Goal: Task Accomplishment & Management: Manage account settings

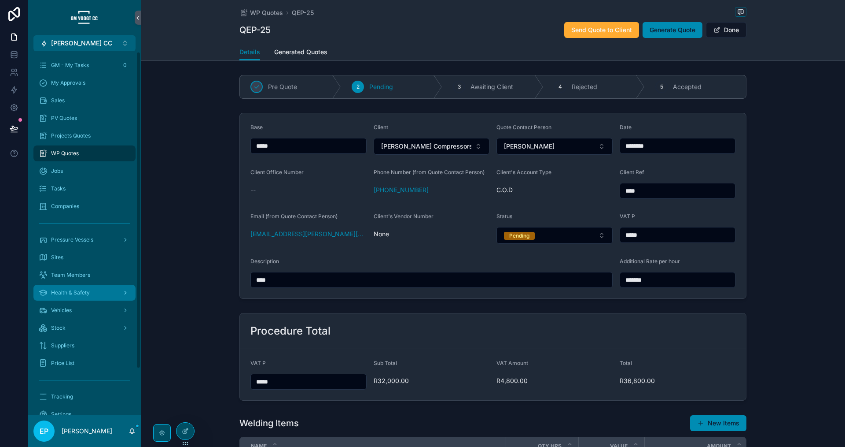
scroll to position [54, 0]
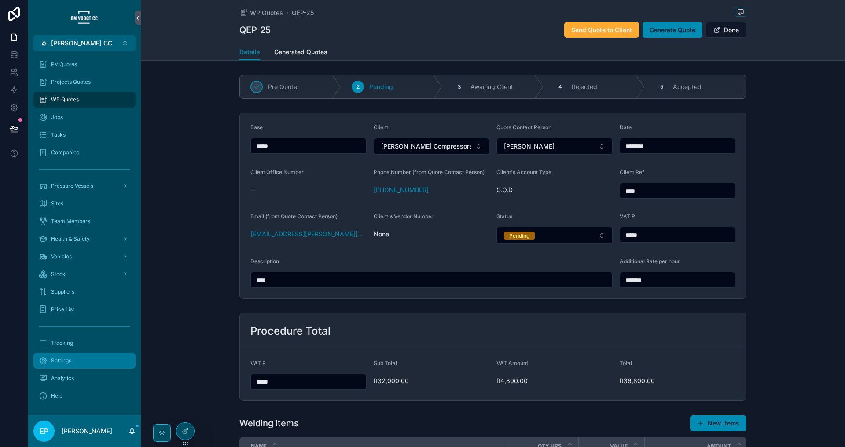
click at [77, 357] on div "Settings" at bounding box center [85, 360] width 92 height 14
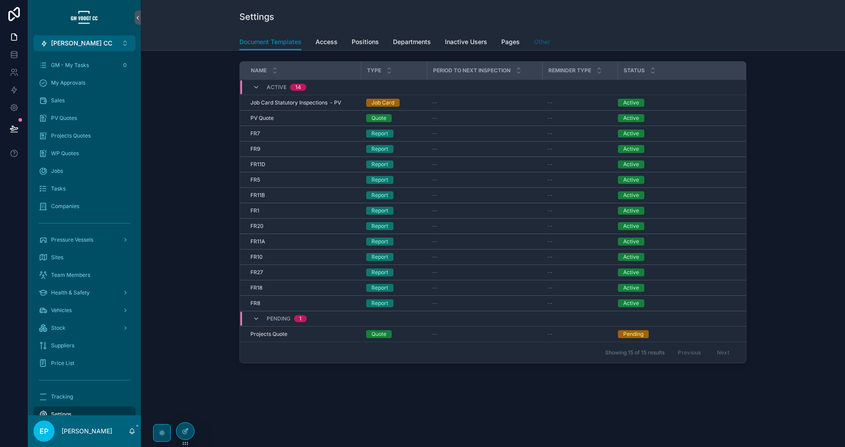
click at [546, 41] on span "Other" at bounding box center [542, 41] width 16 height 9
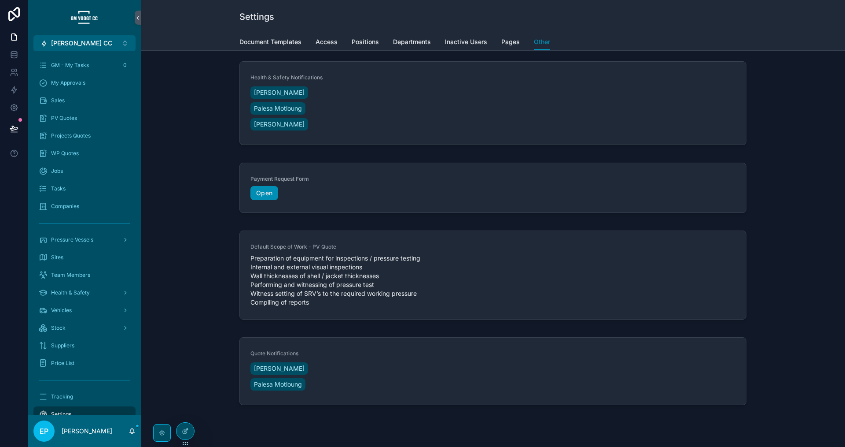
click at [114, 43] on button "[PERSON_NAME] CC Alt 1" at bounding box center [84, 43] width 102 height 16
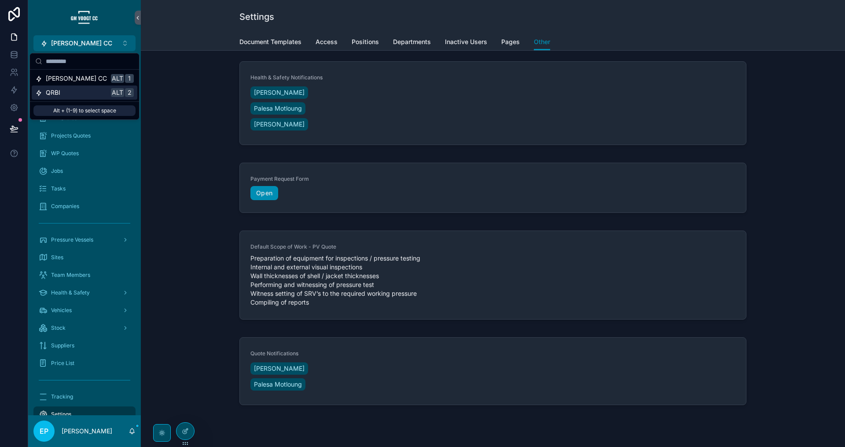
click at [91, 92] on div "QRBI Alt 2" at bounding box center [84, 92] width 99 height 9
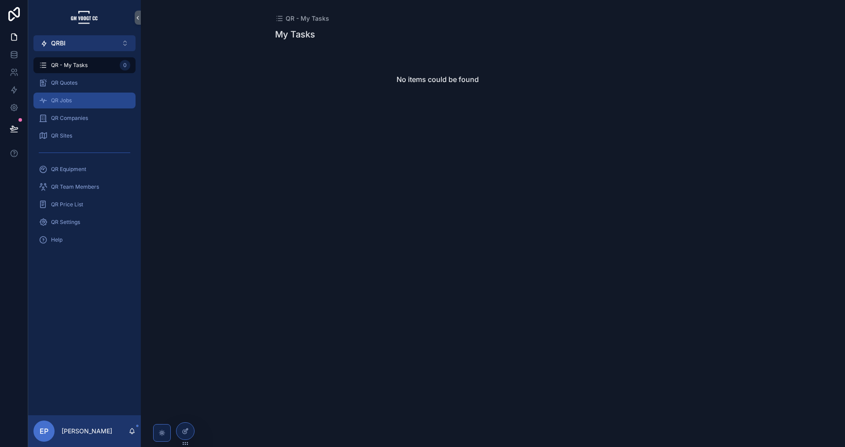
click at [83, 97] on div "QR Jobs" at bounding box center [85, 100] width 92 height 14
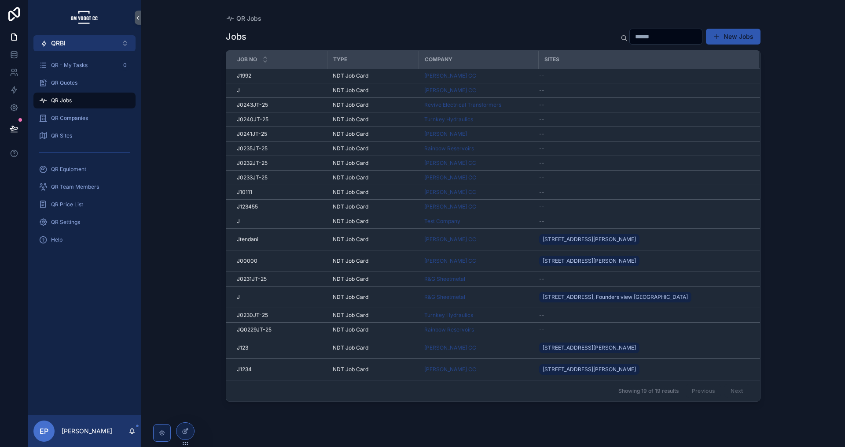
click at [508, 369] on div "[PERSON_NAME] CC" at bounding box center [478, 368] width 109 height 7
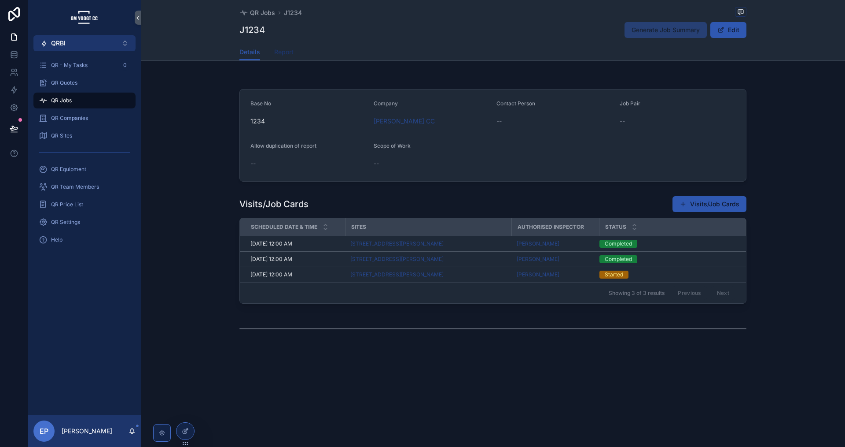
click at [282, 51] on span "Report" at bounding box center [283, 52] width 19 height 9
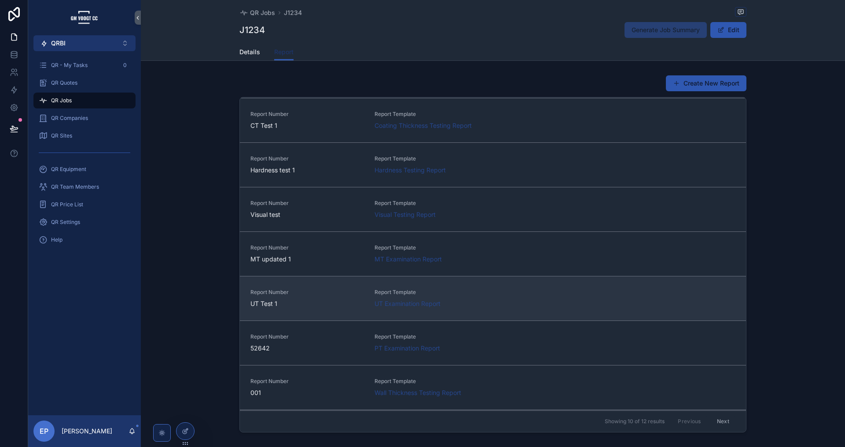
scroll to position [131, 0]
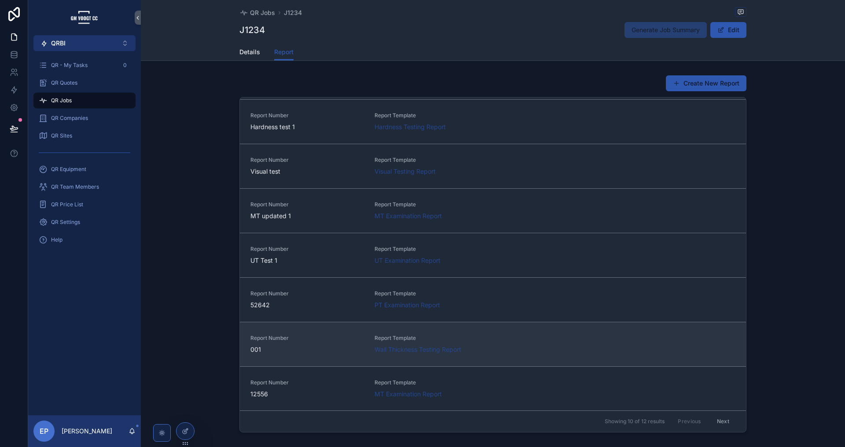
click at [565, 343] on div "Report Number 001 Report Template Wall Thickness Testing Report" at bounding box center [493, 343] width 485 height 19
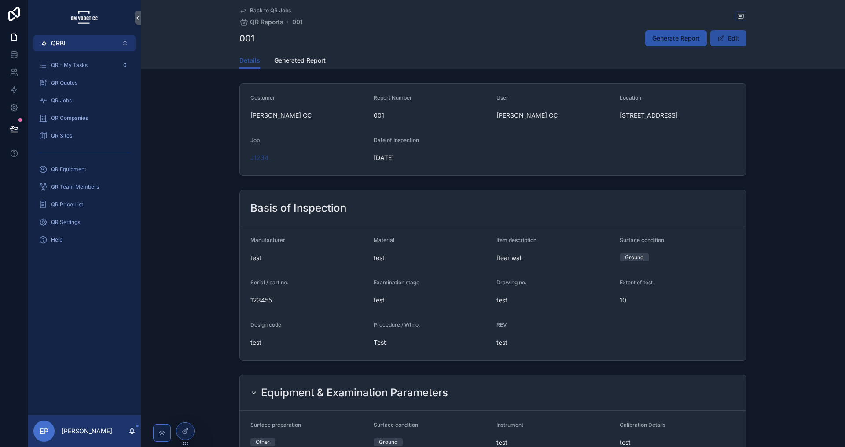
click at [727, 39] on button "Edit" at bounding box center [729, 38] width 36 height 16
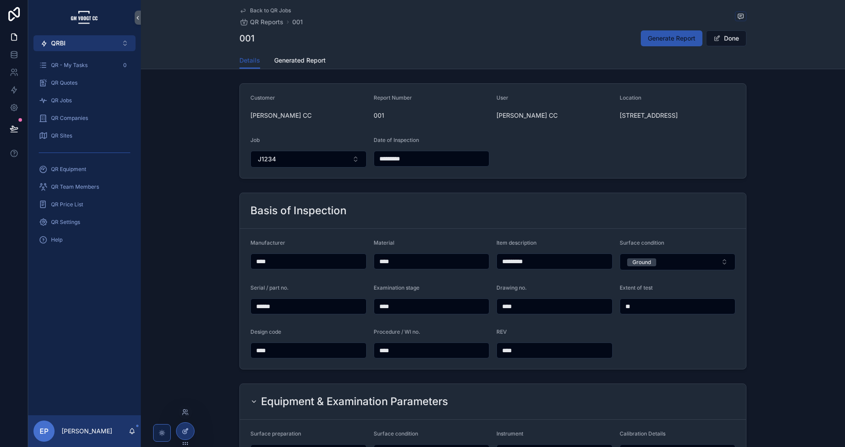
click at [189, 427] on div at bounding box center [186, 430] width 18 height 17
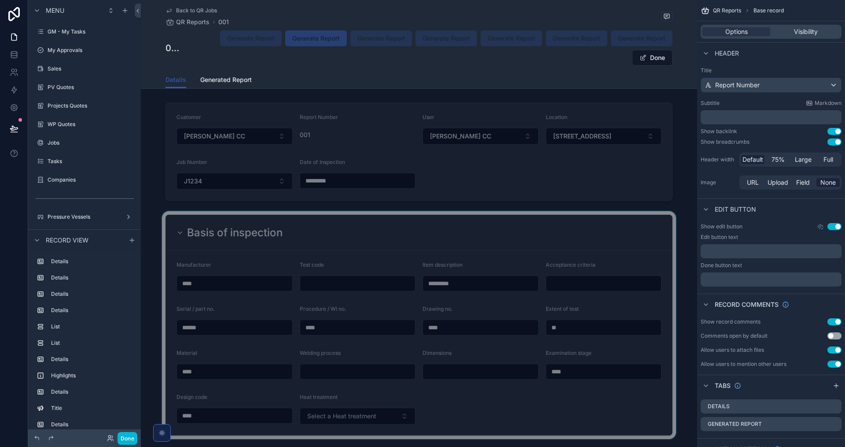
scroll to position [1214, 0]
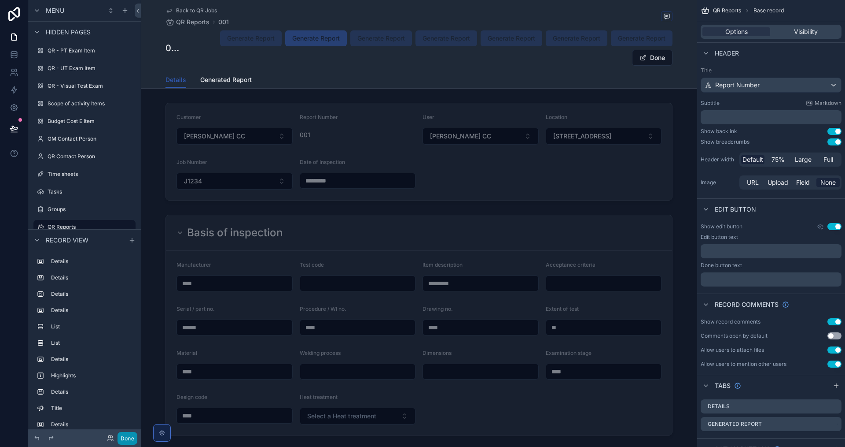
click at [121, 439] on button "Done" at bounding box center [128, 438] width 20 height 13
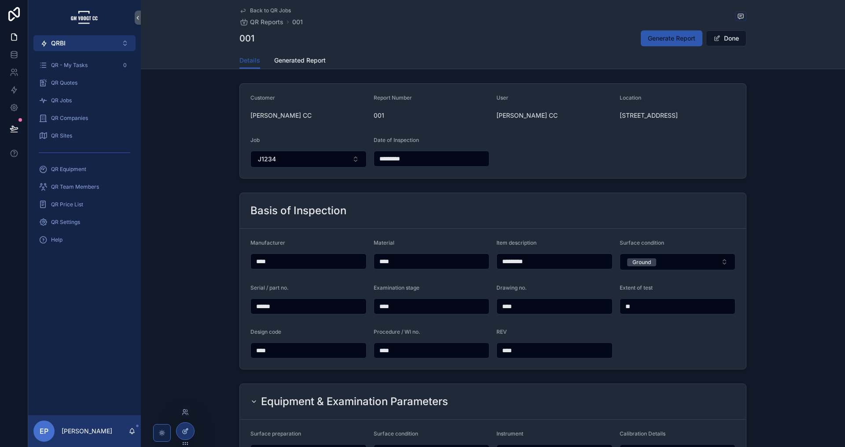
click at [190, 436] on div at bounding box center [186, 430] width 18 height 17
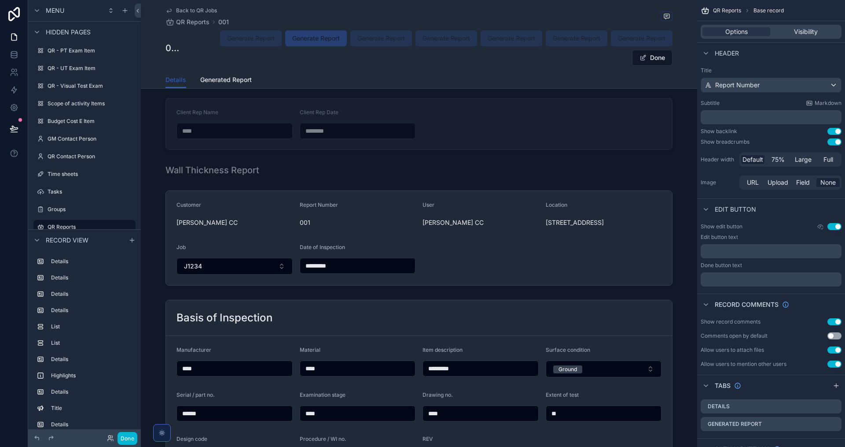
scroll to position [1222, 0]
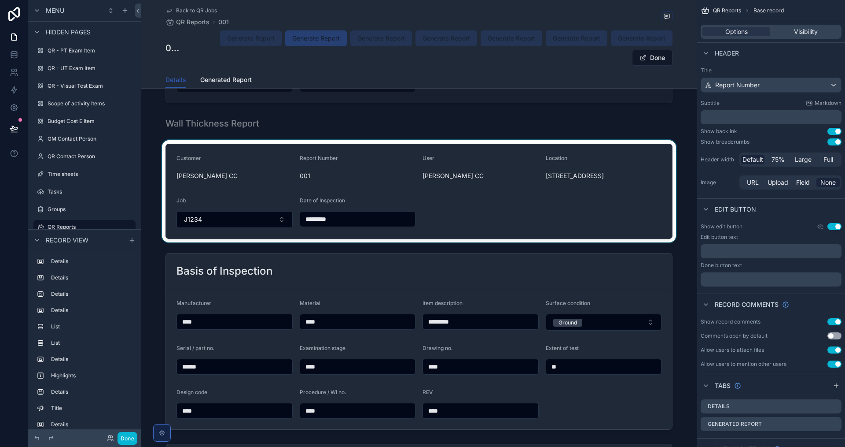
click at [570, 198] on div "scrollable content" at bounding box center [419, 191] width 557 height 102
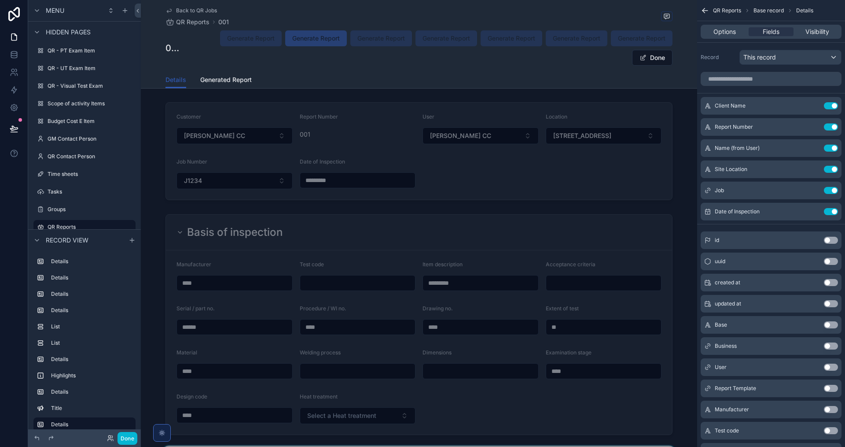
scroll to position [0, 0]
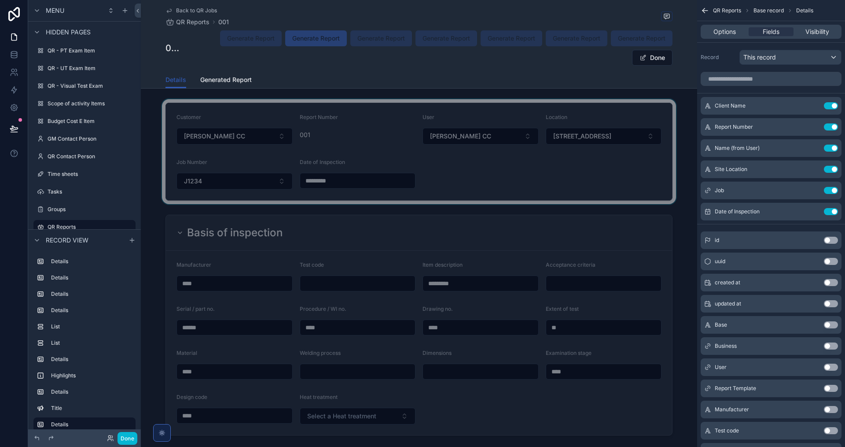
click at [533, 186] on div "scrollable content" at bounding box center [419, 151] width 557 height 105
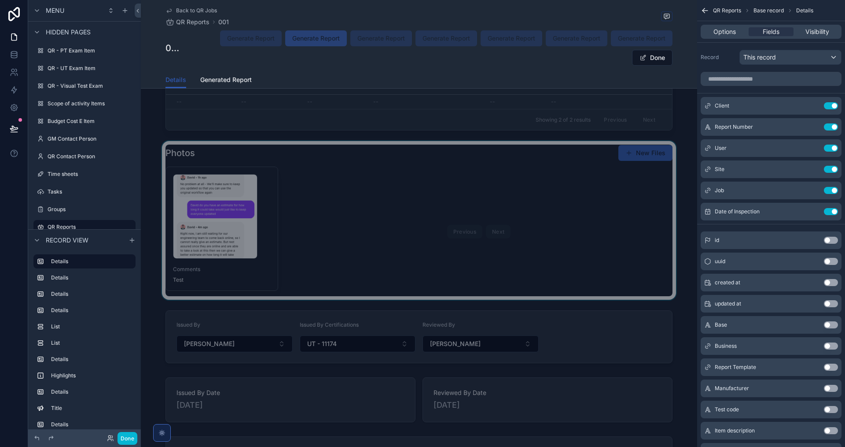
scroll to position [1057, 0]
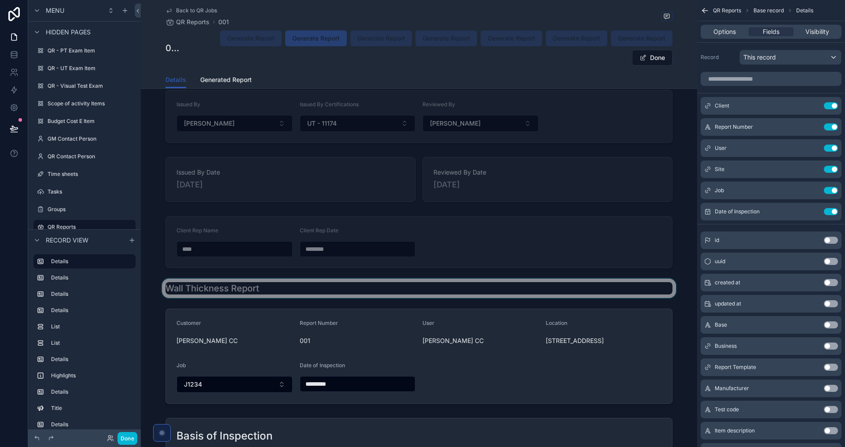
click at [506, 278] on div "scrollable content" at bounding box center [419, 287] width 557 height 19
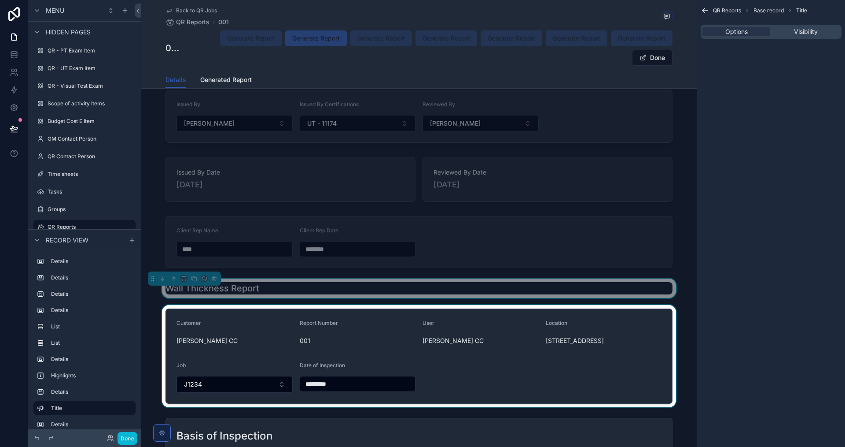
scroll to position [1101, 0]
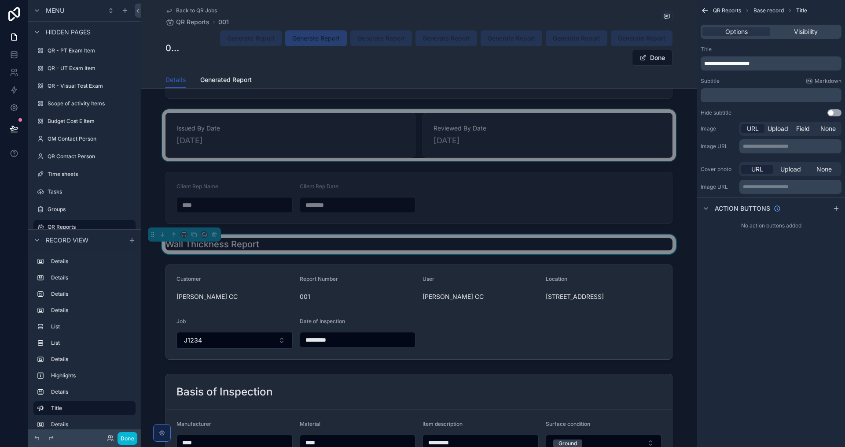
click at [498, 302] on div "scrollable content" at bounding box center [419, 312] width 557 height 102
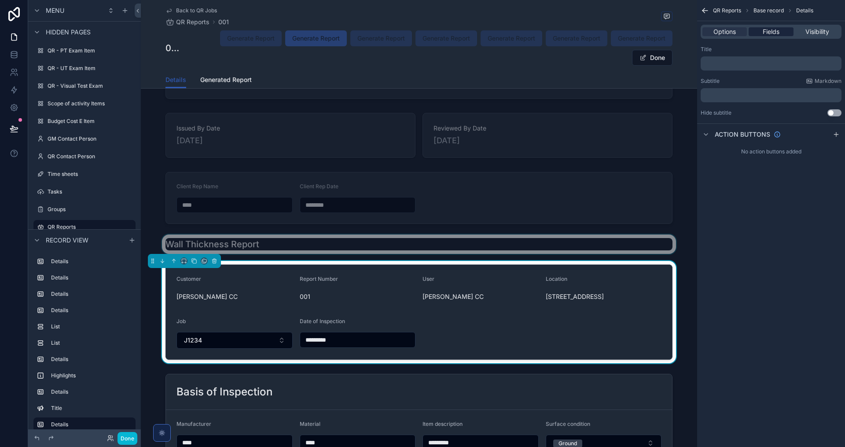
click at [774, 33] on span "Fields" at bounding box center [771, 31] width 17 height 9
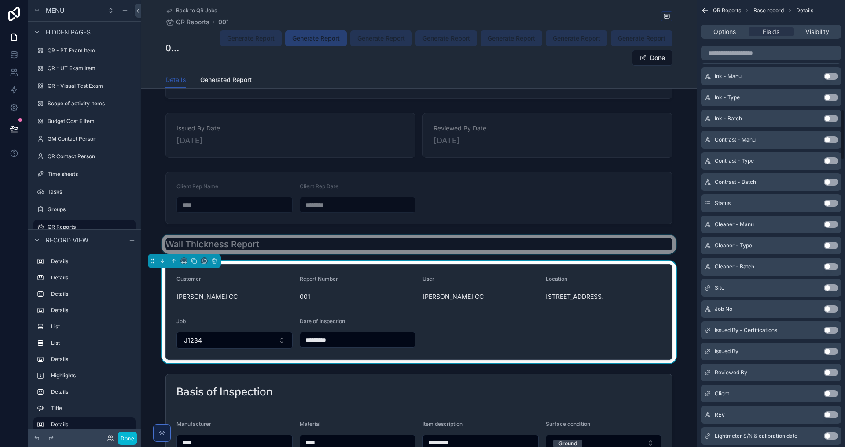
scroll to position [969, 0]
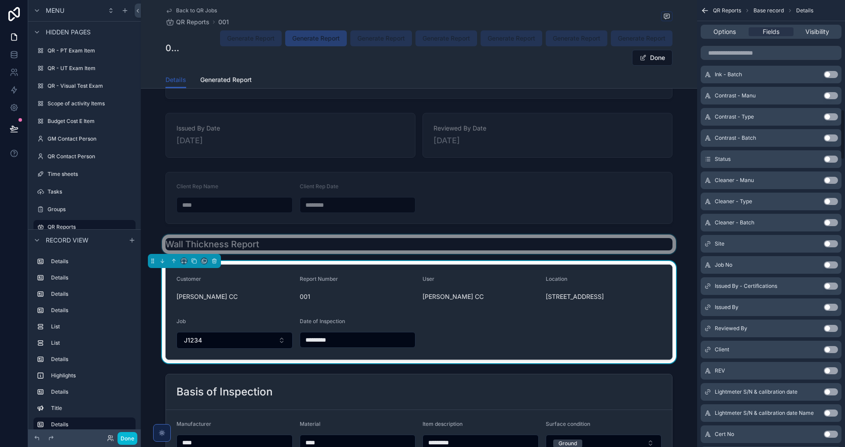
click at [830, 350] on button "Use setting" at bounding box center [831, 349] width 14 height 7
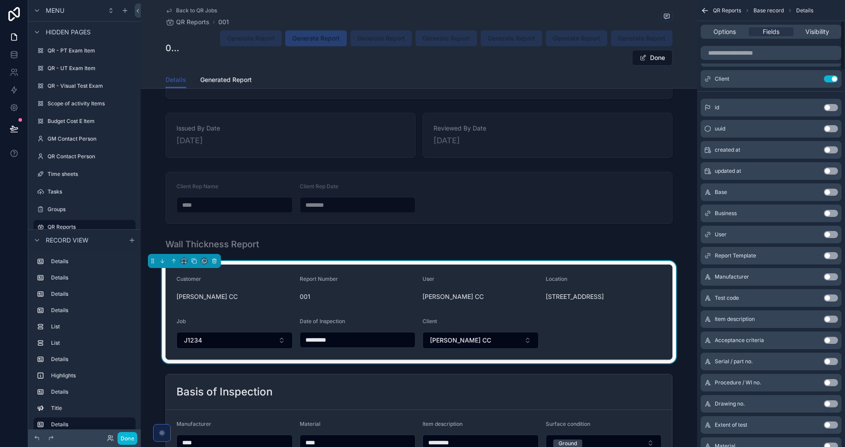
scroll to position [153, 0]
click at [835, 234] on button "Use setting" at bounding box center [831, 234] width 14 height 7
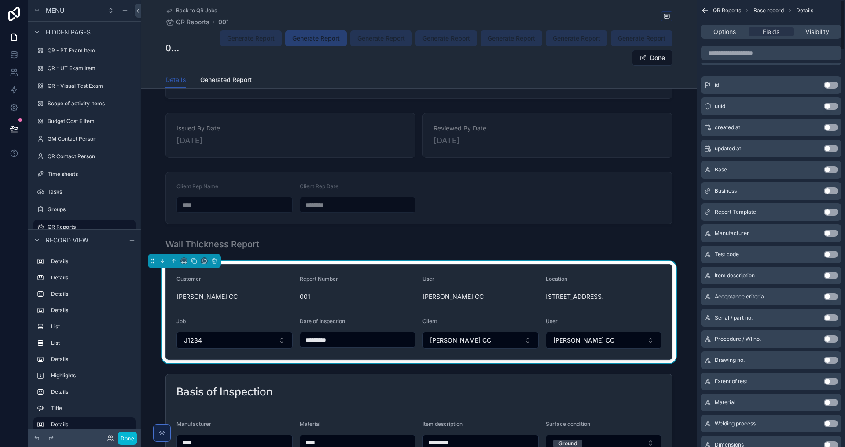
scroll to position [0, 0]
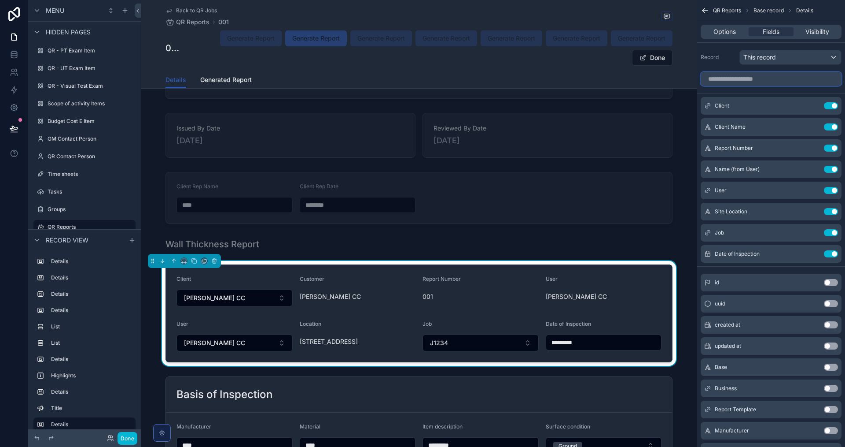
click at [771, 74] on input "scrollable content" at bounding box center [771, 79] width 141 height 14
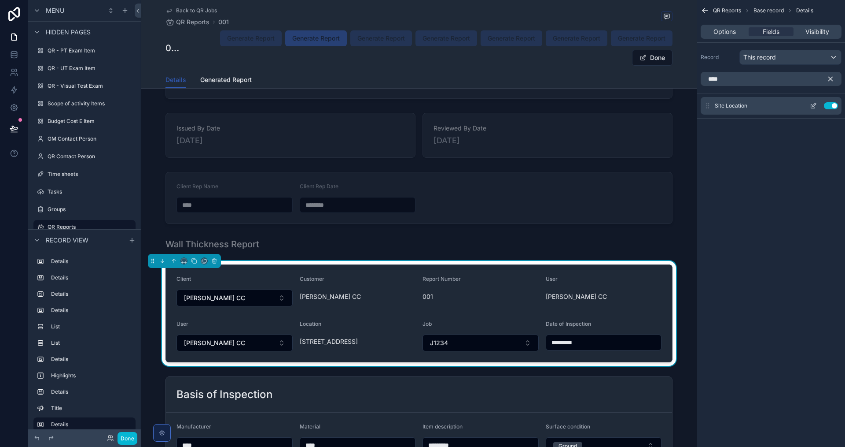
click at [828, 106] on button "Use setting" at bounding box center [831, 105] width 14 height 7
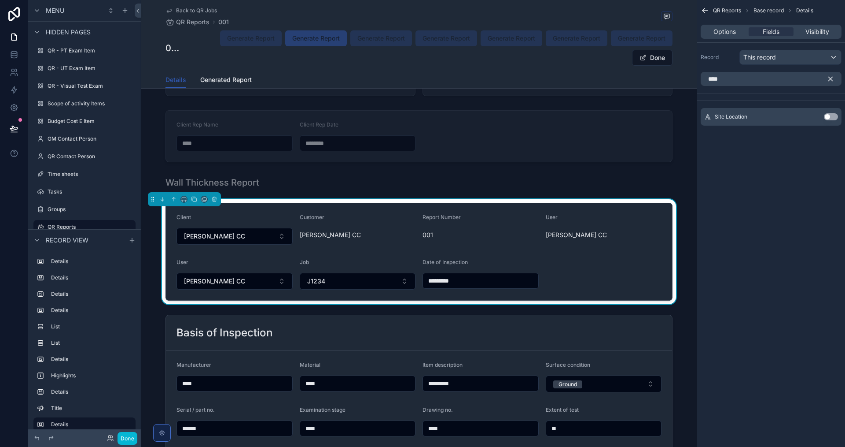
scroll to position [1133, 0]
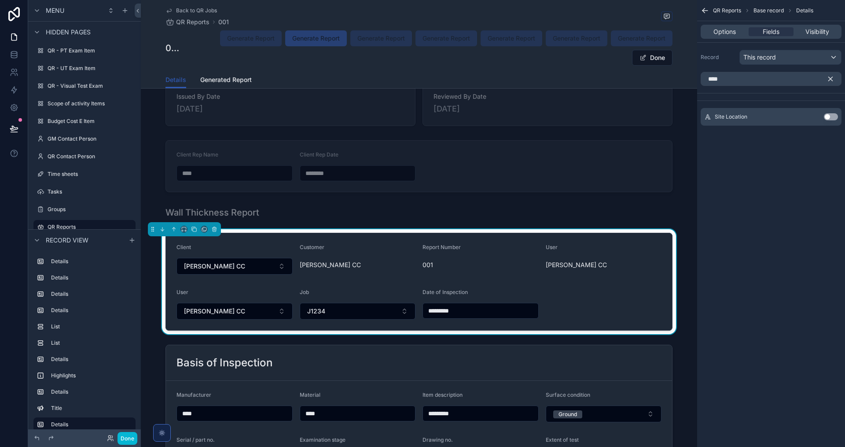
click at [611, 286] on form "Client GM Voogt CC Customer GM Voogt CC Report Number 001 User GM Voogt CC User…" at bounding box center [419, 281] width 506 height 97
click at [833, 115] on button "Use setting" at bounding box center [831, 116] width 14 height 7
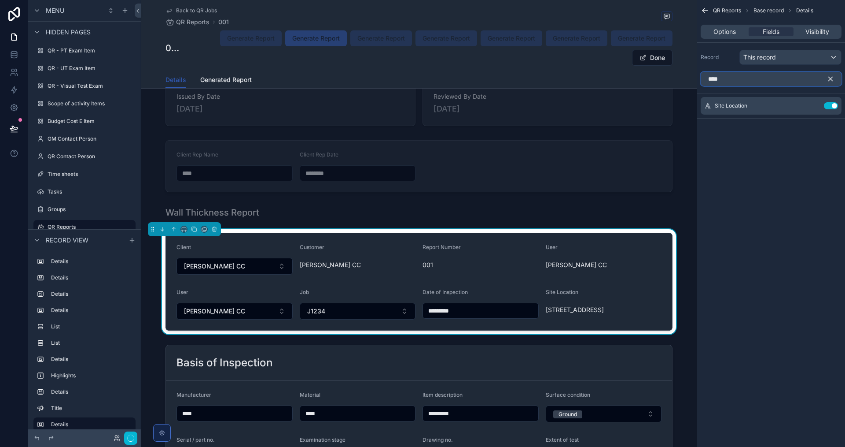
click at [737, 79] on input "****" at bounding box center [771, 79] width 141 height 14
drag, startPoint x: 737, startPoint y: 79, endPoint x: 700, endPoint y: 77, distance: 37.5
click at [700, 77] on div "****" at bounding box center [772, 78] width 148 height 21
type input "****"
click at [830, 136] on button "Use setting" at bounding box center [831, 134] width 14 height 7
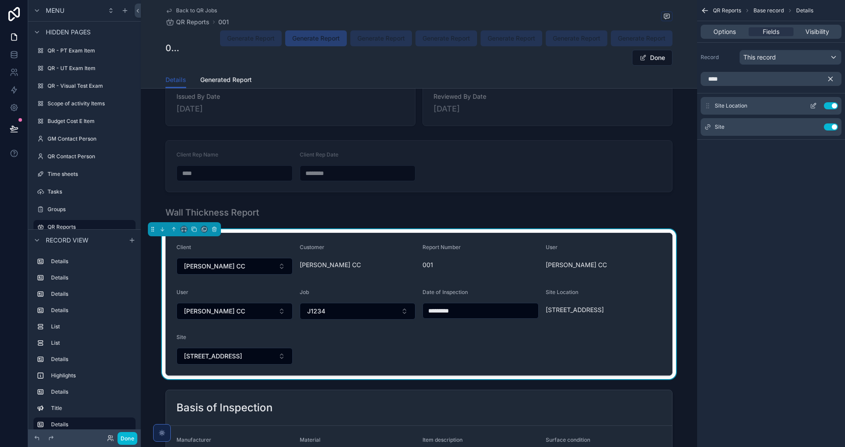
click at [828, 107] on button "Use setting" at bounding box center [831, 105] width 14 height 7
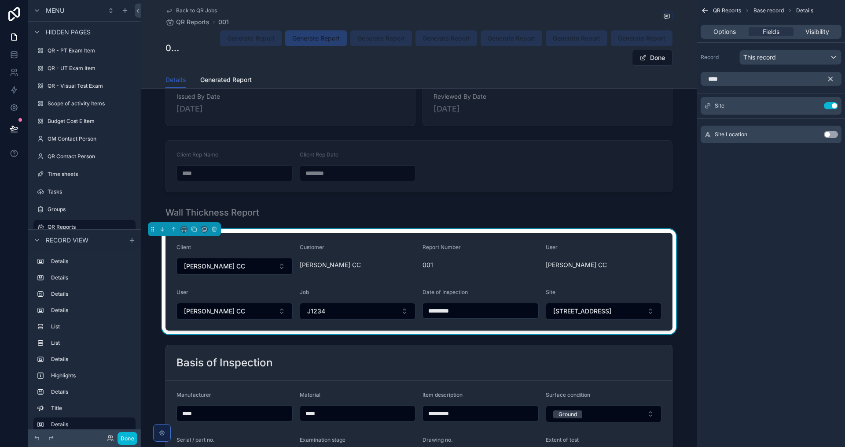
click at [832, 81] on icon "scrollable content" at bounding box center [831, 79] width 4 height 4
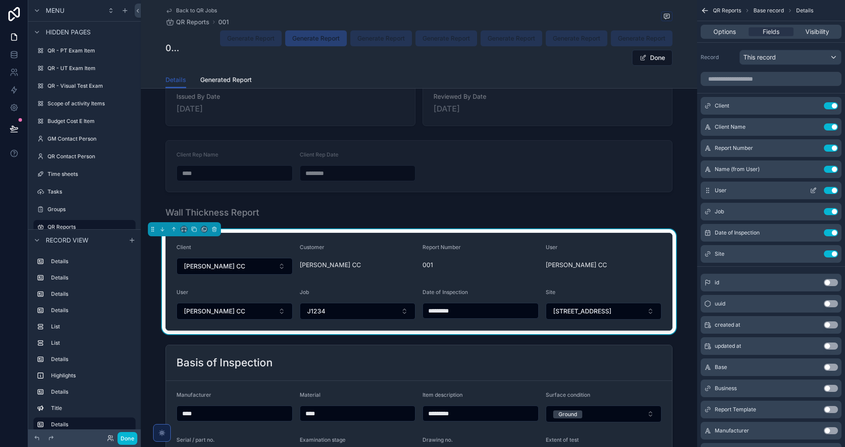
click at [830, 191] on button "Use setting" at bounding box center [831, 190] width 14 height 7
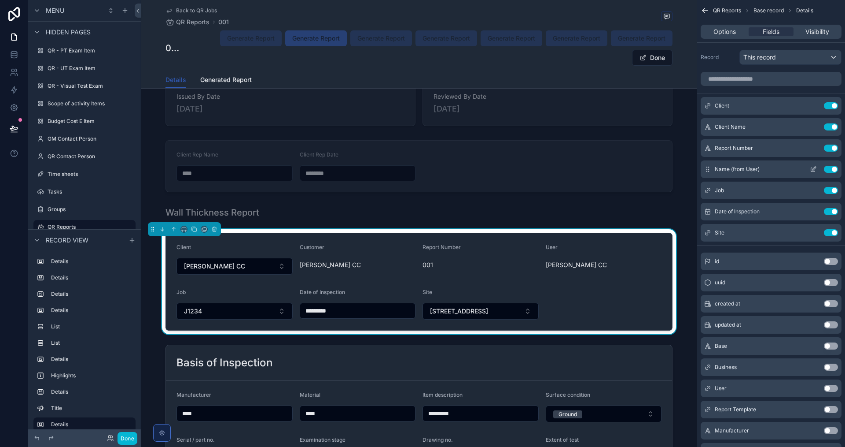
click at [834, 171] on button "Use setting" at bounding box center [831, 169] width 14 height 7
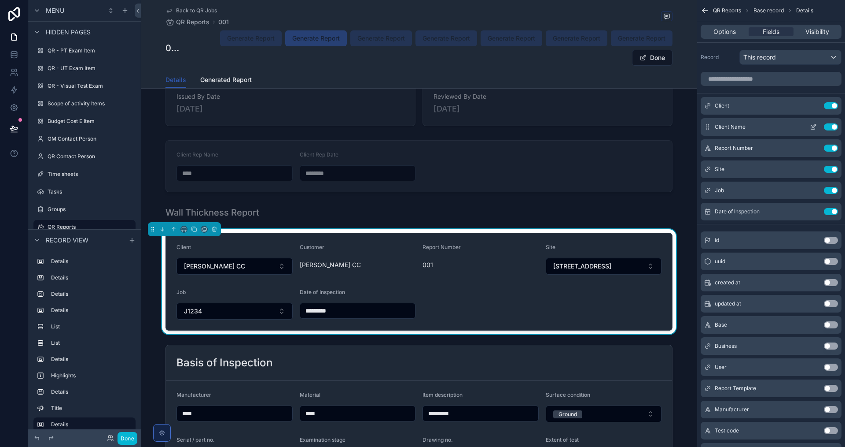
click at [829, 127] on button "Use setting" at bounding box center [831, 126] width 14 height 7
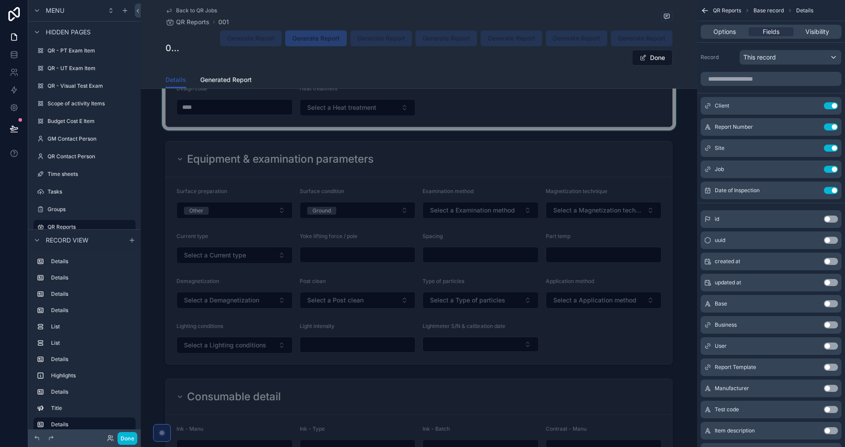
scroll to position [616, 0]
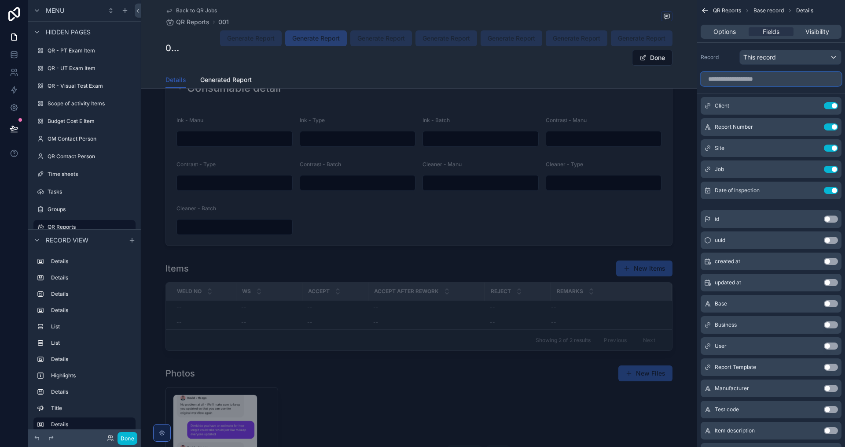
click at [744, 81] on input "scrollable content" at bounding box center [771, 79] width 141 height 14
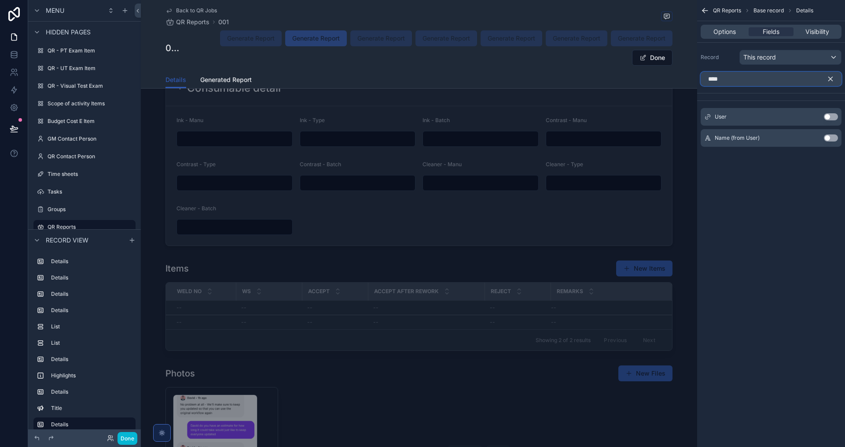
type input "****"
click at [833, 117] on button "Use setting" at bounding box center [831, 116] width 14 height 7
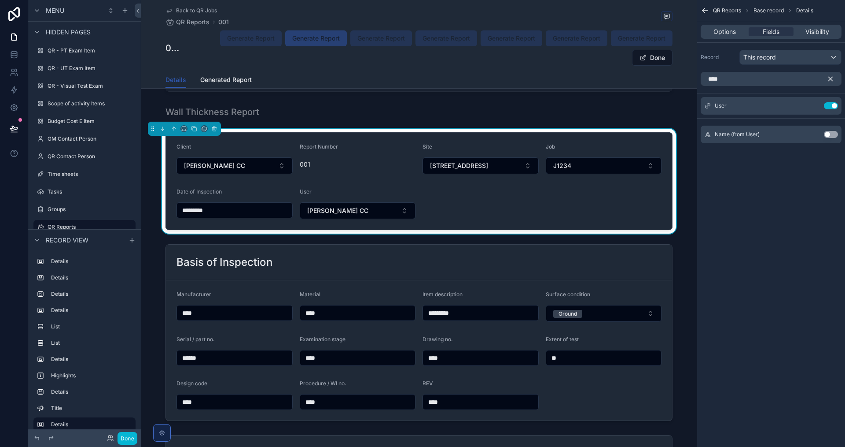
click at [829, 78] on icon "scrollable content" at bounding box center [831, 79] width 8 height 8
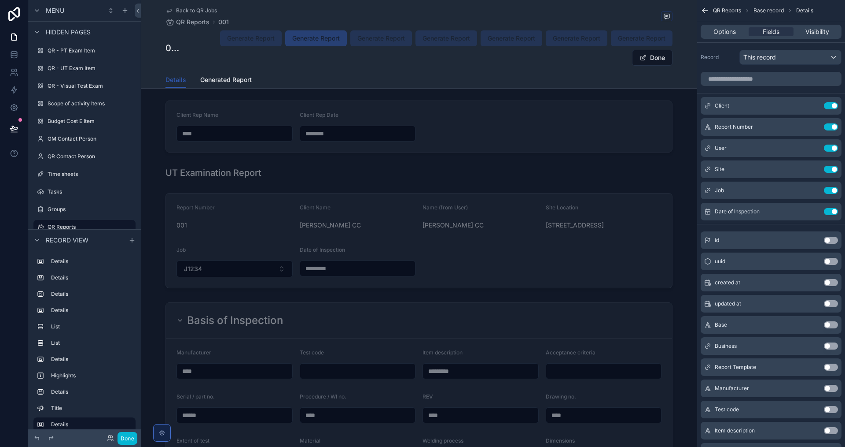
scroll to position [3655, 0]
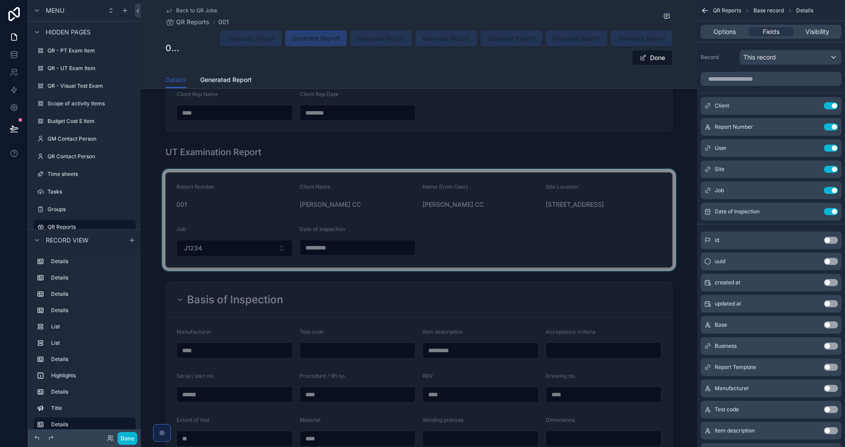
click at [531, 239] on div "scrollable content" at bounding box center [419, 220] width 557 height 102
click at [743, 78] on input "scrollable content" at bounding box center [771, 79] width 141 height 14
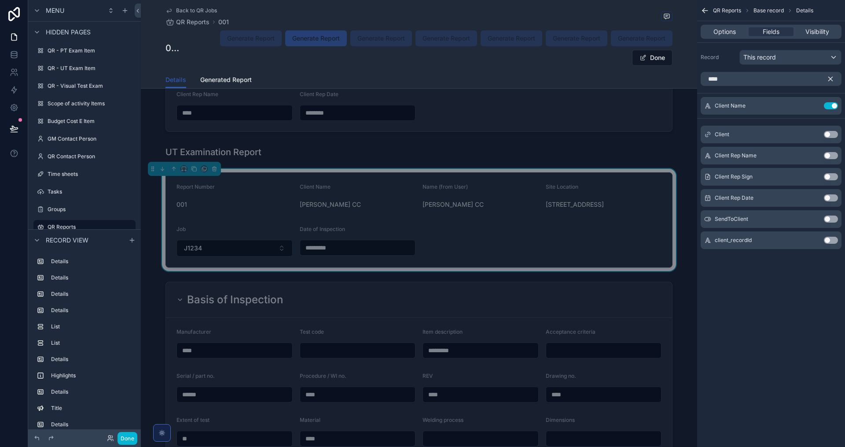
click at [828, 133] on button "Use setting" at bounding box center [831, 134] width 14 height 7
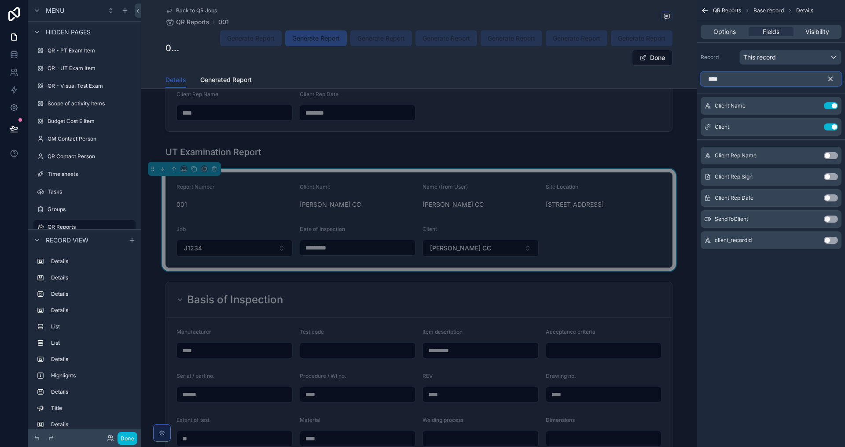
drag, startPoint x: 730, startPoint y: 80, endPoint x: 690, endPoint y: 74, distance: 41.0
click at [690, 74] on div "QRBI Alt 2 GM - My Tasks 0 My Approvals Sales PV Quotes Projects Quotes WP Quot…" at bounding box center [493, 223] width 705 height 447
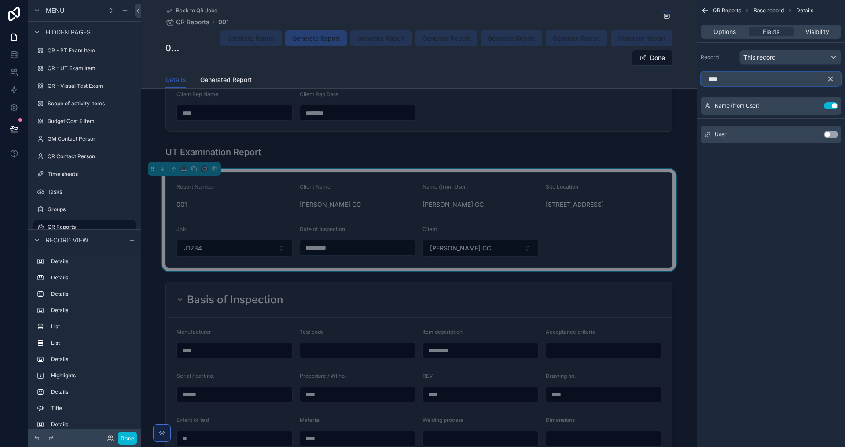
type input "****"
click at [832, 136] on button "Use setting" at bounding box center [831, 134] width 14 height 7
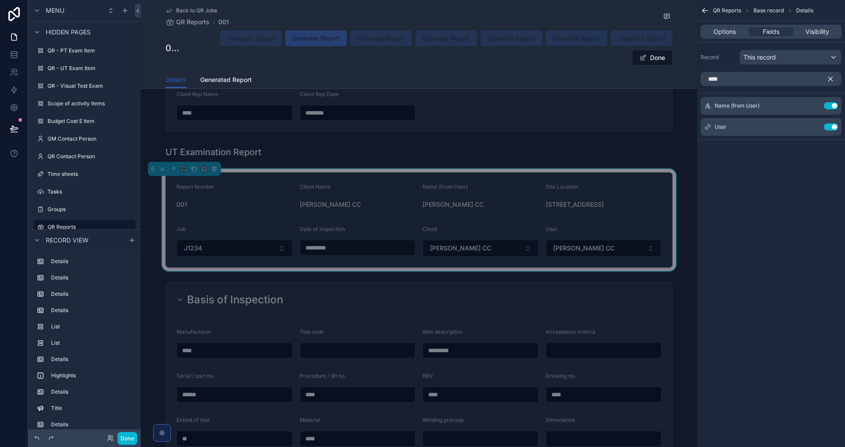
click at [829, 77] on icon "scrollable content" at bounding box center [831, 79] width 4 height 4
click at [734, 78] on input "****" at bounding box center [771, 79] width 141 height 14
type input "****"
click at [830, 134] on button "Use setting" at bounding box center [831, 134] width 14 height 7
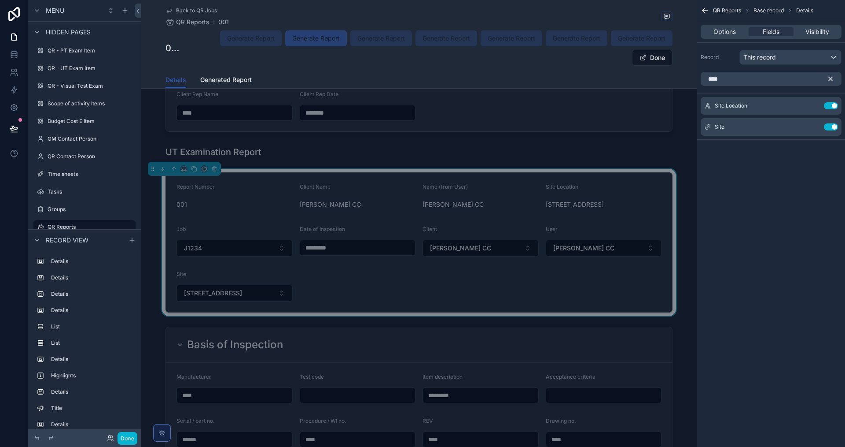
click at [830, 81] on icon "scrollable content" at bounding box center [831, 79] width 4 height 4
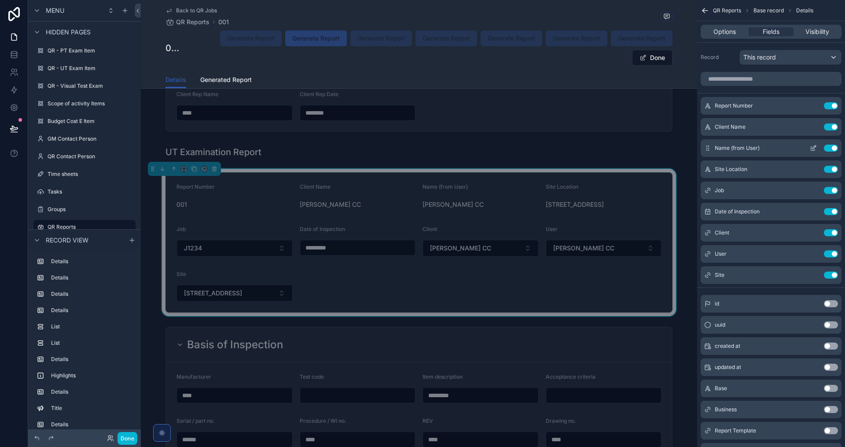
click at [830, 151] on div "Name (from User) Use setting" at bounding box center [771, 148] width 141 height 18
click at [834, 148] on button "Use setting" at bounding box center [831, 147] width 14 height 7
click at [831, 127] on button "Use setting" at bounding box center [831, 126] width 14 height 7
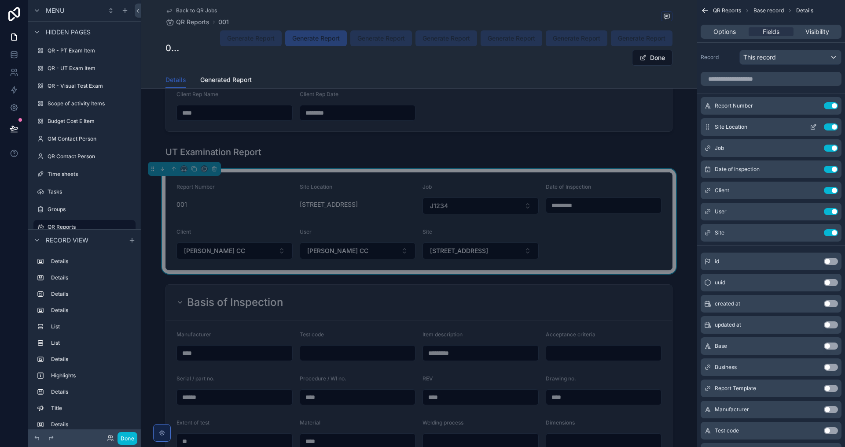
click at [829, 125] on button "Use setting" at bounding box center [831, 126] width 14 height 7
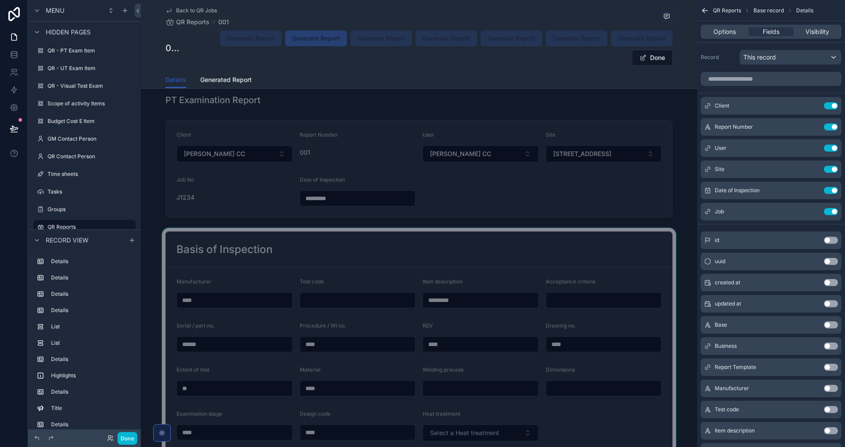
scroll to position [2422, 0]
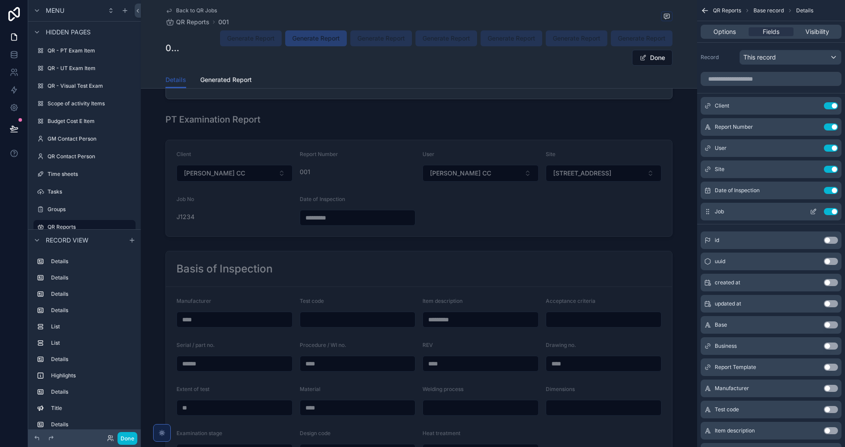
click at [832, 211] on button "Use setting" at bounding box center [831, 211] width 14 height 7
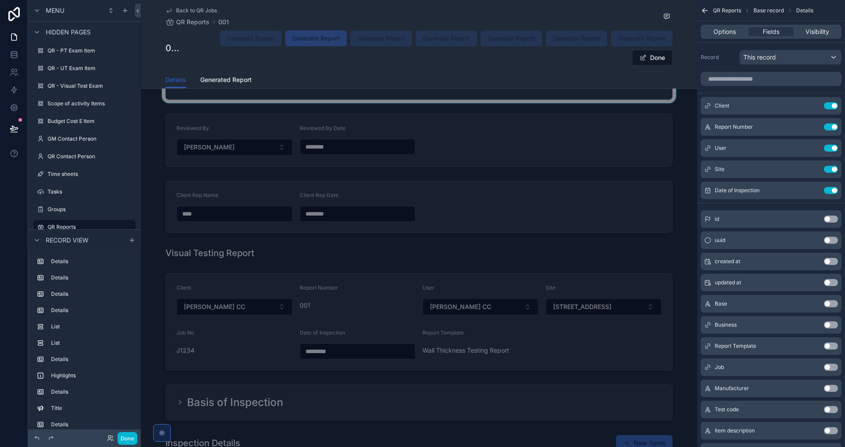
scroll to position [5857, 0]
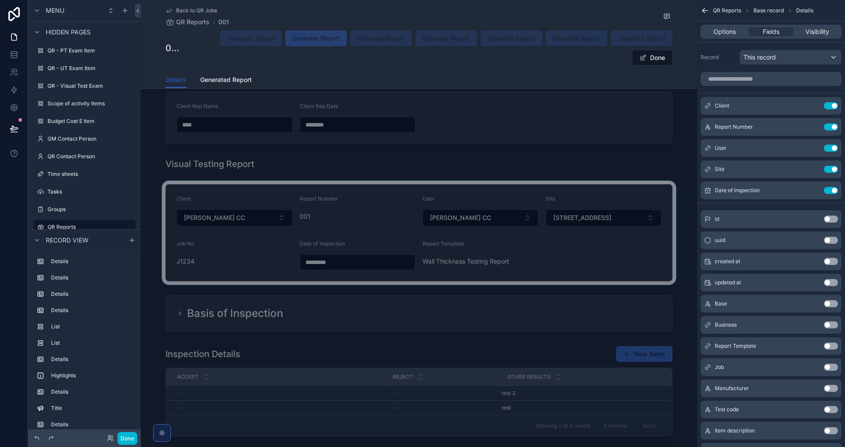
click at [592, 275] on div "scrollable content" at bounding box center [419, 233] width 557 height 104
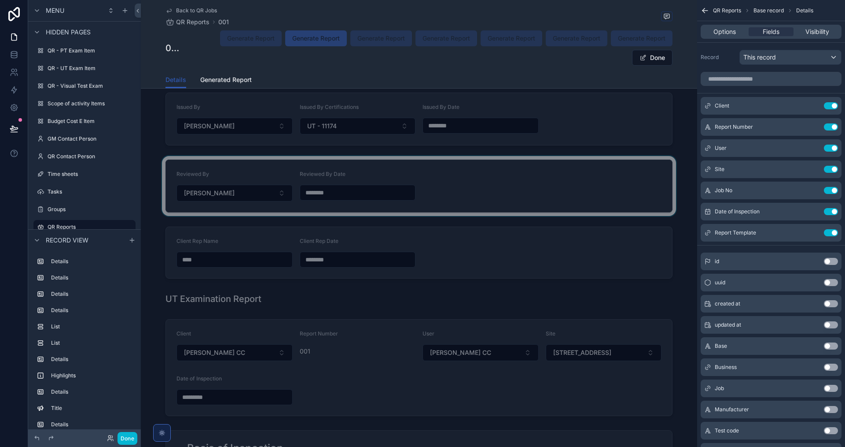
scroll to position [3567, 0]
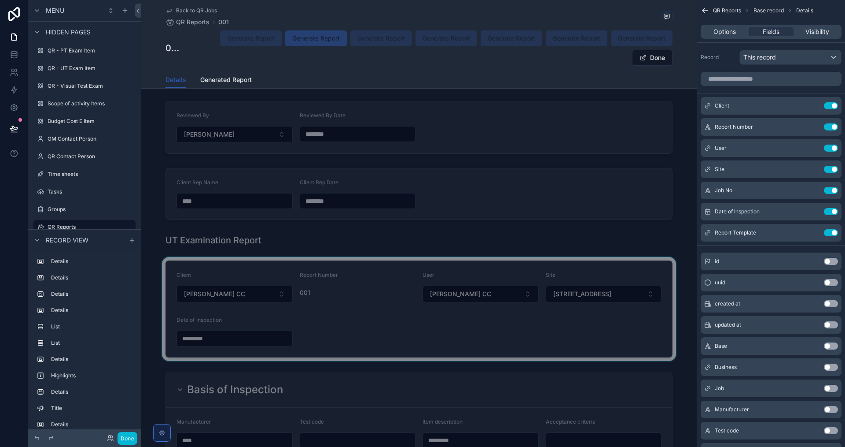
click at [498, 322] on div "scrollable content" at bounding box center [419, 309] width 557 height 104
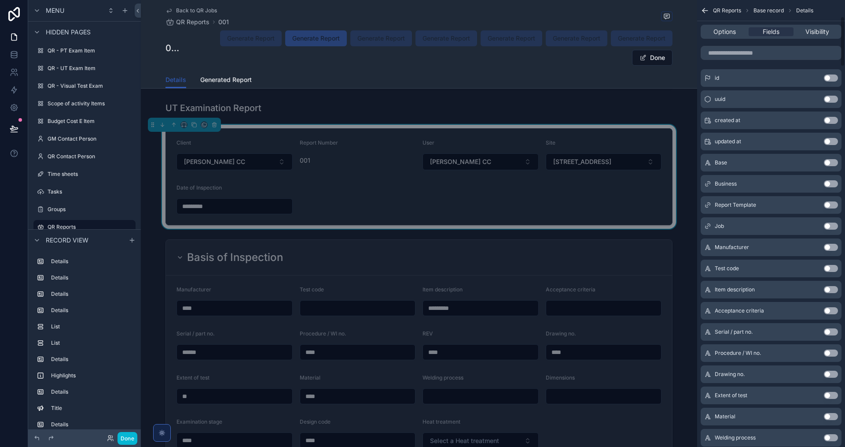
scroll to position [132, 0]
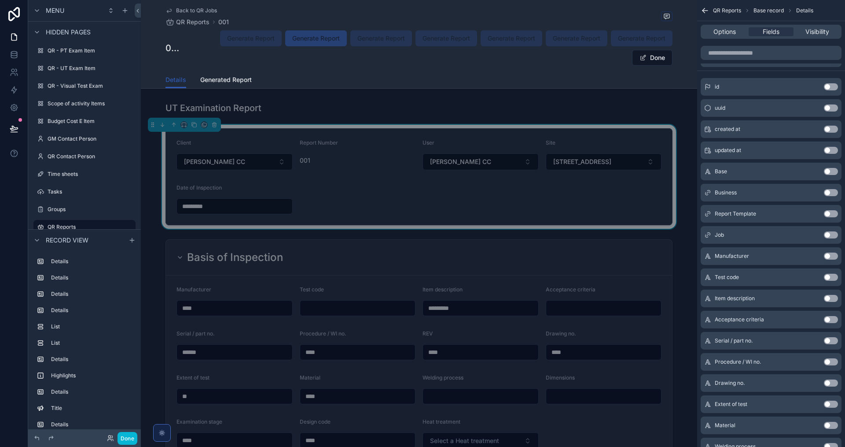
click at [834, 236] on button "Use setting" at bounding box center [831, 234] width 14 height 7
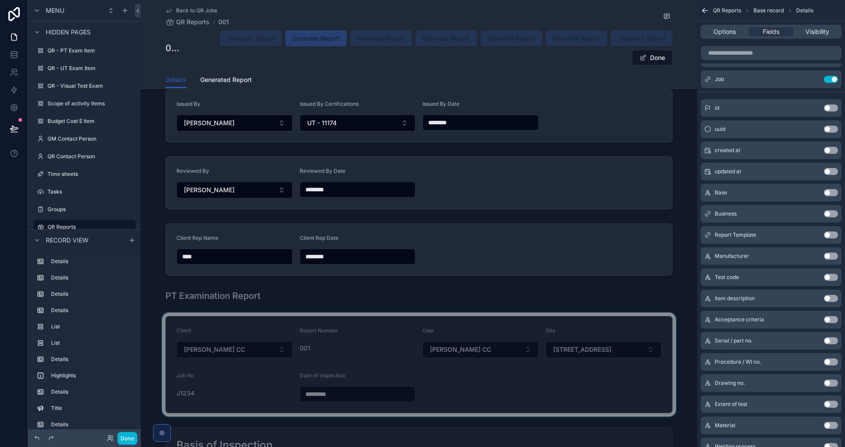
click at [596, 397] on div "scrollable content" at bounding box center [419, 364] width 557 height 104
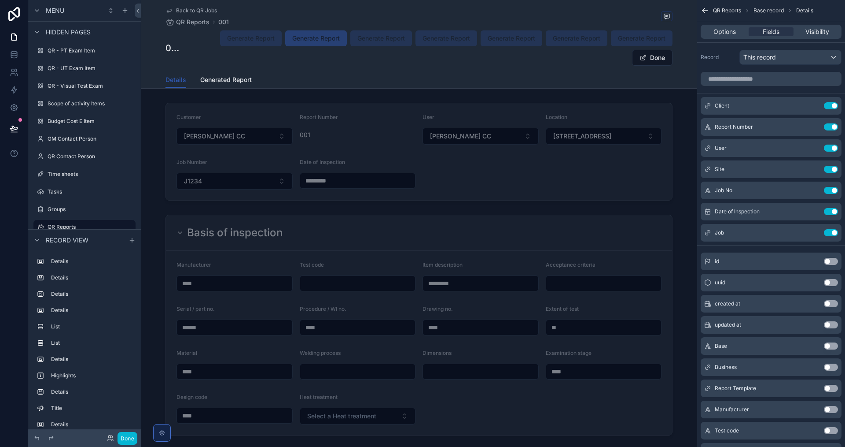
scroll to position [2246, 0]
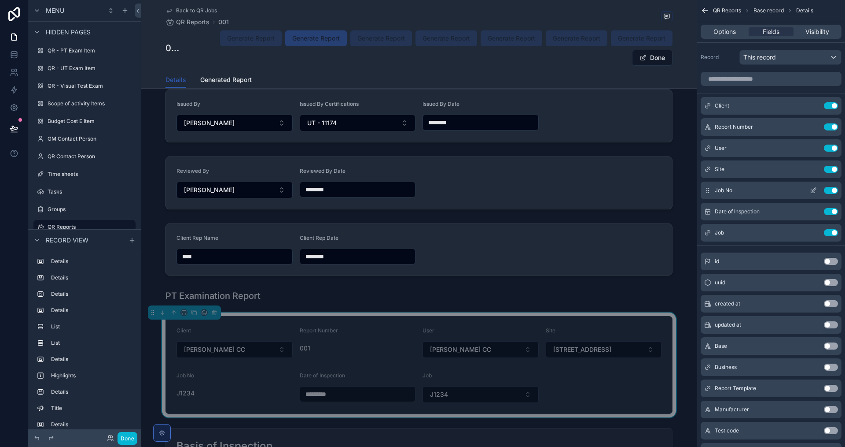
click at [834, 189] on button "Use setting" at bounding box center [831, 190] width 14 height 7
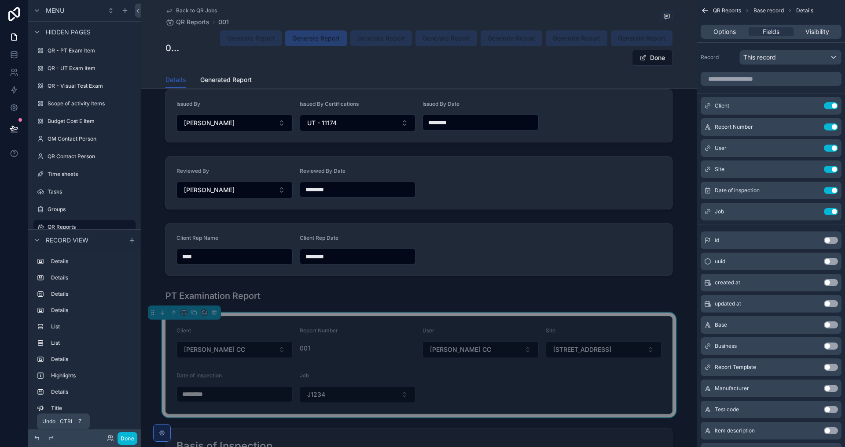
click at [37, 437] on icon at bounding box center [37, 437] width 4 height 4
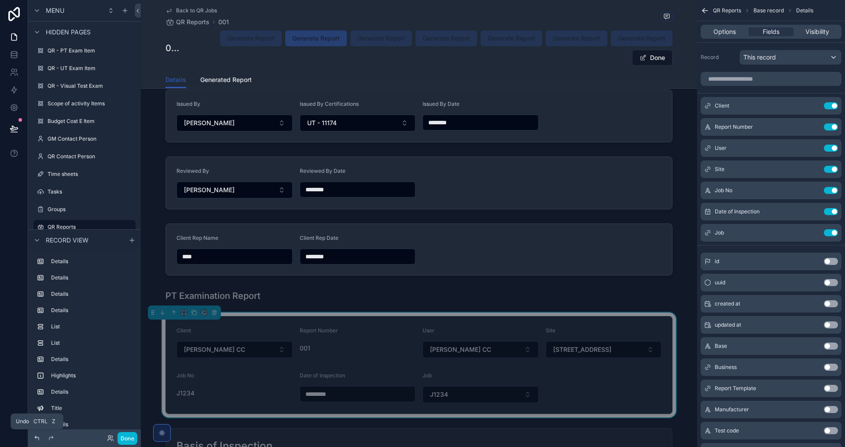
click at [38, 437] on icon at bounding box center [36, 437] width 7 height 7
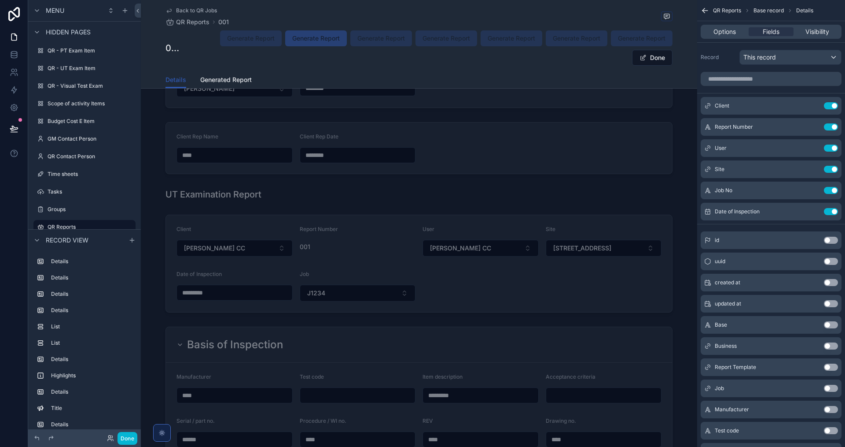
scroll to position [3611, 0]
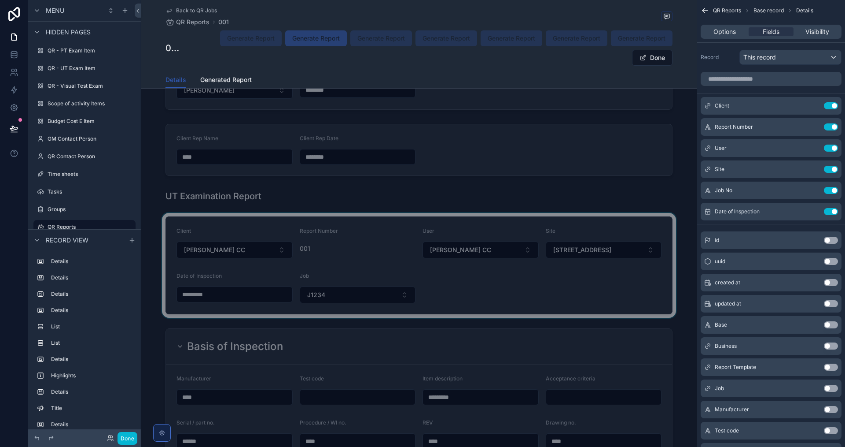
click at [550, 288] on div "scrollable content" at bounding box center [419, 265] width 557 height 105
click at [833, 365] on button "Use setting" at bounding box center [831, 366] width 14 height 7
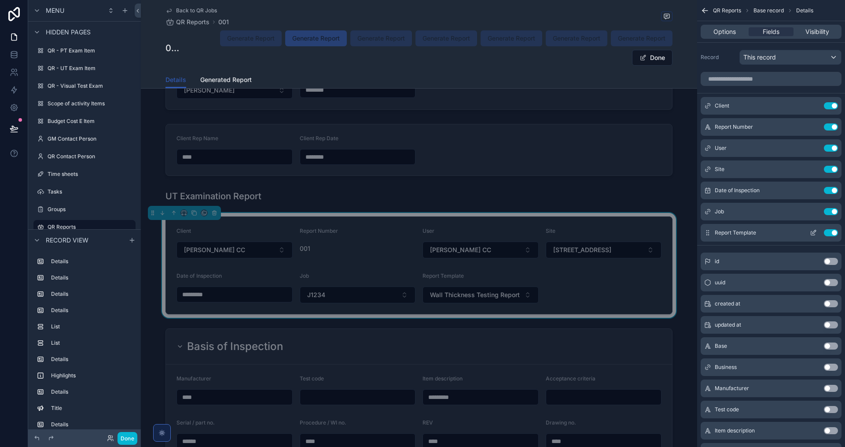
click at [815, 231] on icon "scrollable content" at bounding box center [813, 232] width 7 height 7
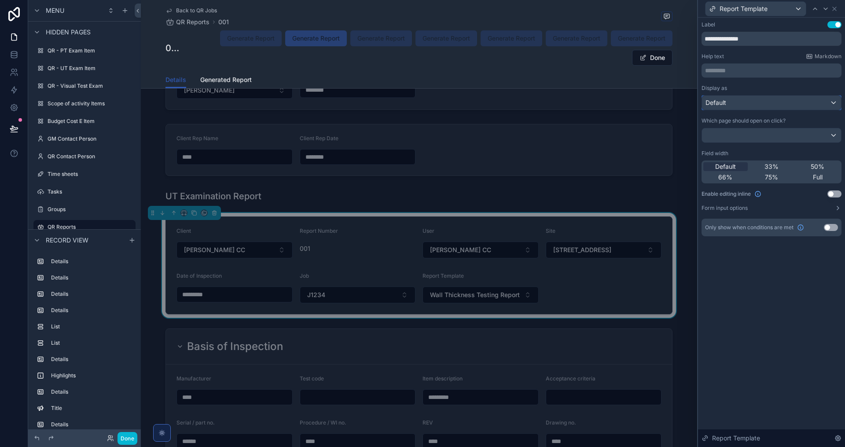
click at [749, 103] on div "Default" at bounding box center [771, 103] width 139 height 14
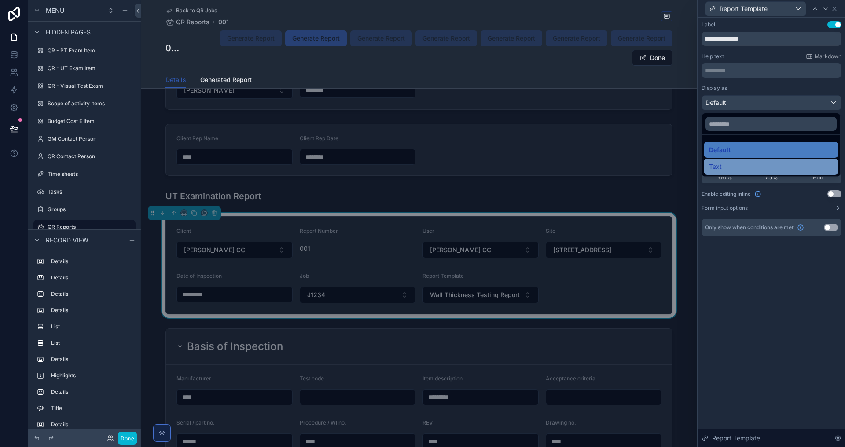
click at [739, 164] on div "Text" at bounding box center [771, 166] width 124 height 11
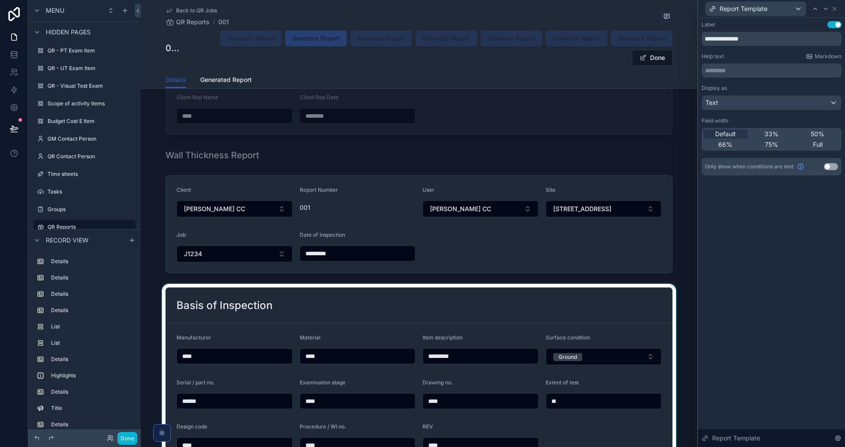
scroll to position [1189, 0]
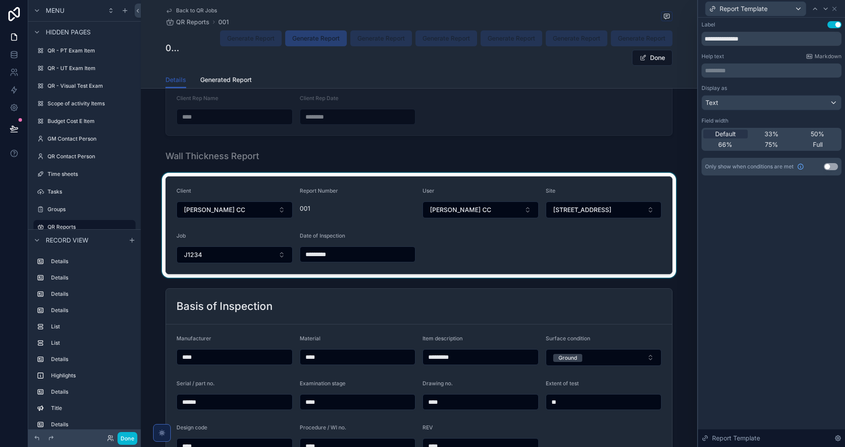
click at [510, 246] on div "scrollable content" at bounding box center [419, 225] width 557 height 105
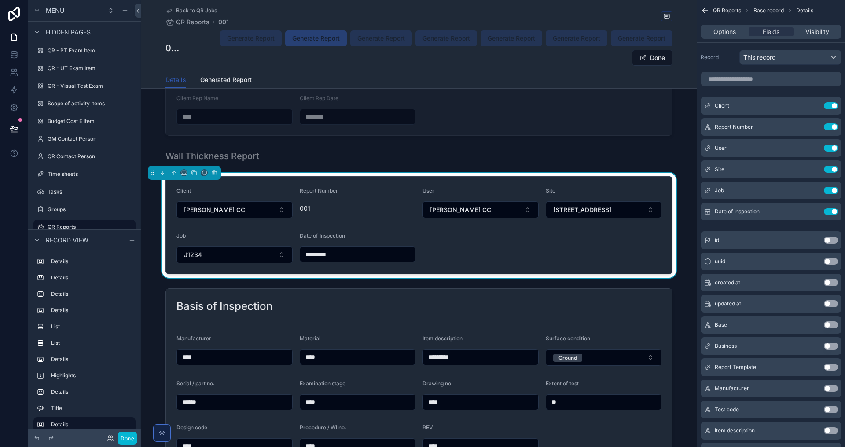
click at [827, 322] on button "Use setting" at bounding box center [831, 324] width 14 height 7
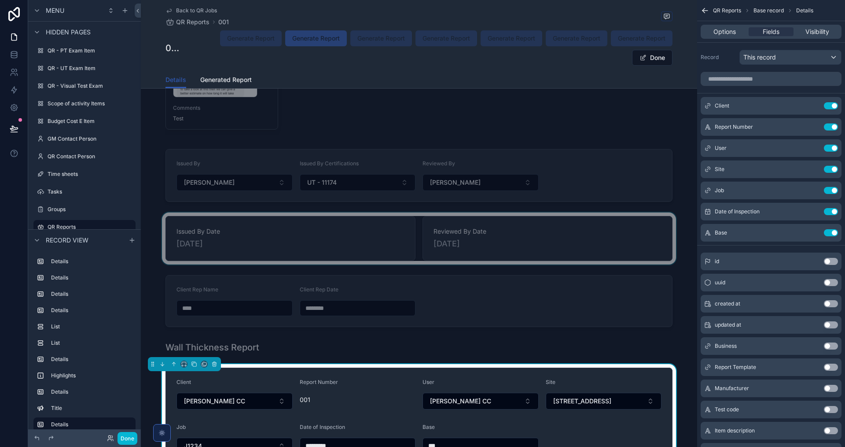
scroll to position [1041, 0]
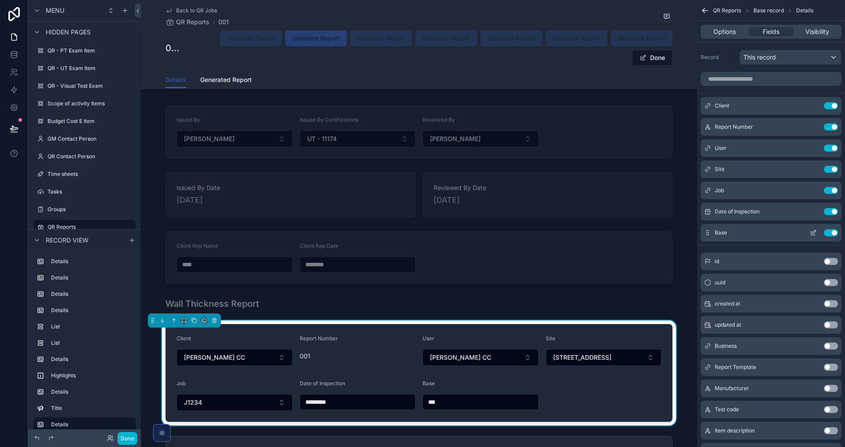
click at [836, 234] on button "Use setting" at bounding box center [831, 232] width 14 height 7
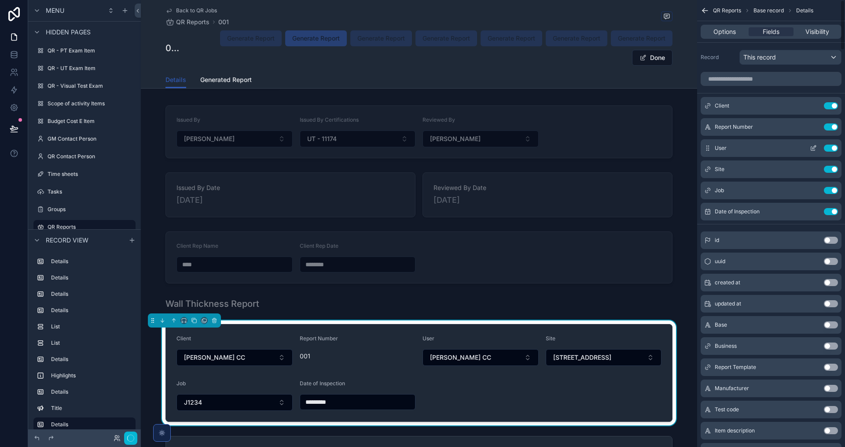
click at [831, 363] on button "Use setting" at bounding box center [831, 366] width 14 height 7
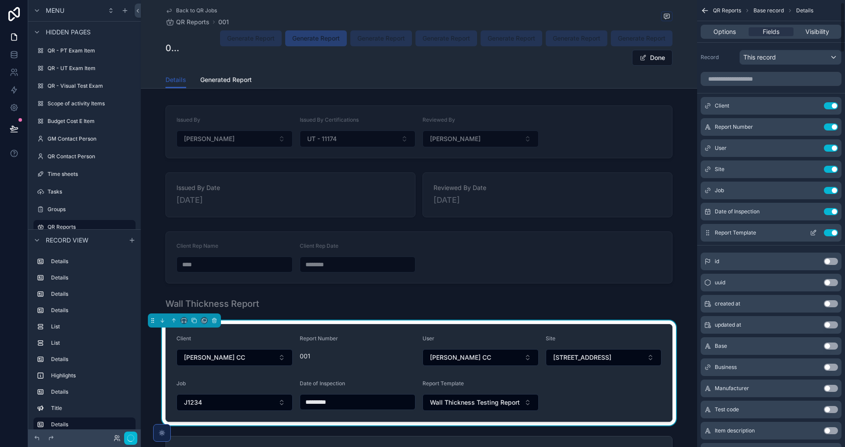
click at [813, 230] on icon "scrollable content" at bounding box center [815, 232] width 4 height 4
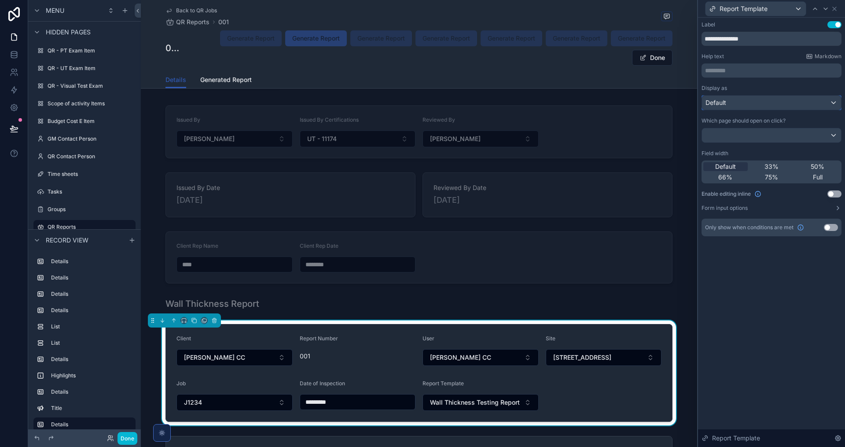
click at [799, 100] on div "Default" at bounding box center [771, 103] width 139 height 14
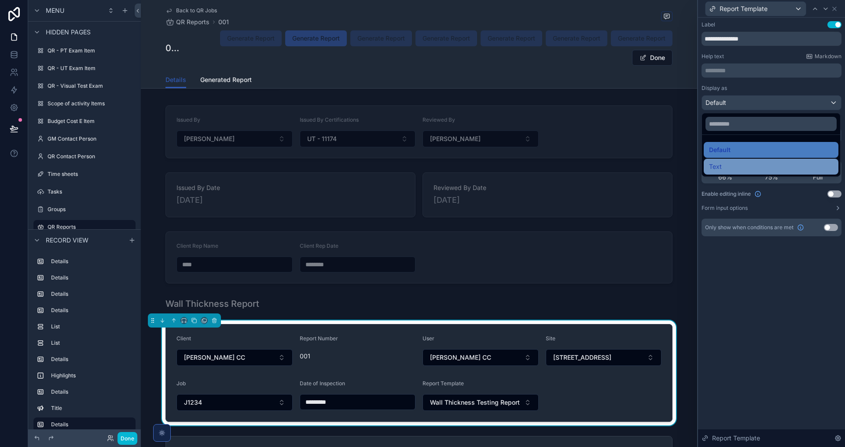
click at [767, 167] on div "Text" at bounding box center [771, 166] width 124 height 11
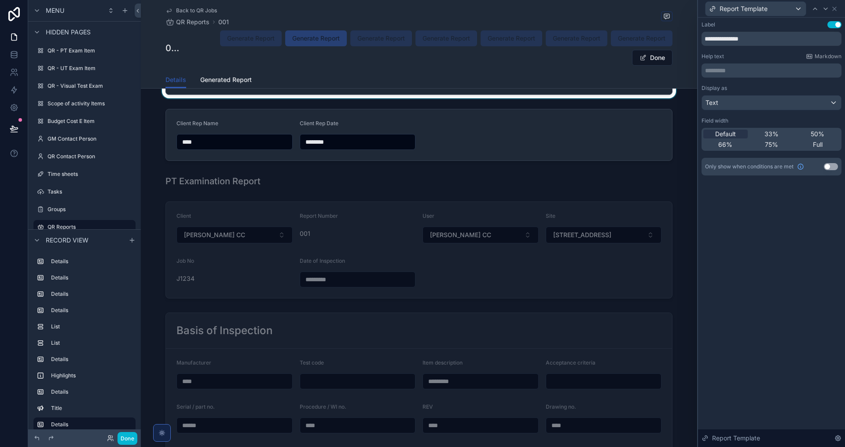
scroll to position [2451, 0]
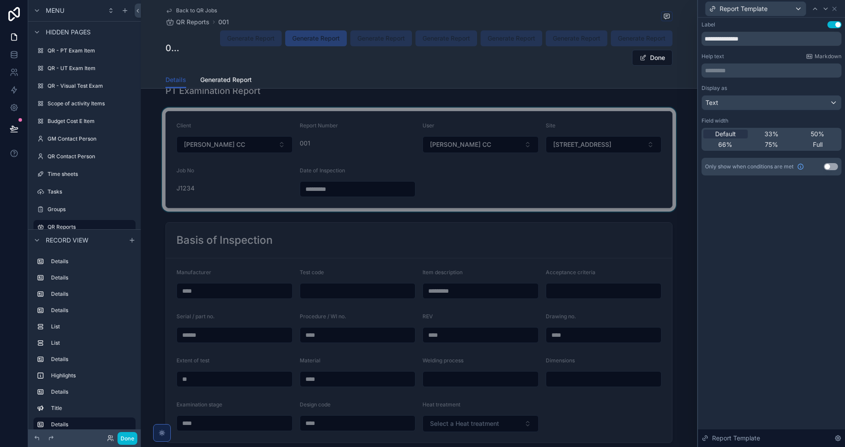
click at [503, 184] on div "scrollable content" at bounding box center [419, 159] width 557 height 104
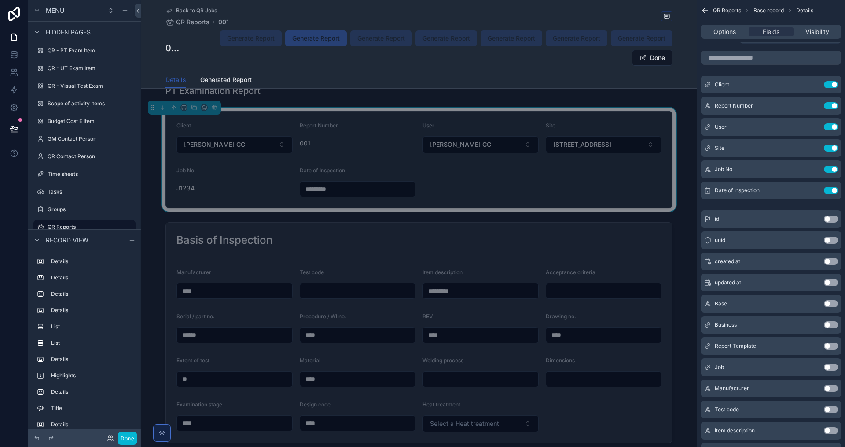
click at [833, 345] on button "Use setting" at bounding box center [831, 345] width 14 height 7
click at [812, 209] on icon "scrollable content" at bounding box center [813, 211] width 7 height 7
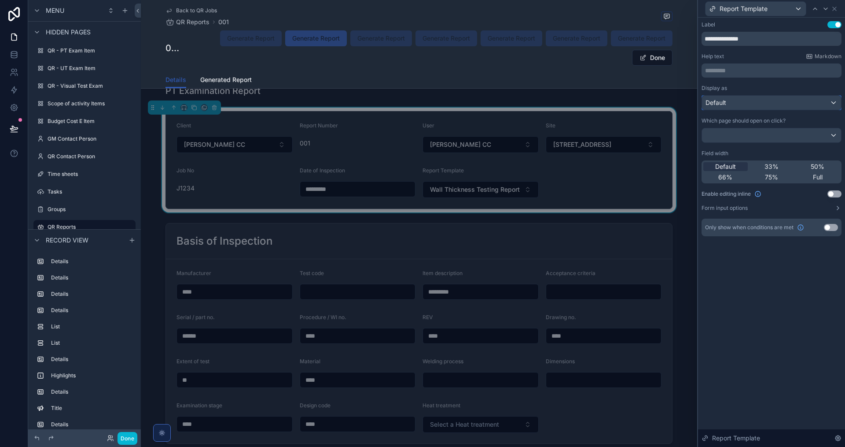
click at [805, 100] on div "Default" at bounding box center [771, 103] width 139 height 14
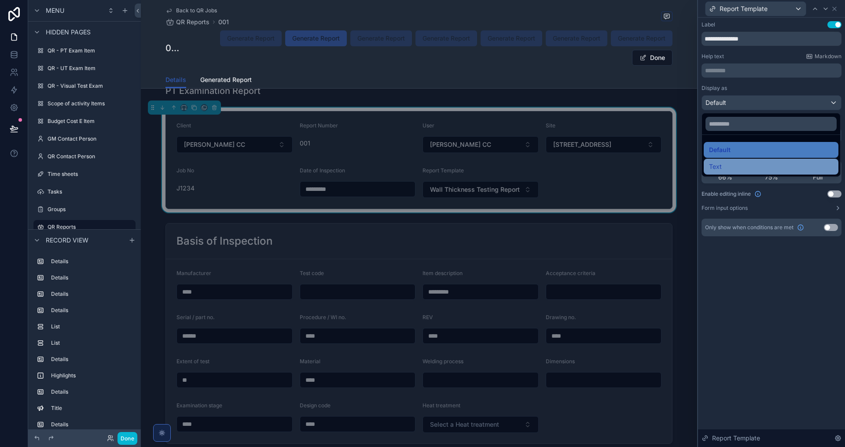
click at [759, 162] on div "Text" at bounding box center [771, 166] width 124 height 11
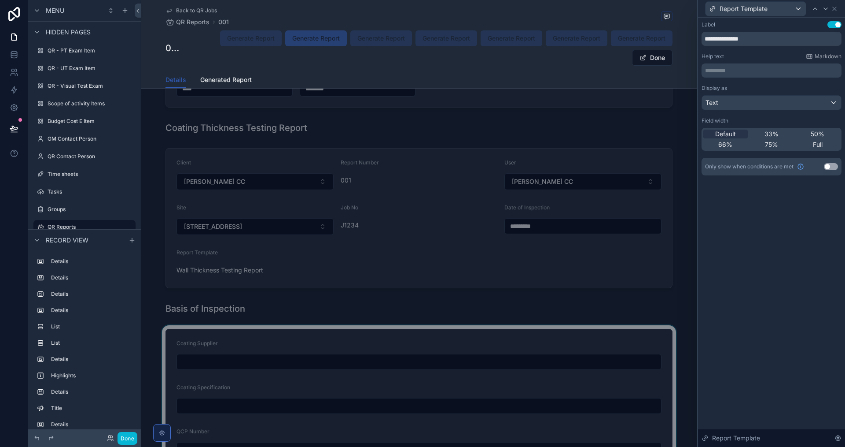
scroll to position [7338, 0]
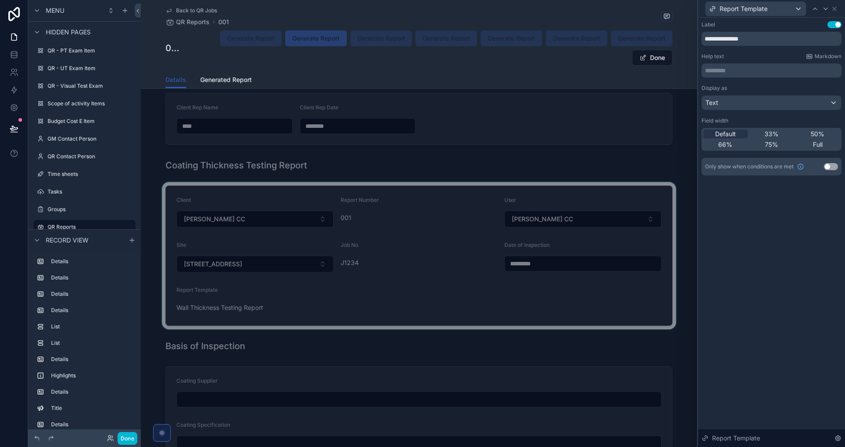
click at [475, 314] on div "scrollable content" at bounding box center [419, 255] width 557 height 147
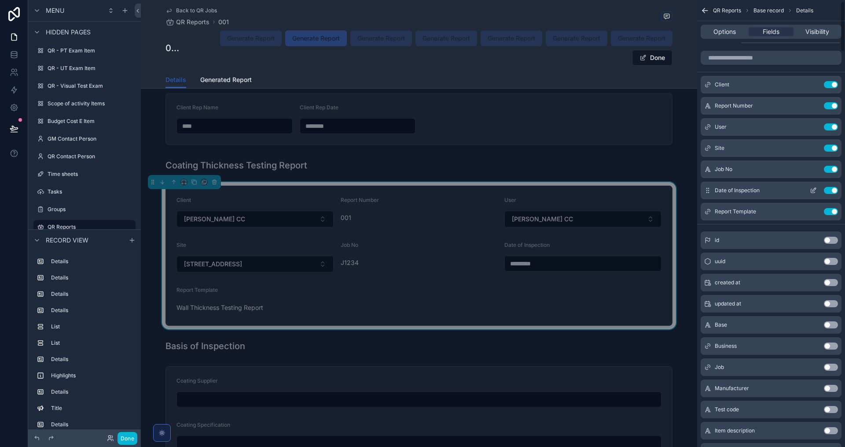
scroll to position [0, 0]
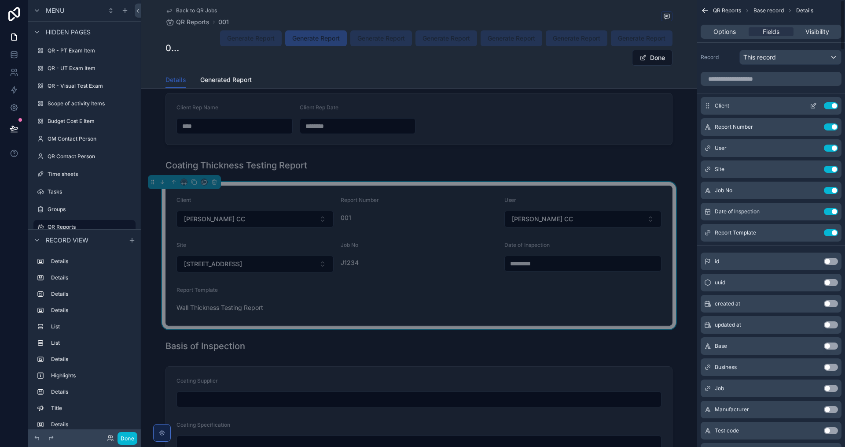
click at [816, 105] on icon "scrollable content" at bounding box center [815, 105] width 4 height 4
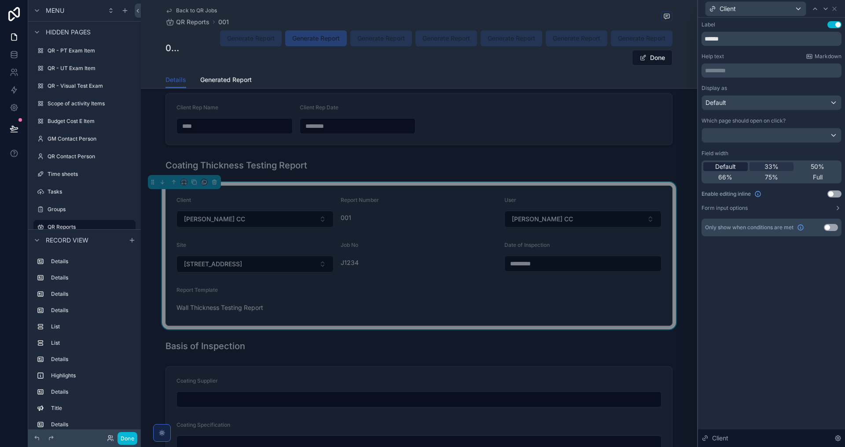
click at [740, 168] on div "Default" at bounding box center [726, 166] width 44 height 9
click at [825, 8] on icon at bounding box center [826, 8] width 7 height 7
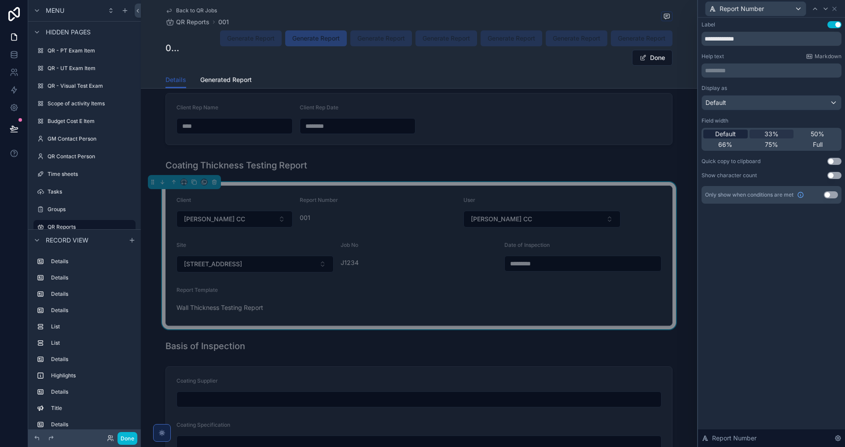
click at [729, 133] on span "Default" at bounding box center [726, 133] width 21 height 9
click at [734, 133] on span "Default" at bounding box center [726, 133] width 21 height 9
click at [828, 7] on icon at bounding box center [826, 8] width 7 height 7
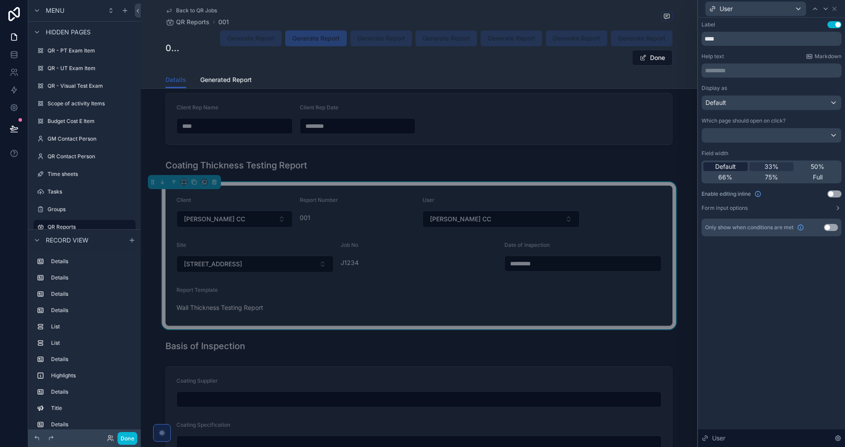
click at [737, 165] on div "Default" at bounding box center [726, 166] width 44 height 9
click at [824, 8] on icon at bounding box center [826, 9] width 4 height 2
click at [727, 166] on span "Default" at bounding box center [726, 166] width 21 height 9
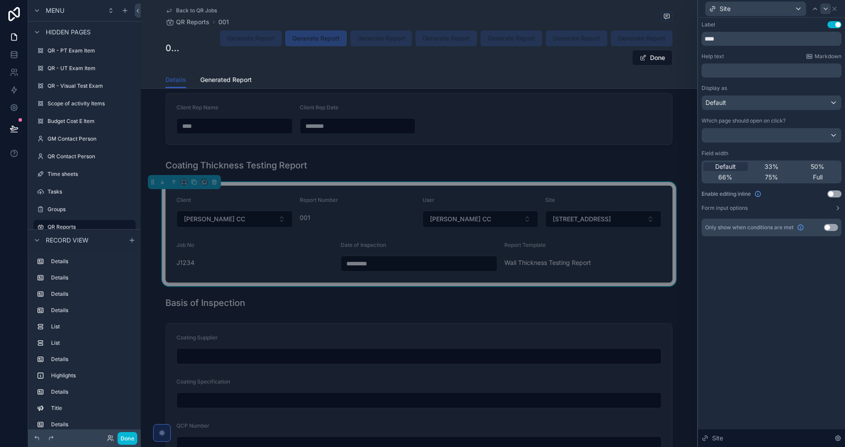
click at [826, 10] on icon at bounding box center [826, 8] width 7 height 7
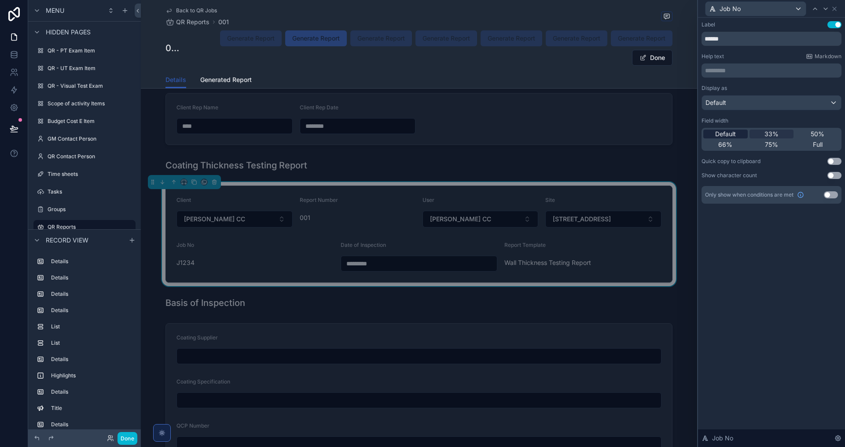
click at [735, 135] on span "Default" at bounding box center [726, 133] width 21 height 9
click at [823, 9] on icon at bounding box center [826, 8] width 7 height 7
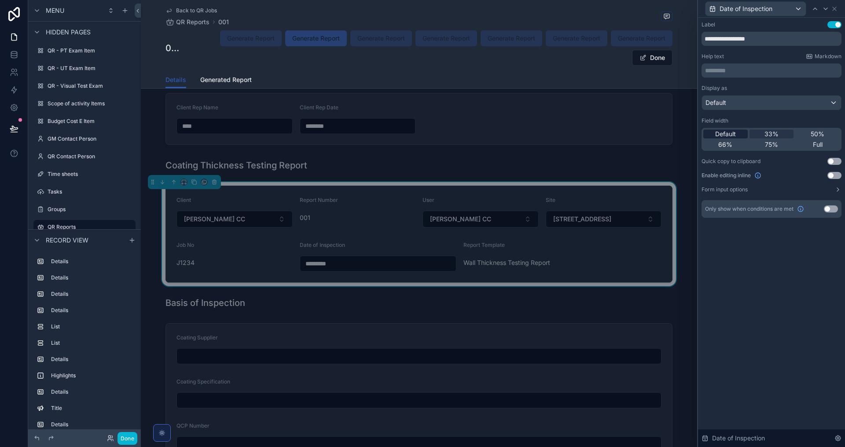
click at [734, 135] on span "Default" at bounding box center [726, 133] width 21 height 9
click at [825, 9] on icon at bounding box center [826, 8] width 7 height 7
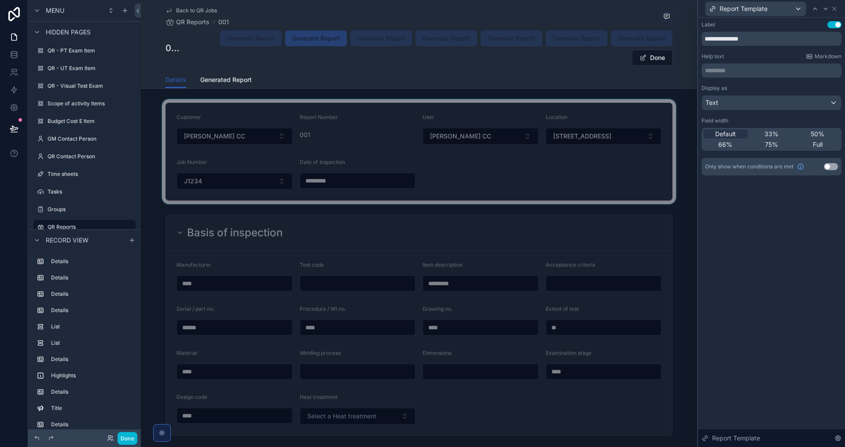
click at [478, 170] on div "scrollable content" at bounding box center [419, 151] width 557 height 105
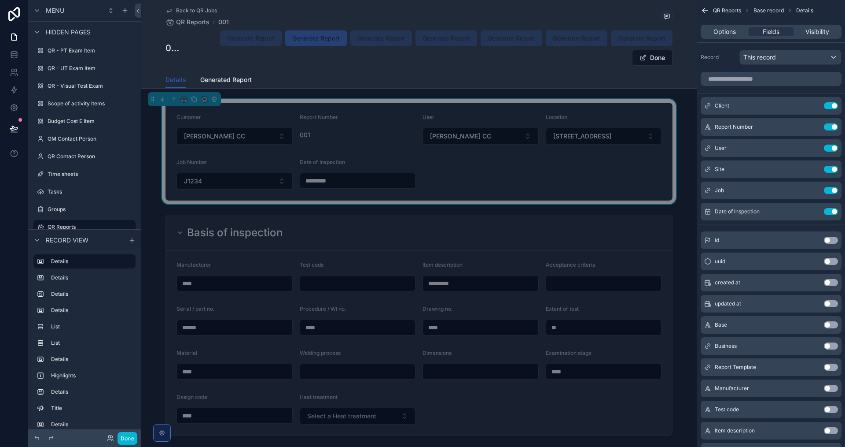
click at [830, 364] on button "Use setting" at bounding box center [831, 366] width 14 height 7
click at [811, 233] on icon "scrollable content" at bounding box center [813, 232] width 7 height 7
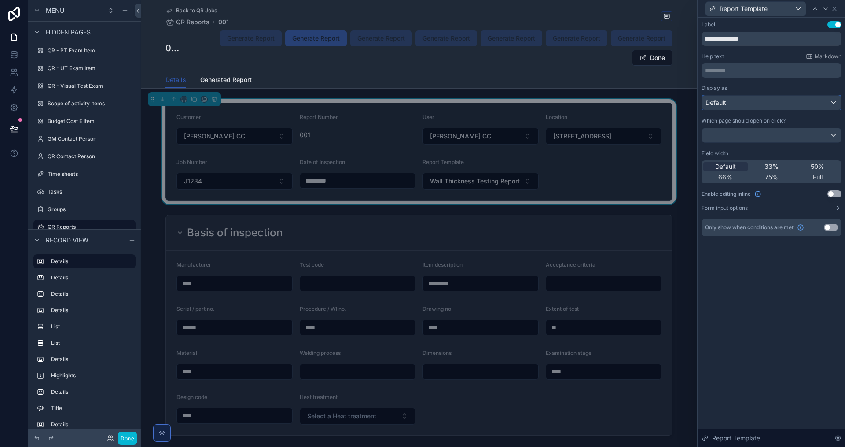
click at [804, 105] on div "Default" at bounding box center [771, 103] width 139 height 14
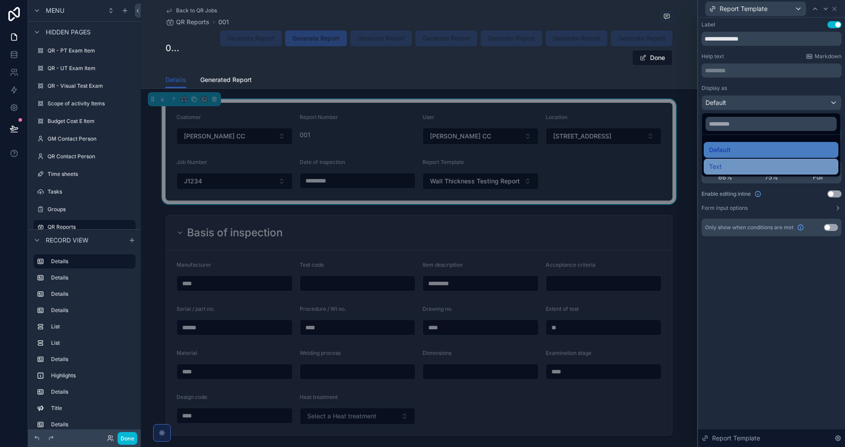
click at [752, 160] on div "Text" at bounding box center [771, 167] width 135 height 16
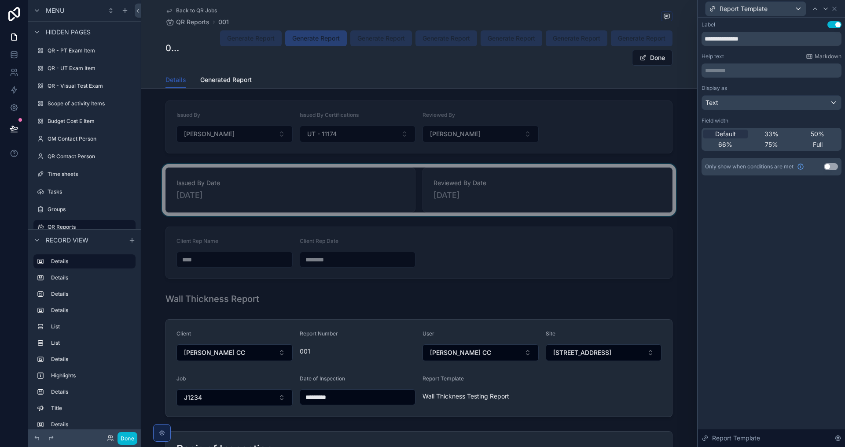
scroll to position [1057, 0]
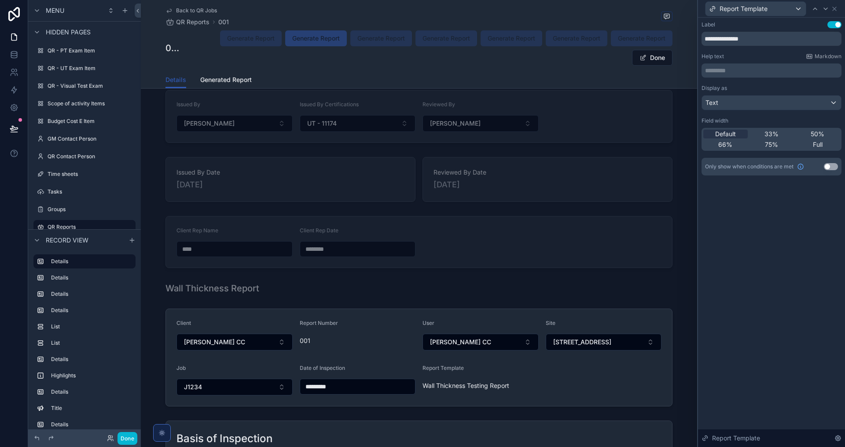
click at [192, 11] on span "Back to QR Jobs" at bounding box center [196, 10] width 41 height 7
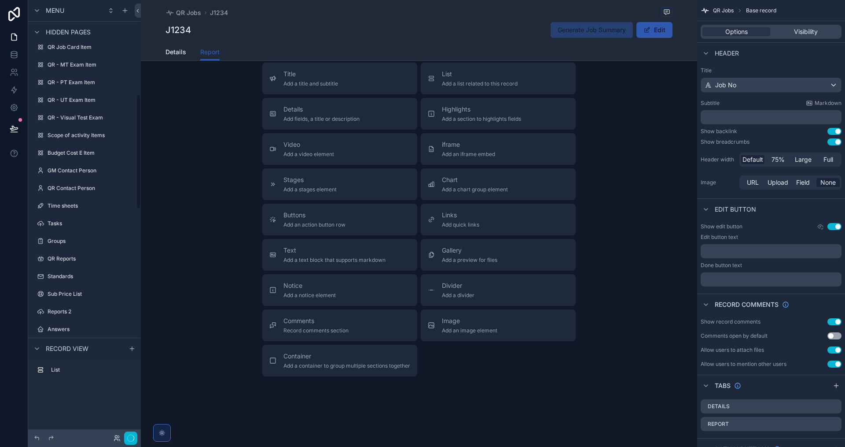
scroll to position [387, 0]
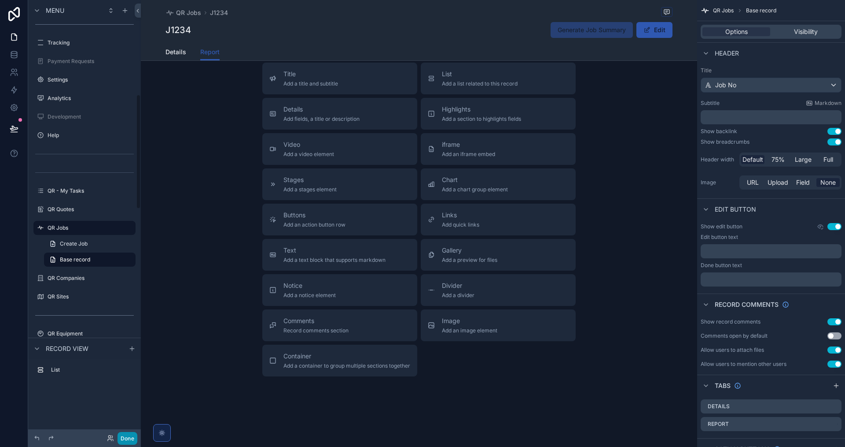
click at [128, 439] on button "Done" at bounding box center [128, 438] width 20 height 13
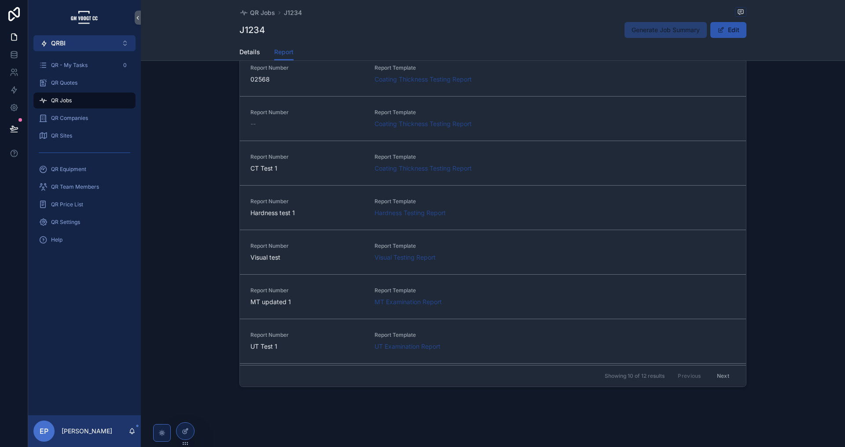
scroll to position [45, 0]
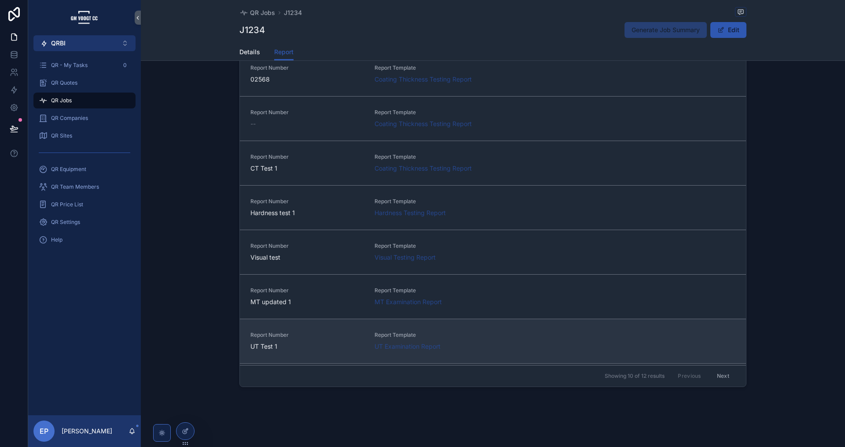
click at [505, 341] on div "Report Number UT Test 1 Report Template UT Examination Report" at bounding box center [493, 340] width 485 height 19
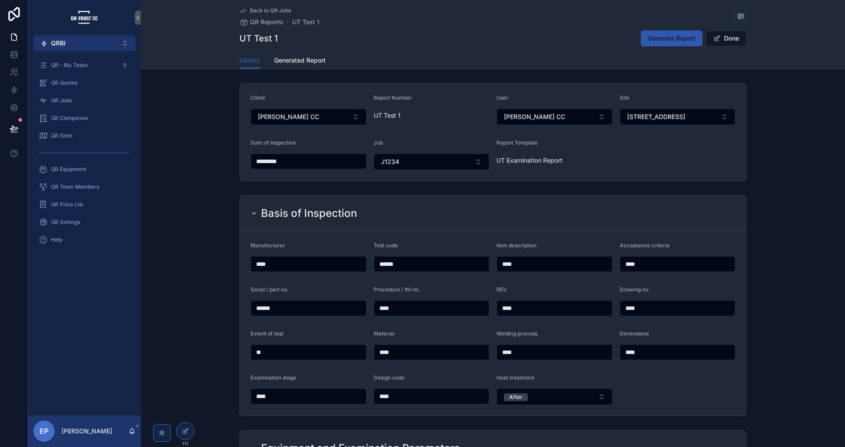
scroll to position [264, 0]
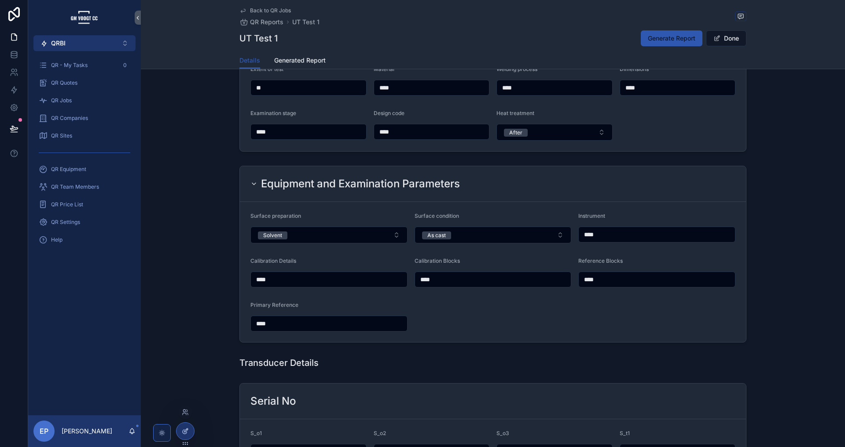
click at [188, 432] on icon at bounding box center [185, 430] width 7 height 7
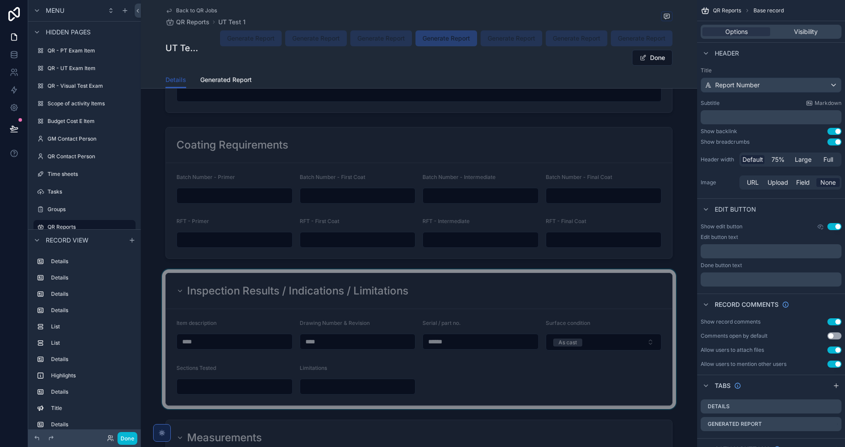
scroll to position [7473, 0]
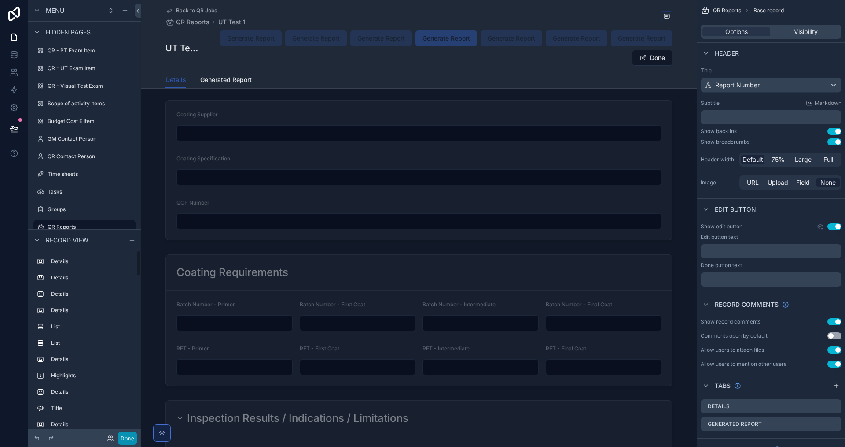
click at [125, 439] on button "Done" at bounding box center [128, 438] width 20 height 13
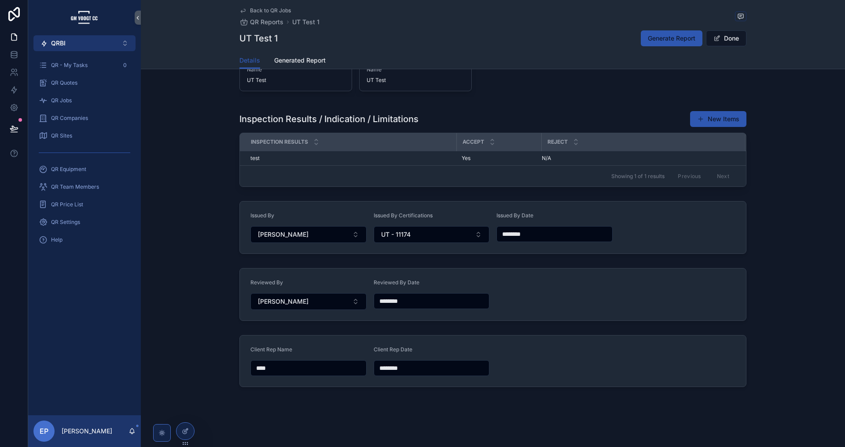
scroll to position [1856, 0]
click at [78, 44] on button "QRBI Alt 2" at bounding box center [84, 43] width 102 height 16
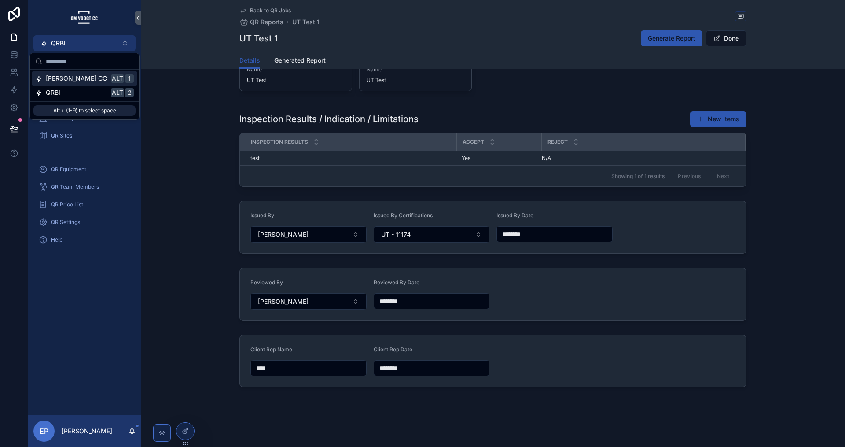
click at [82, 82] on span "[PERSON_NAME] CC" at bounding box center [76, 78] width 61 height 9
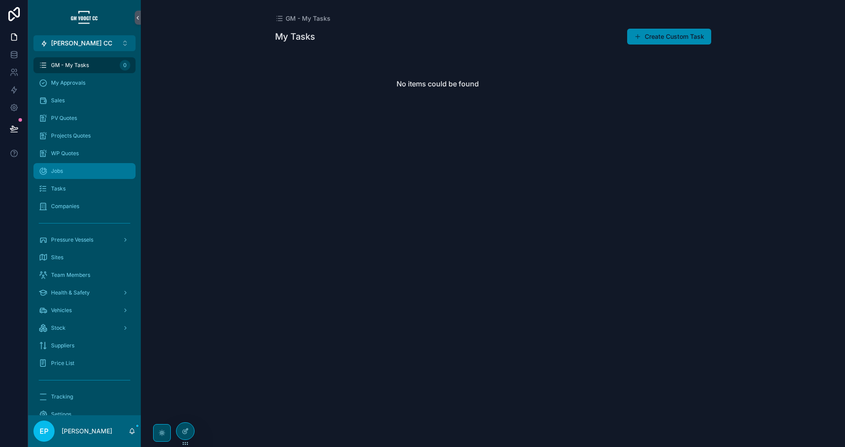
click at [89, 173] on div "Jobs" at bounding box center [85, 171] width 92 height 14
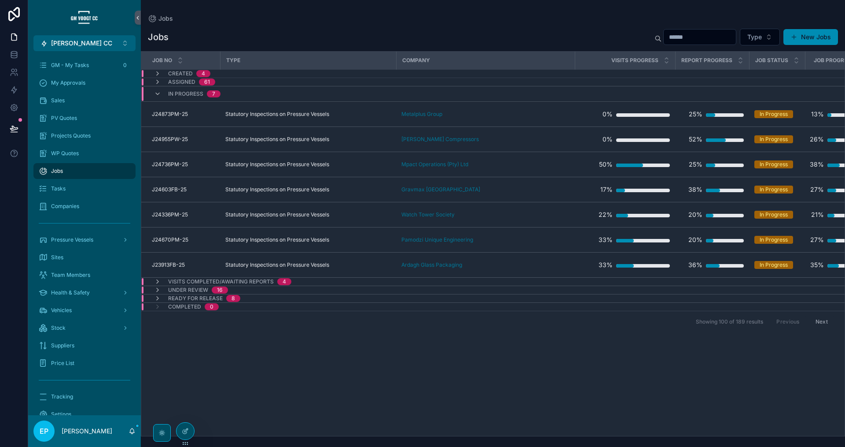
click at [707, 36] on input "scrollable content" at bounding box center [700, 37] width 72 height 12
type input "***"
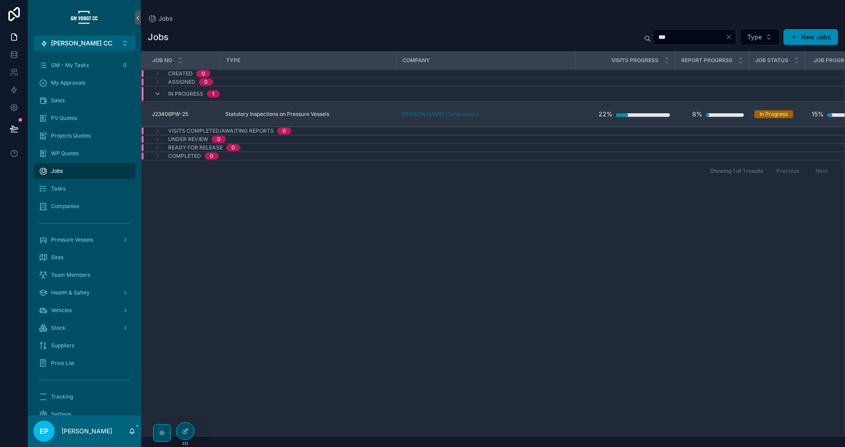
click at [558, 114] on div "[PERSON_NAME] Compressors" at bounding box center [486, 114] width 168 height 7
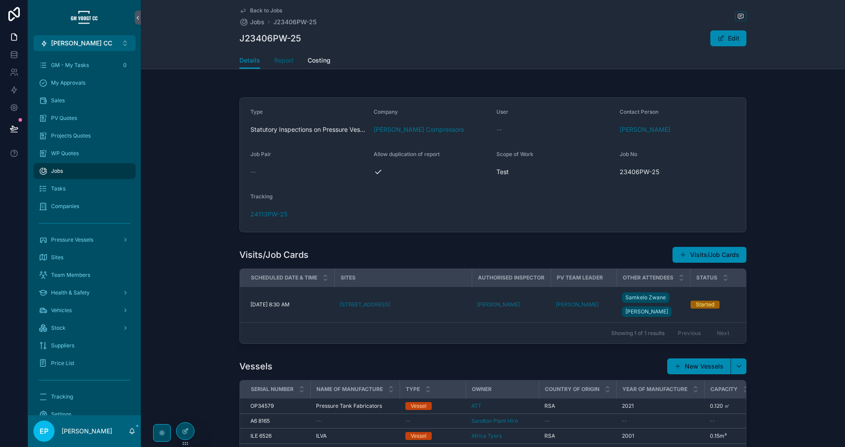
click at [288, 61] on span "Report" at bounding box center [283, 60] width 19 height 9
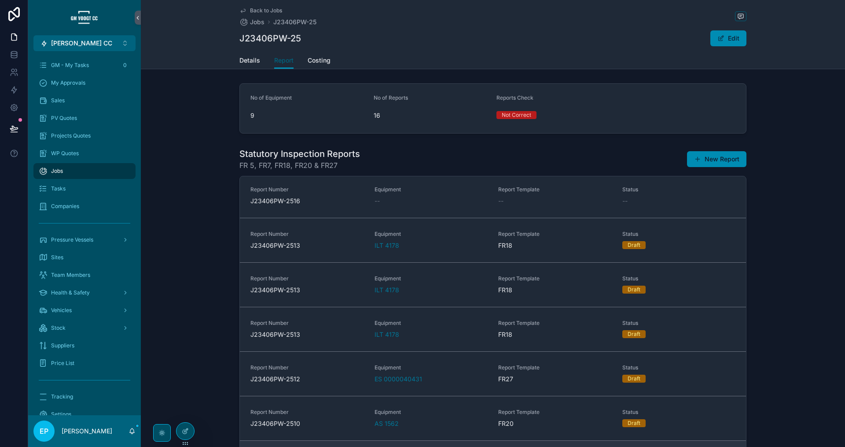
scroll to position [131, 0]
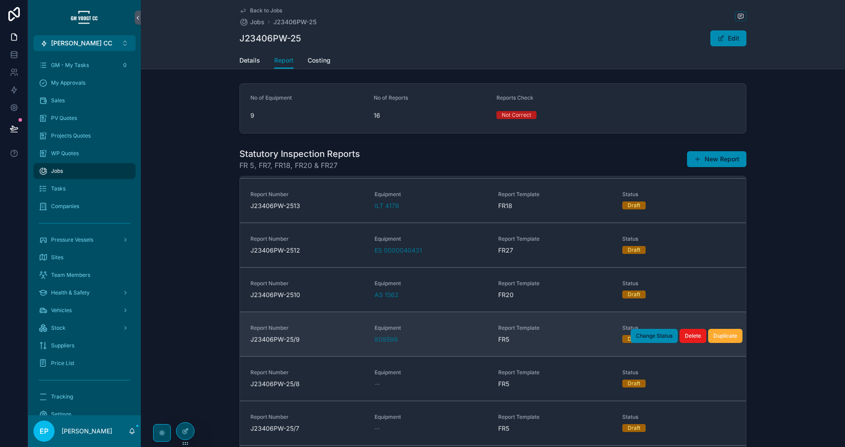
click at [580, 330] on span "Report Template" at bounding box center [555, 327] width 114 height 7
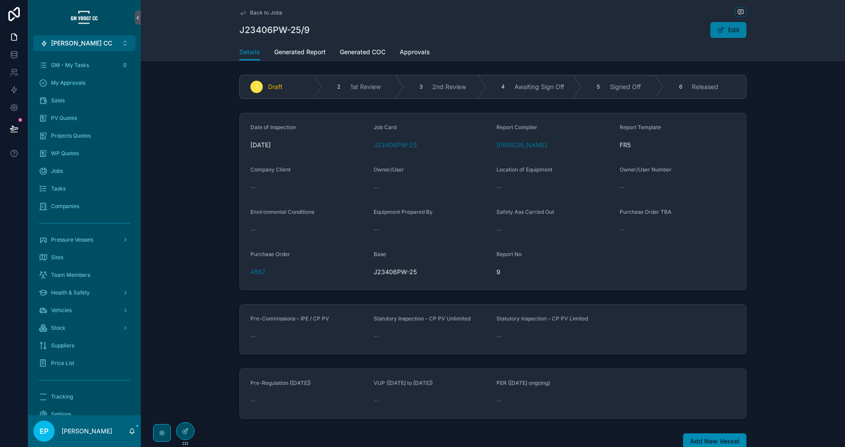
click at [730, 35] on button "Edit" at bounding box center [729, 30] width 36 height 16
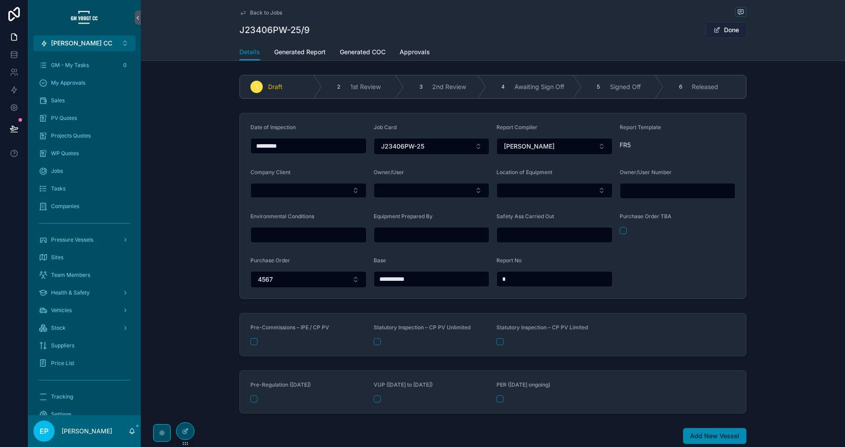
click at [730, 35] on button "Done" at bounding box center [726, 30] width 41 height 16
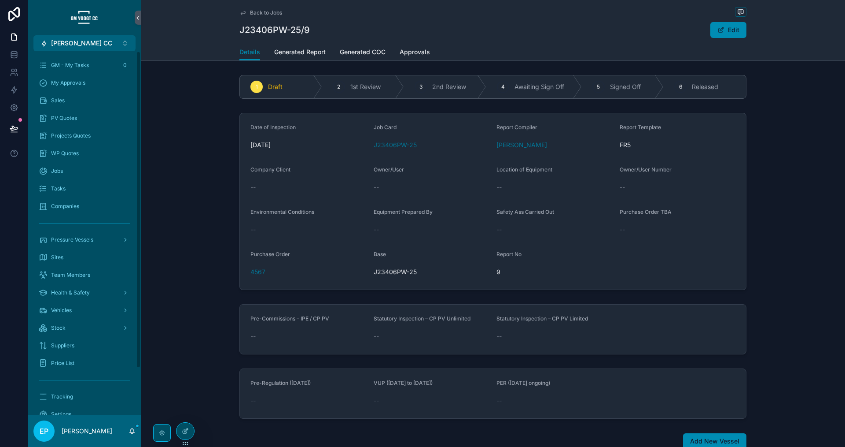
click at [83, 40] on span "[PERSON_NAME] CC" at bounding box center [81, 43] width 61 height 9
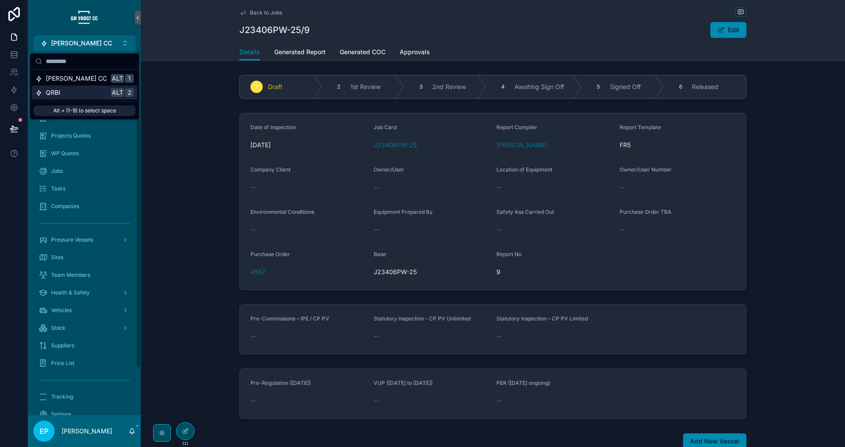
click at [80, 96] on div "QRBI Alt 2" at bounding box center [84, 92] width 99 height 9
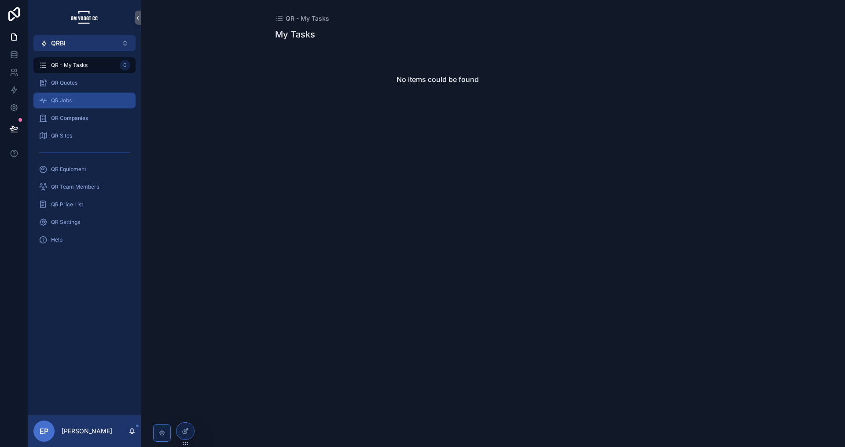
click at [83, 98] on div "QR Jobs" at bounding box center [85, 100] width 92 height 14
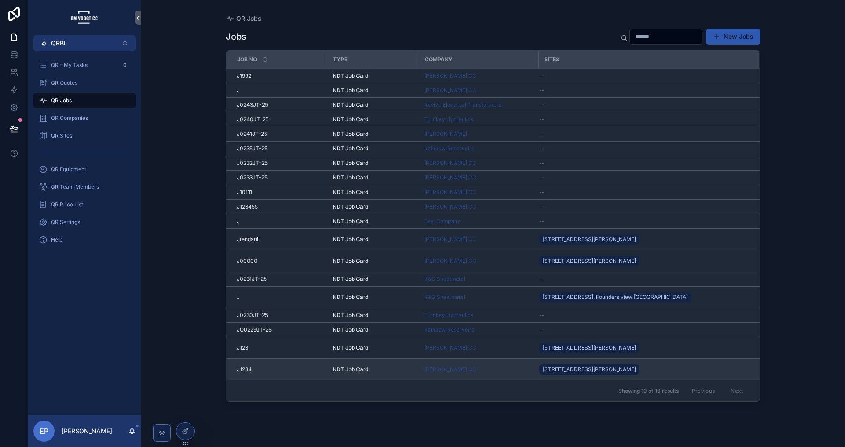
click at [509, 369] on div "[PERSON_NAME] CC" at bounding box center [478, 368] width 109 height 7
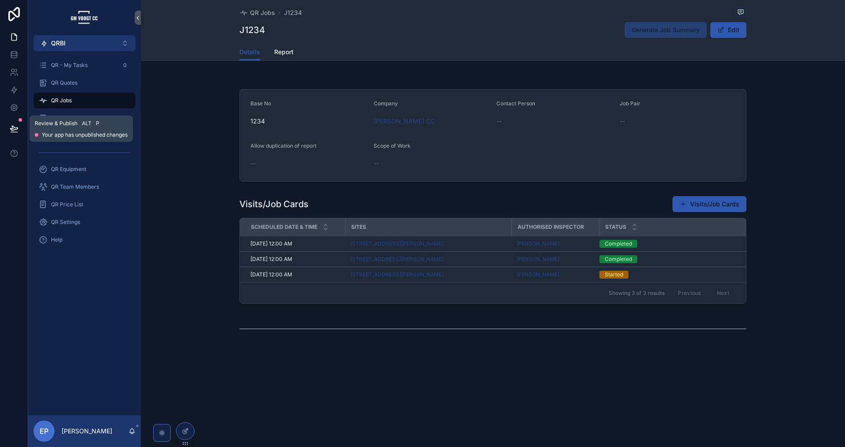
click at [14, 131] on icon at bounding box center [14, 128] width 9 height 9
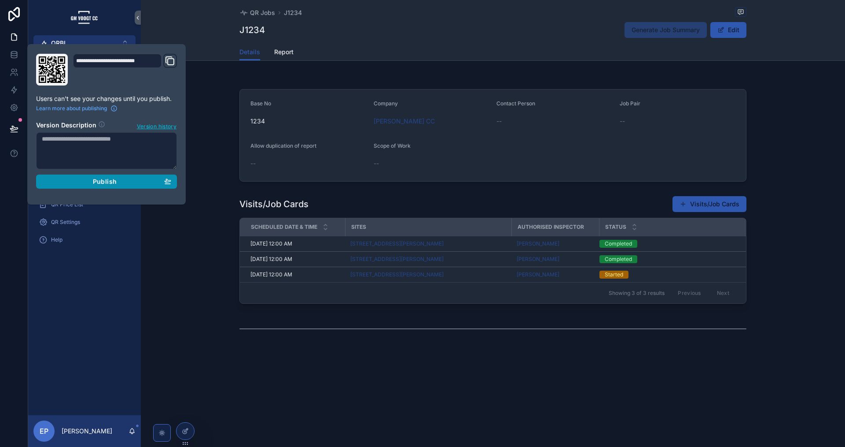
click at [109, 184] on span "Publish" at bounding box center [105, 181] width 24 height 8
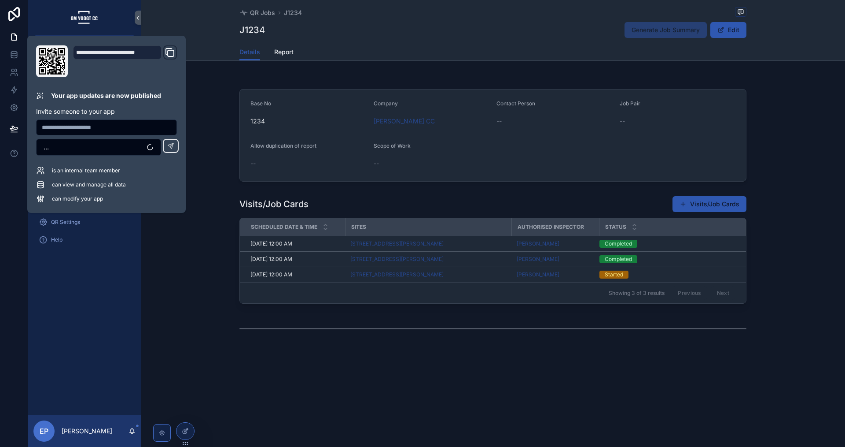
click at [208, 101] on div "Base No 1234 Company [PERSON_NAME] CC Contact Person -- Job Pair -- Allow dupli…" at bounding box center [493, 135] width 705 height 100
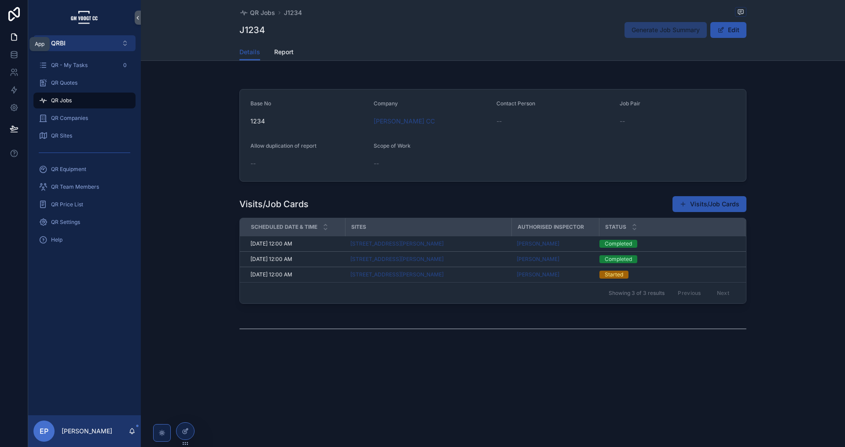
click at [14, 40] on icon at bounding box center [14, 37] width 9 height 9
click at [50, 38] on button "QRBI Alt 2" at bounding box center [84, 43] width 102 height 16
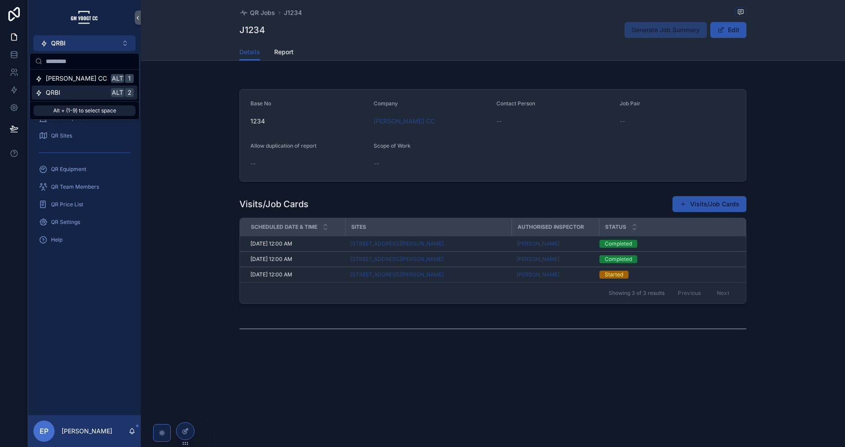
click at [65, 92] on div "QRBI Alt 2" at bounding box center [84, 92] width 99 height 9
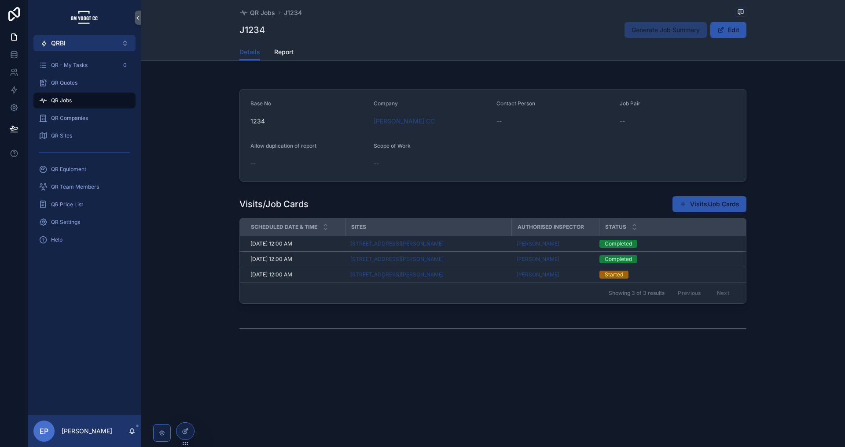
click at [62, 43] on span "QRBI" at bounding box center [58, 43] width 15 height 9
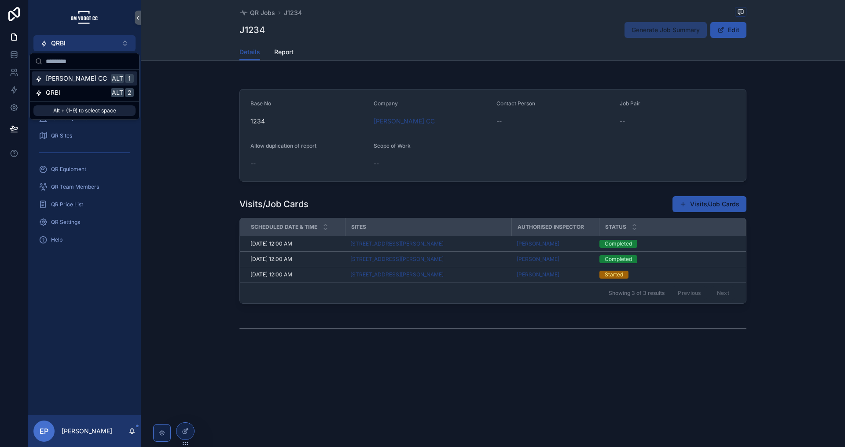
click at [66, 76] on span "[PERSON_NAME] CC" at bounding box center [76, 78] width 61 height 9
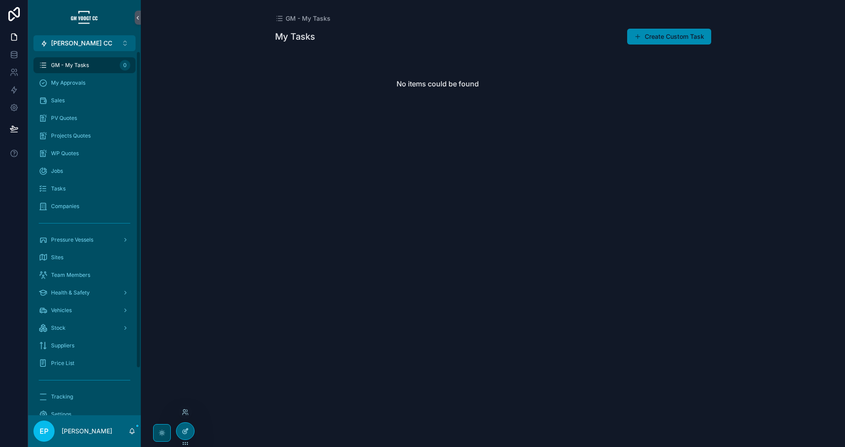
click at [186, 432] on icon at bounding box center [185, 430] width 7 height 7
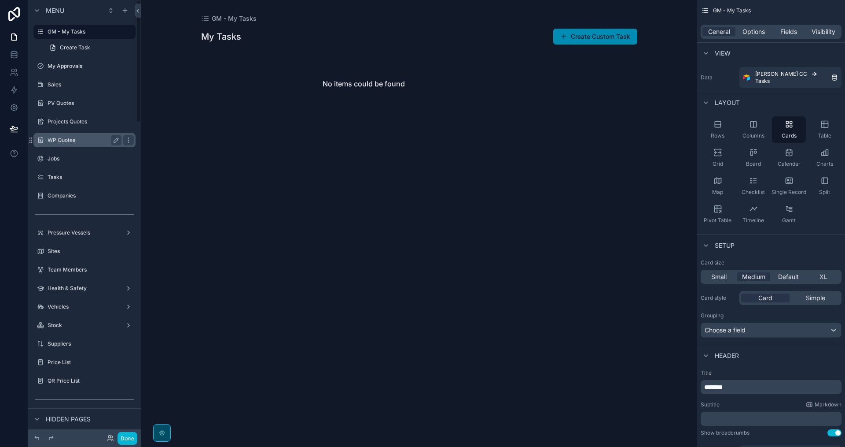
click at [78, 138] on label "WP Quotes" at bounding box center [83, 140] width 70 height 7
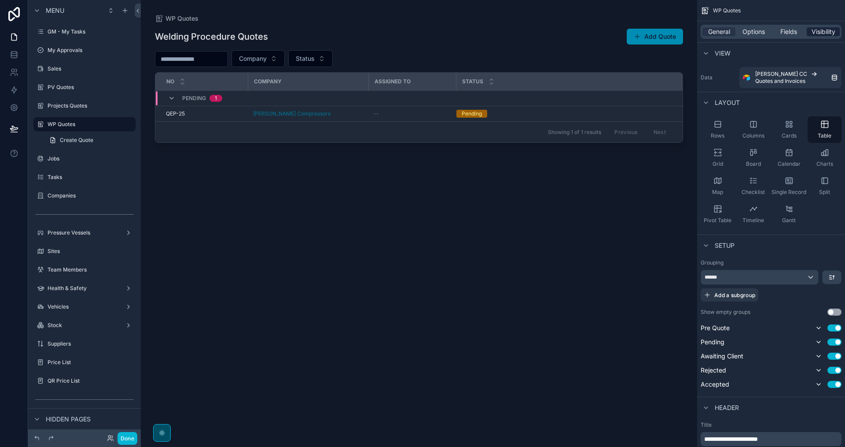
click at [818, 33] on span "Visibility" at bounding box center [824, 31] width 24 height 9
click at [819, 33] on span "Visibility" at bounding box center [824, 31] width 24 height 9
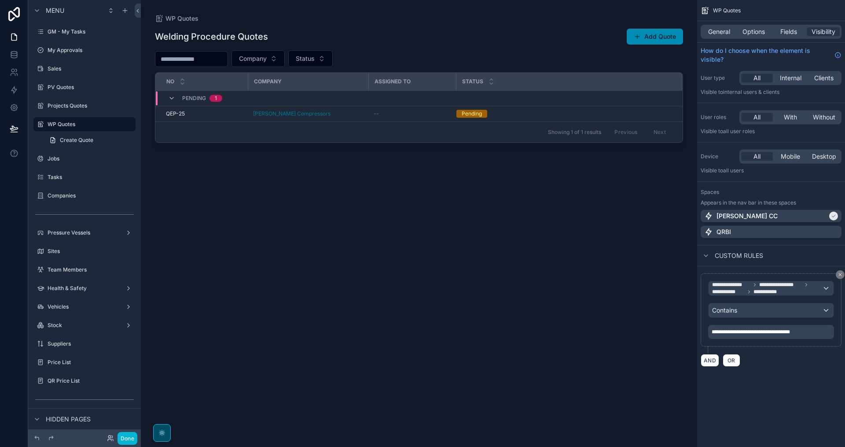
click at [819, 333] on p "**********" at bounding box center [772, 331] width 121 height 7
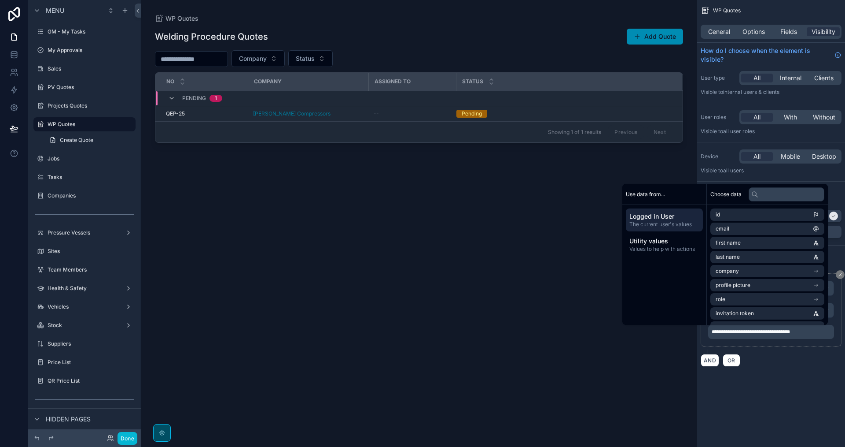
click at [783, 332] on span "**********" at bounding box center [751, 331] width 78 height 5
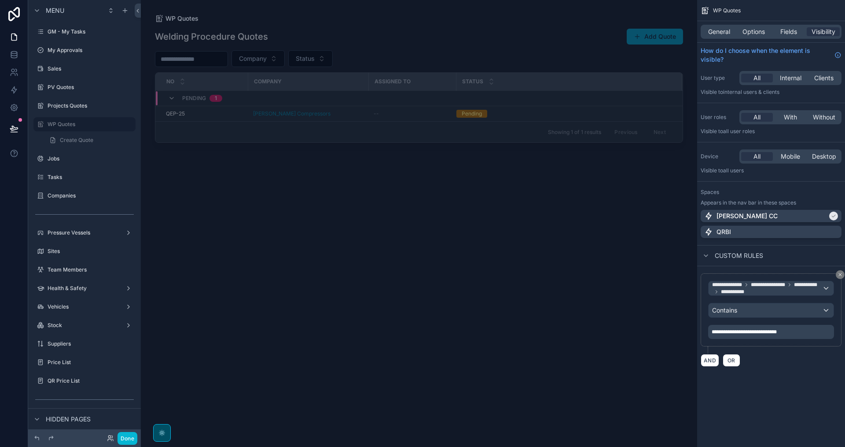
click at [802, 400] on div "**********" at bounding box center [772, 223] width 148 height 447
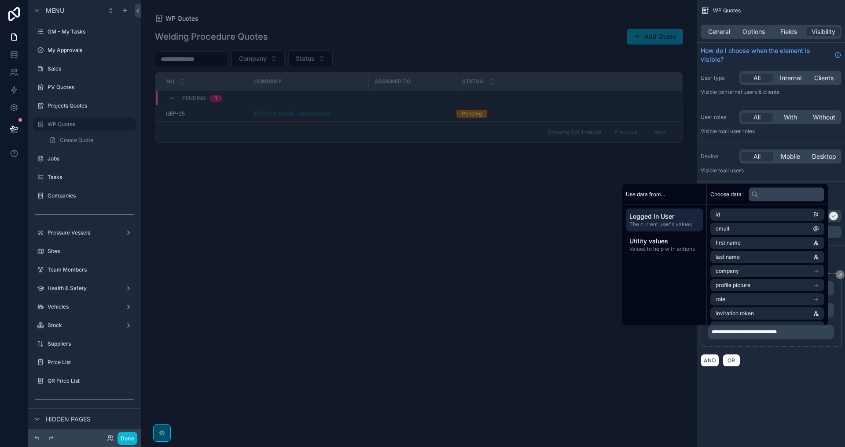
click at [760, 413] on div "**********" at bounding box center [772, 223] width 148 height 447
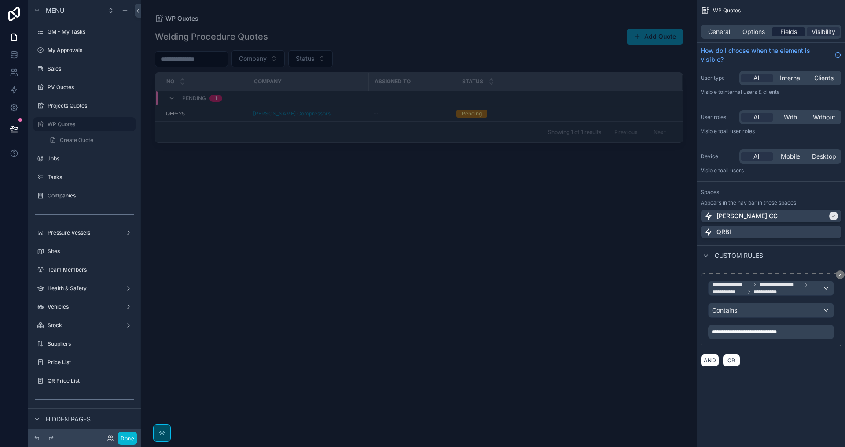
click at [793, 33] on span "Fields" at bounding box center [789, 31] width 17 height 9
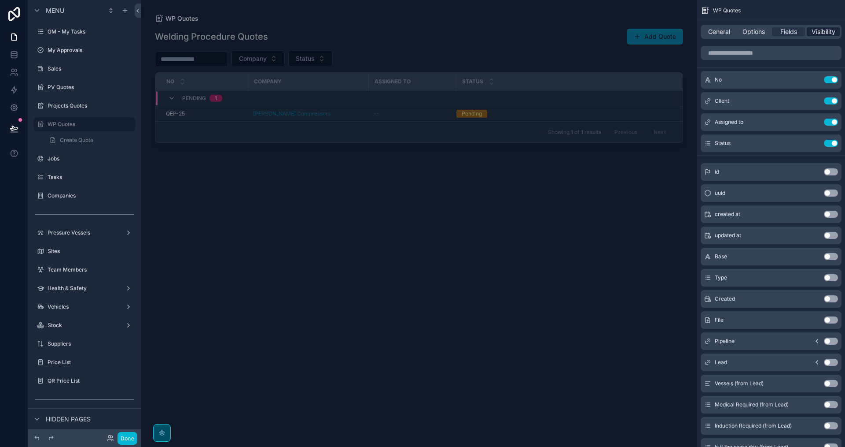
click at [826, 30] on span "Visibility" at bounding box center [824, 31] width 24 height 9
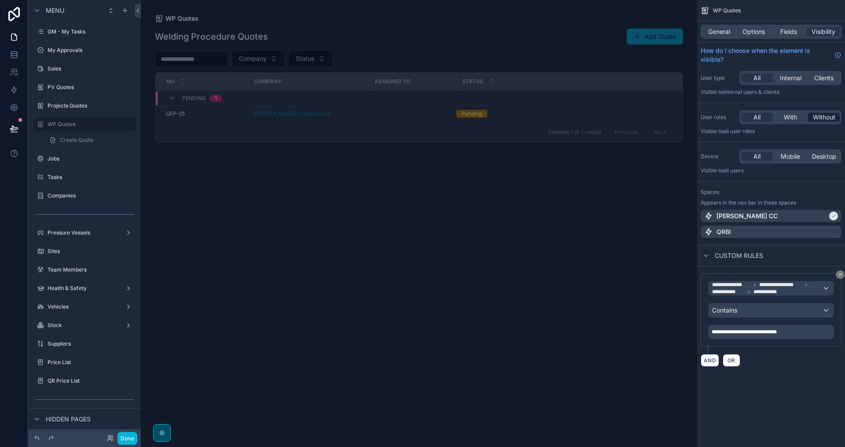
click at [825, 119] on span "Without" at bounding box center [824, 117] width 22 height 9
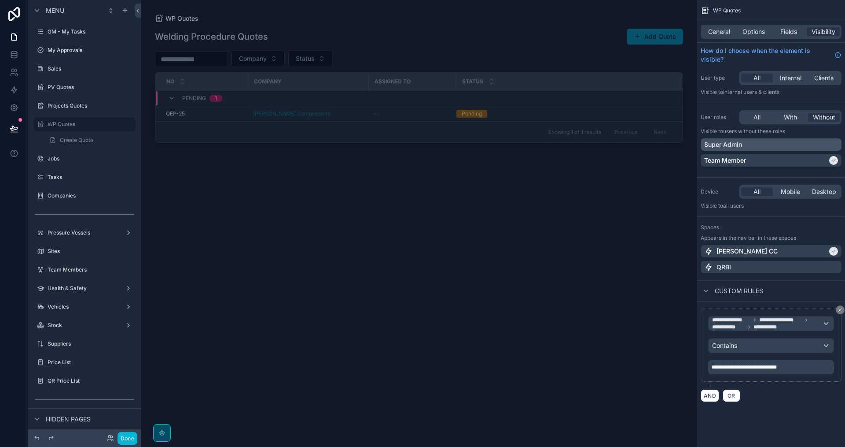
click at [778, 141] on div "Super Admin" at bounding box center [772, 144] width 134 height 9
click at [779, 144] on div "Super Admin" at bounding box center [766, 144] width 123 height 9
click at [125, 12] on icon "scrollable content" at bounding box center [125, 10] width 0 height 4
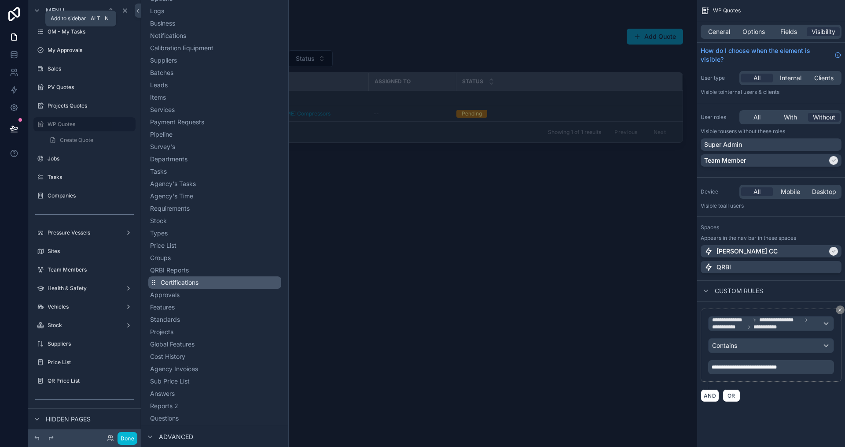
scroll to position [431, 0]
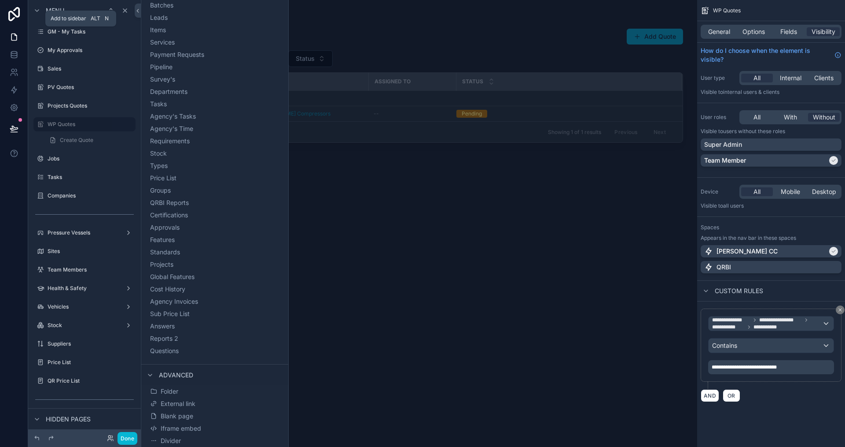
click at [472, 292] on div "scrollable content" at bounding box center [419, 218] width 557 height 436
click at [126, 125] on icon "scrollable content" at bounding box center [128, 124] width 7 height 7
click at [161, 134] on span "Clone" at bounding box center [165, 133] width 16 height 9
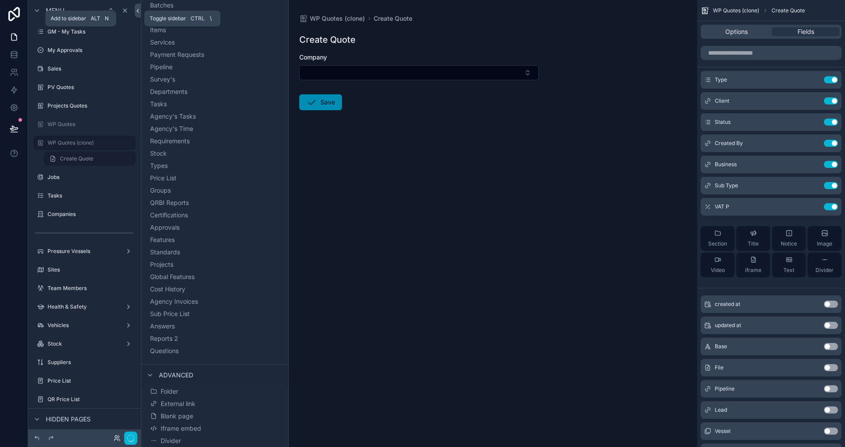
click at [138, 9] on icon at bounding box center [138, 10] width 6 height 7
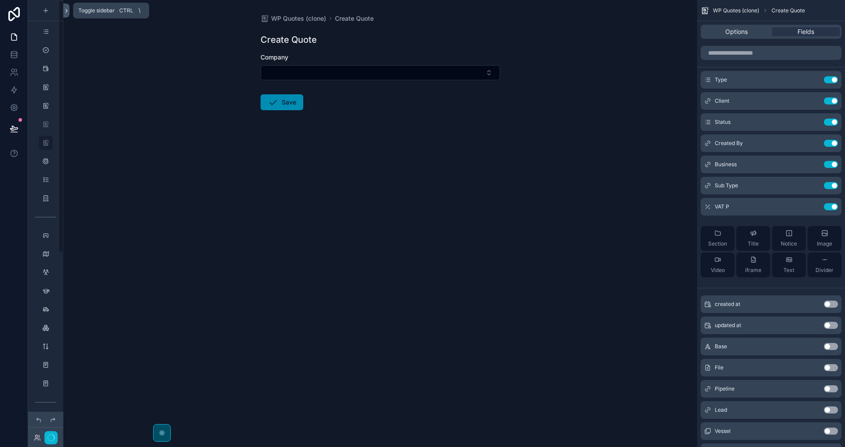
click at [68, 11] on icon at bounding box center [66, 10] width 6 height 7
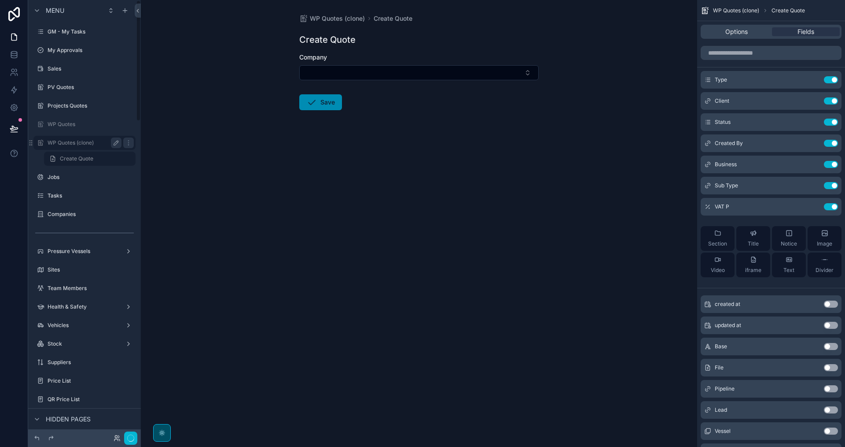
click at [115, 141] on icon "scrollable content" at bounding box center [116, 142] width 7 height 7
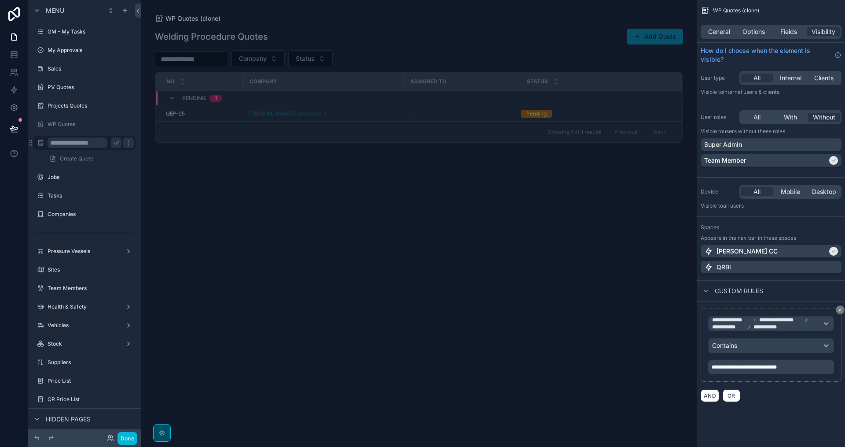
click at [104, 143] on input "**********" at bounding box center [78, 142] width 60 height 11
type input "**********"
click at [125, 143] on icon "scrollable content" at bounding box center [128, 142] width 7 height 7
click at [739, 30] on div "Options" at bounding box center [754, 31] width 33 height 9
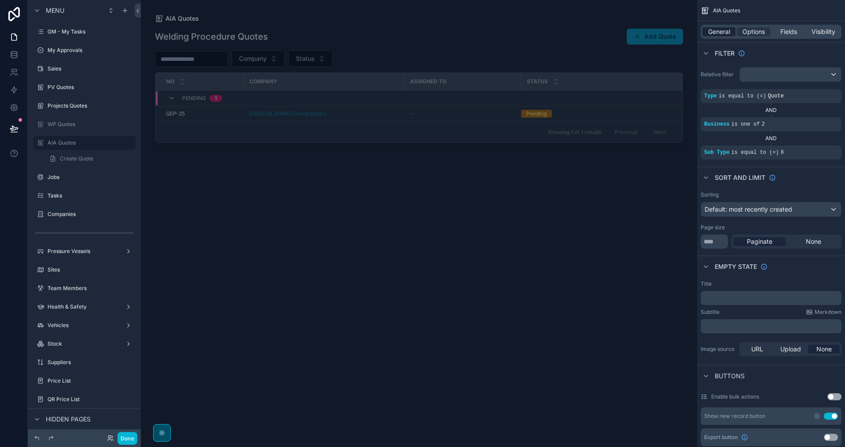
click at [725, 30] on span "General" at bounding box center [720, 31] width 22 height 9
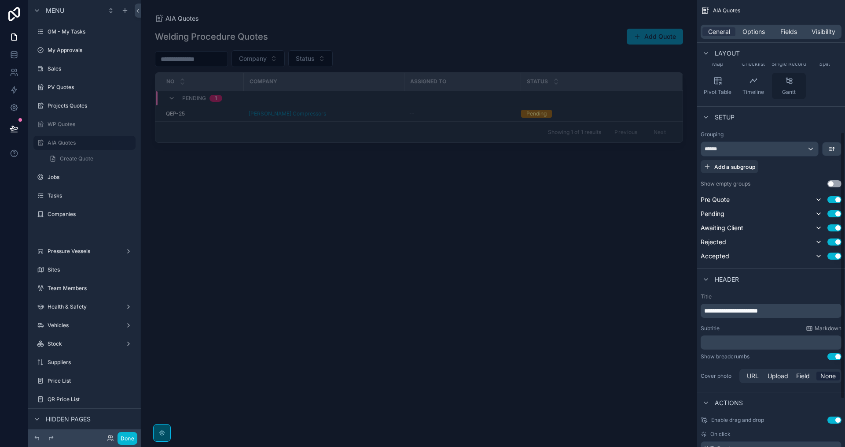
scroll to position [220, 0]
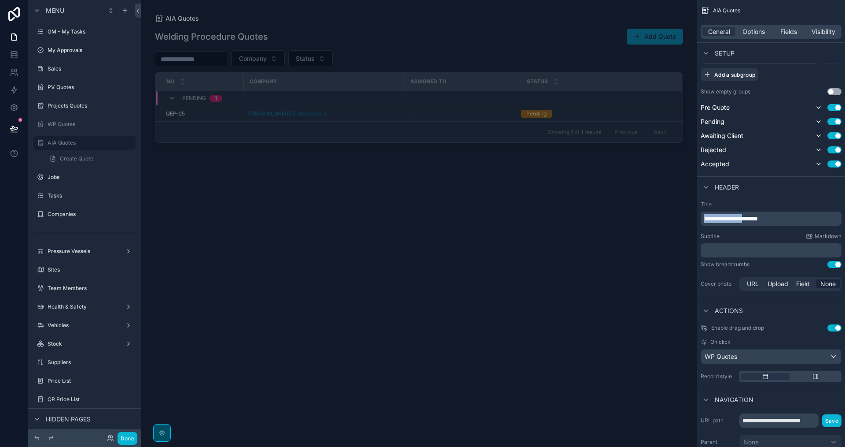
drag, startPoint x: 706, startPoint y: 218, endPoint x: 760, endPoint y: 220, distance: 53.3
click at [758, 220] on span "**********" at bounding box center [732, 218] width 54 height 6
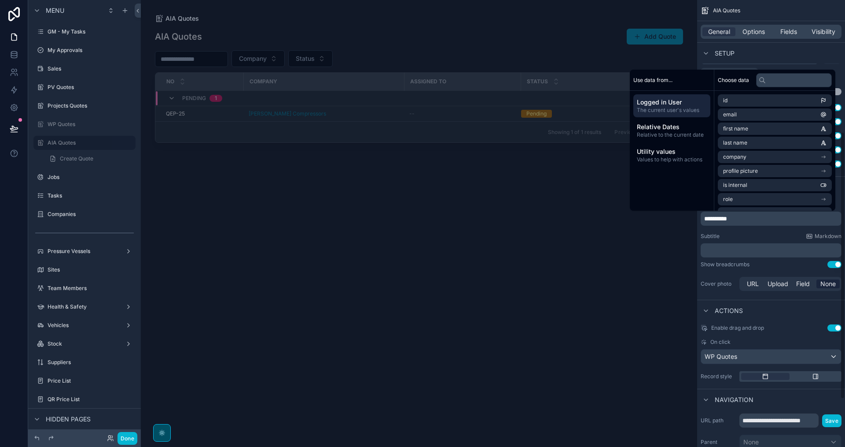
click at [764, 237] on div "Subtitle Markdown" at bounding box center [771, 236] width 141 height 7
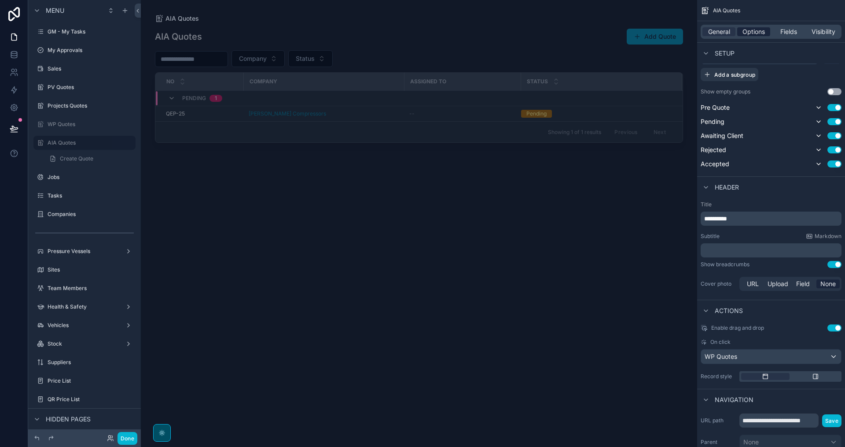
click at [746, 31] on span "Options" at bounding box center [754, 31] width 22 height 9
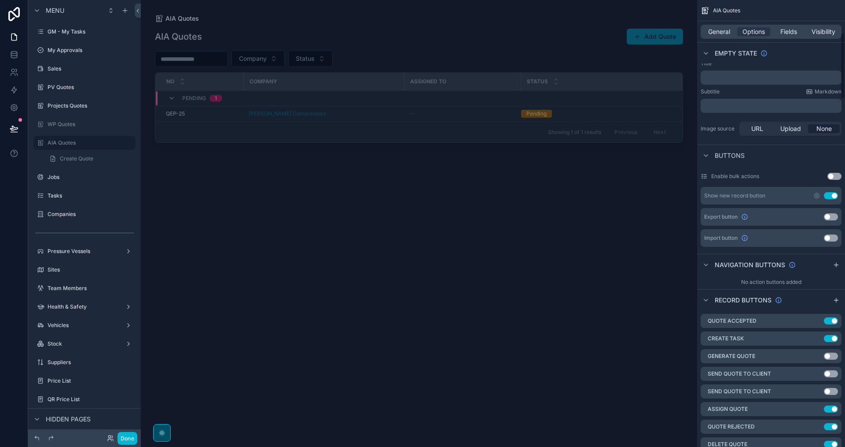
scroll to position [0, 0]
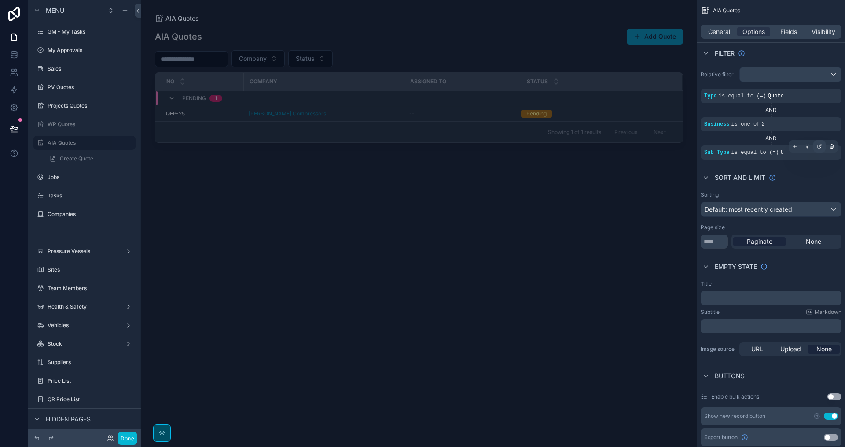
click at [819, 147] on icon "scrollable content" at bounding box center [820, 145] width 3 height 3
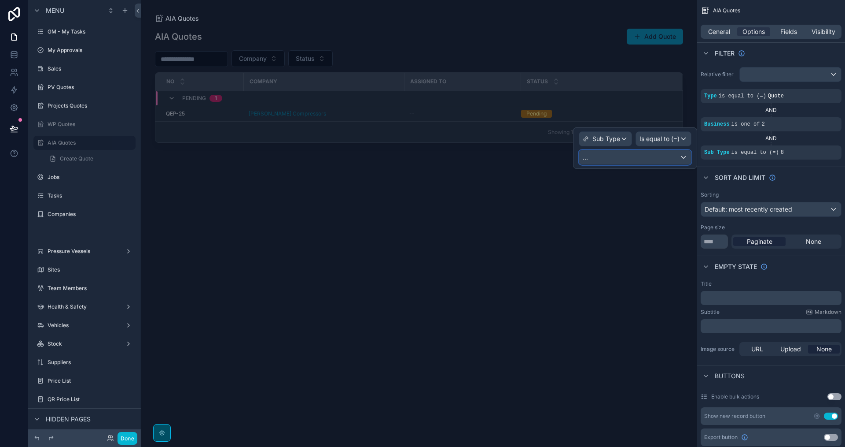
click at [630, 159] on div "..." at bounding box center [635, 157] width 112 height 14
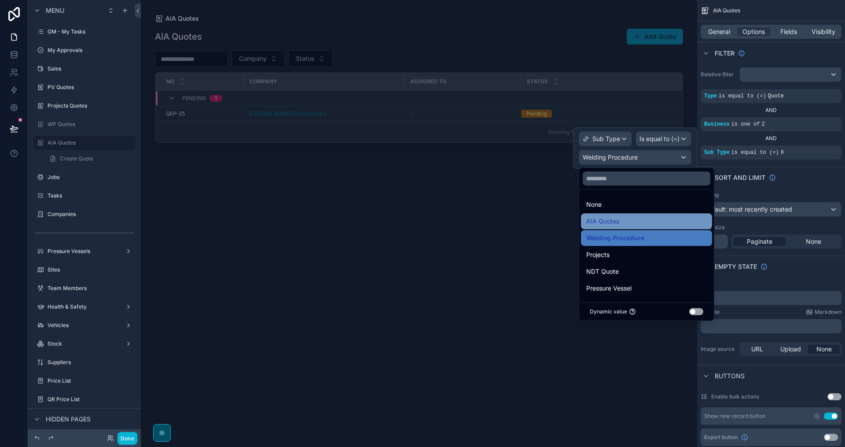
click at [648, 221] on div "AIA Quotes" at bounding box center [647, 221] width 121 height 11
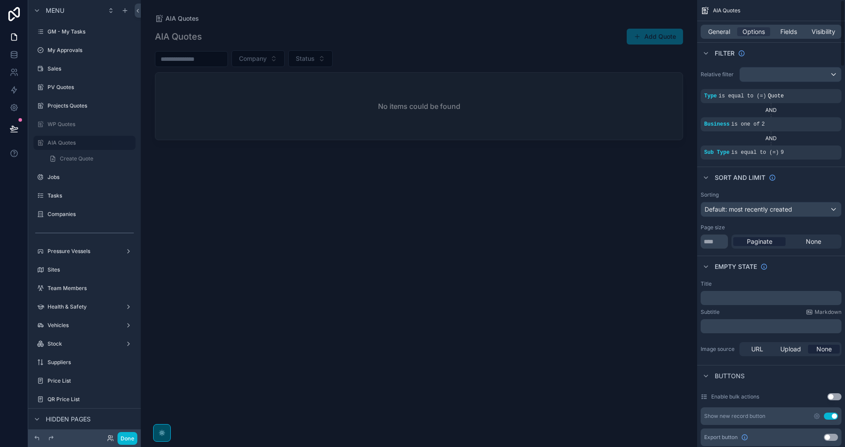
click at [817, 178] on div "Sort And Limit" at bounding box center [772, 176] width 148 height 21
click at [640, 36] on div "scrollable content" at bounding box center [419, 218] width 557 height 436
click at [646, 37] on button "Add Quote" at bounding box center [655, 37] width 56 height 16
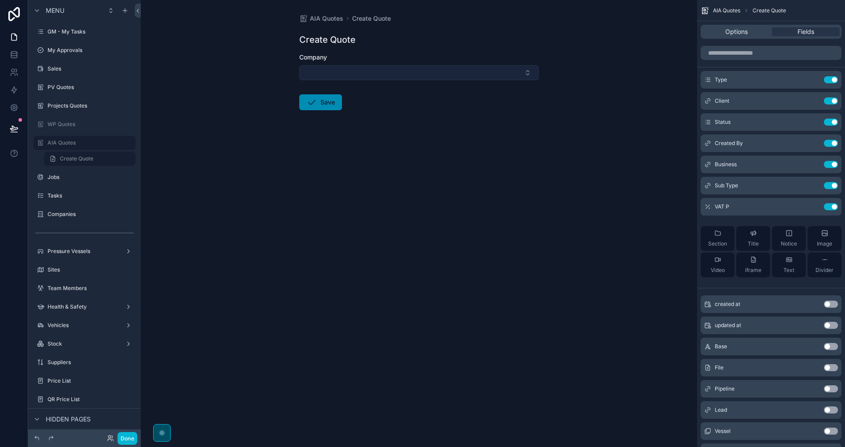
click at [529, 72] on button "Select Button" at bounding box center [419, 72] width 240 height 15
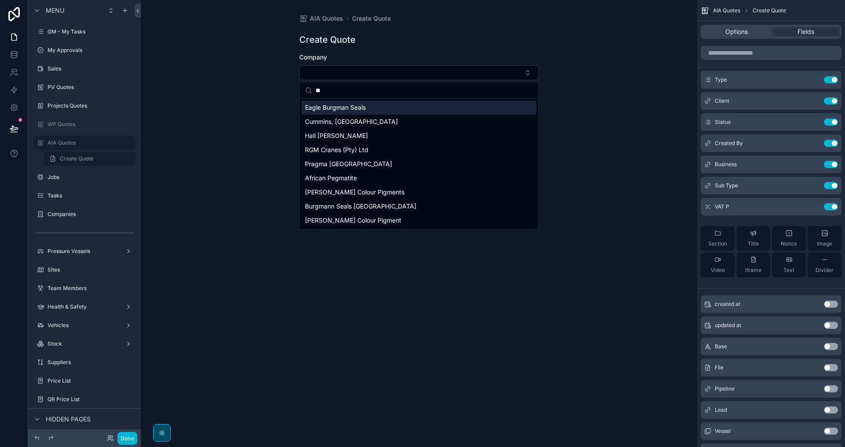
drag, startPoint x: 409, startPoint y: 94, endPoint x: 305, endPoint y: 94, distance: 104.4
click at [305, 94] on div "**" at bounding box center [419, 90] width 239 height 16
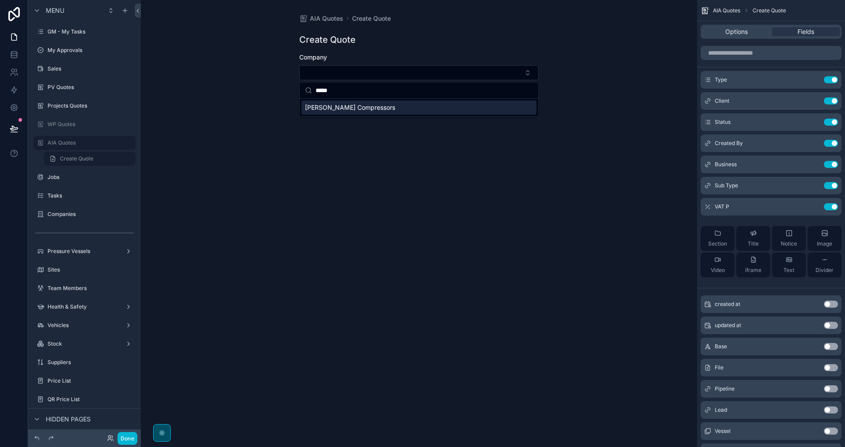
type input "*****"
click at [362, 107] on span "[PERSON_NAME] Compressors" at bounding box center [350, 107] width 90 height 9
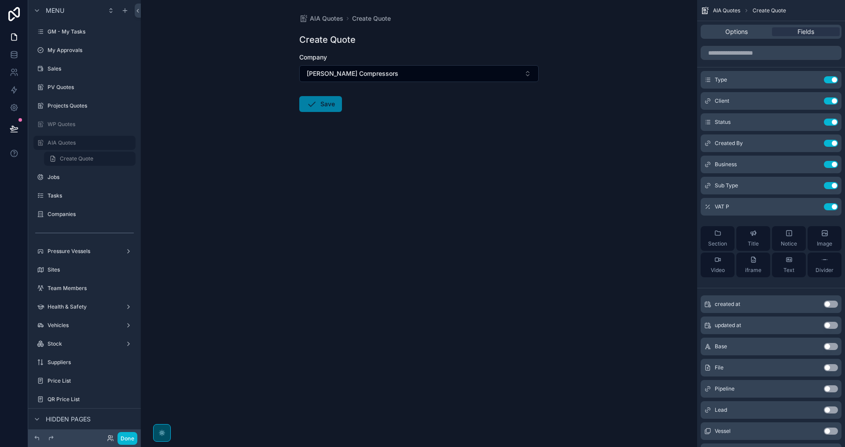
click at [329, 109] on button "Save" at bounding box center [320, 104] width 43 height 16
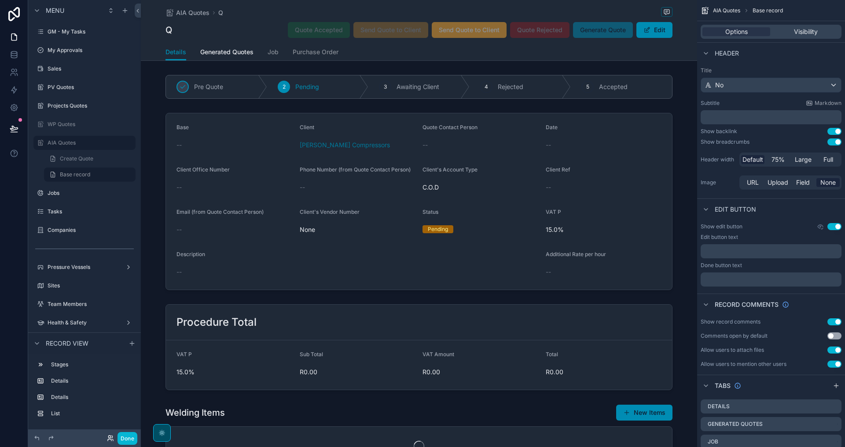
click at [110, 437] on icon at bounding box center [110, 437] width 7 height 7
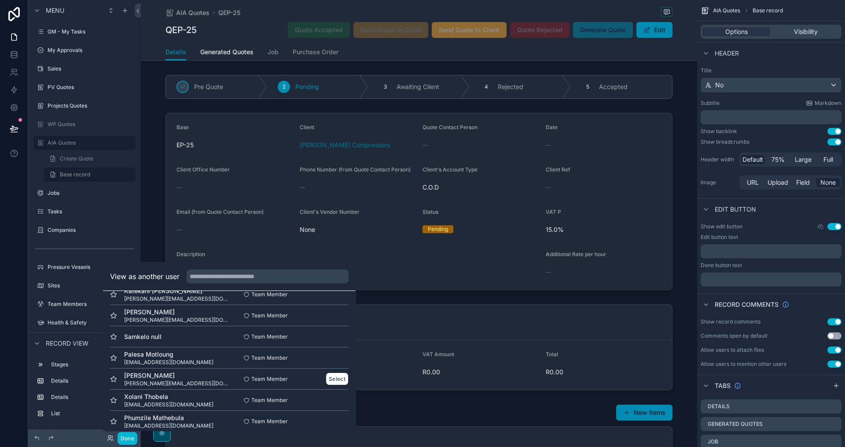
scroll to position [534, 0]
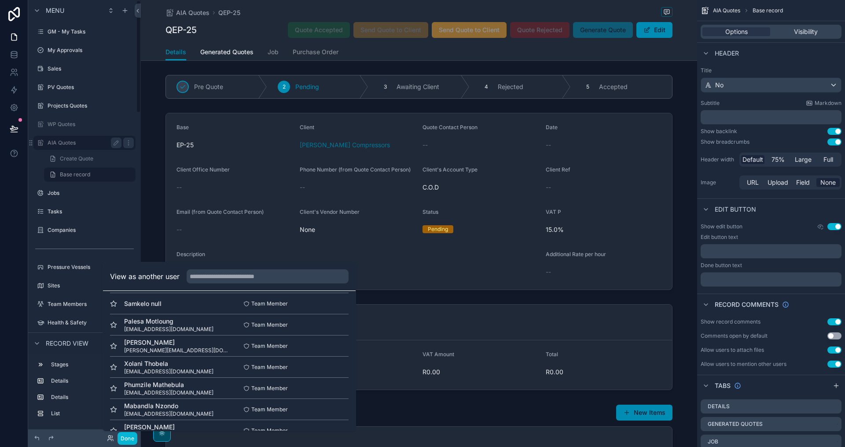
click at [90, 142] on label "AIA Quotes" at bounding box center [83, 142] width 70 height 7
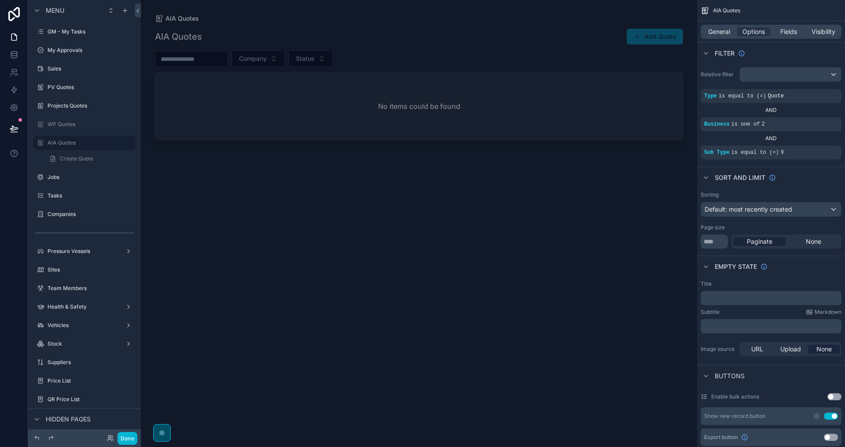
click at [635, 36] on span "scrollable content" at bounding box center [637, 36] width 7 height 7
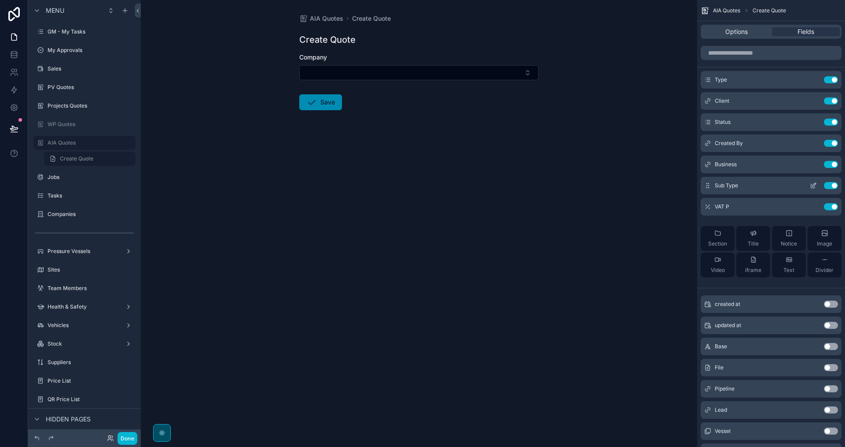
click at [813, 185] on icon "scrollable content" at bounding box center [815, 185] width 4 height 4
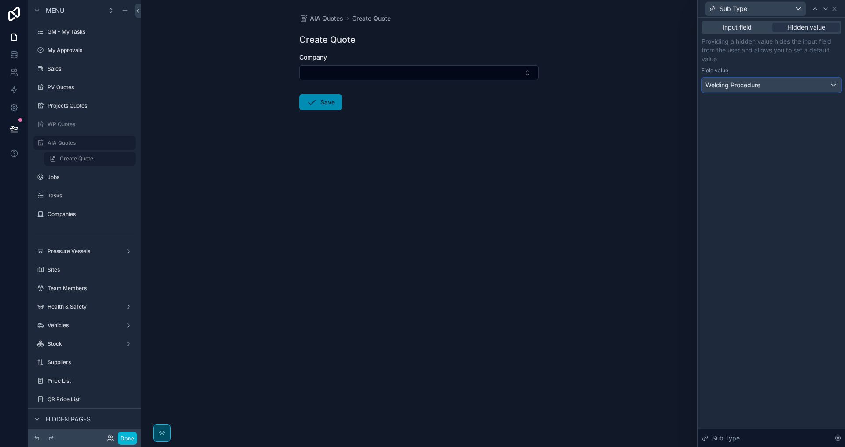
click at [780, 80] on div "Welding Procedure" at bounding box center [771, 85] width 139 height 14
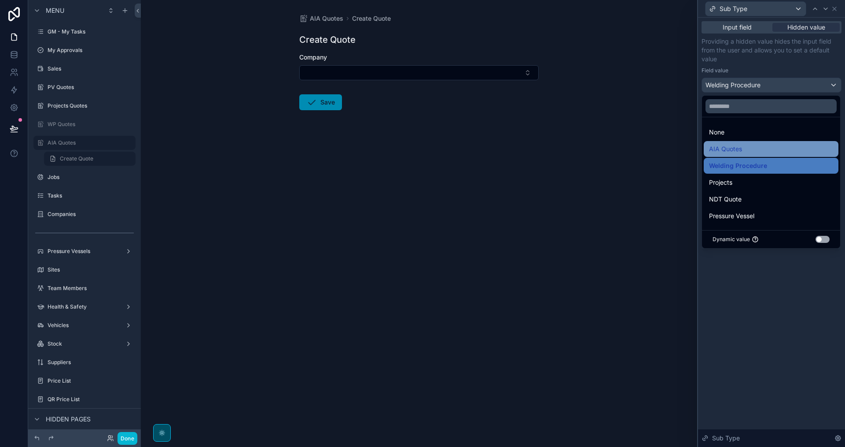
click at [750, 148] on div "AIA Quotes" at bounding box center [771, 149] width 124 height 11
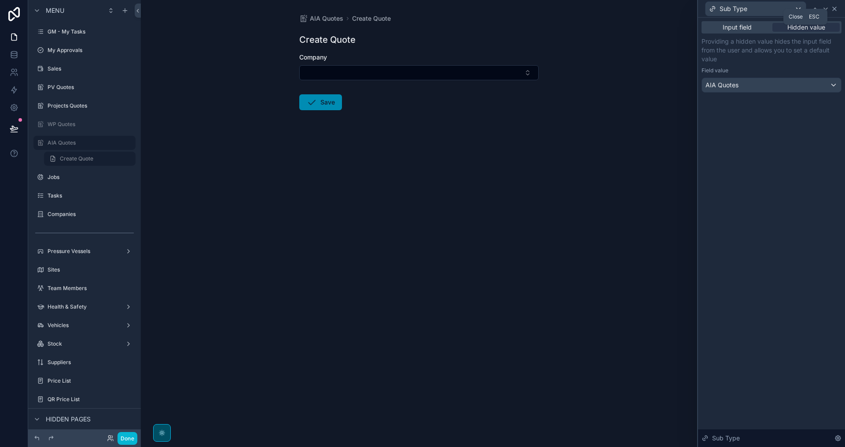
click at [837, 9] on icon at bounding box center [834, 8] width 7 height 7
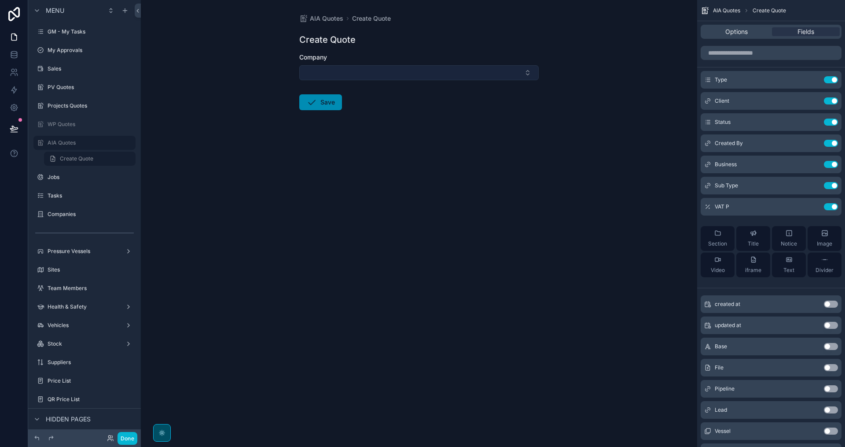
click at [366, 66] on button "Select Button" at bounding box center [419, 72] width 240 height 15
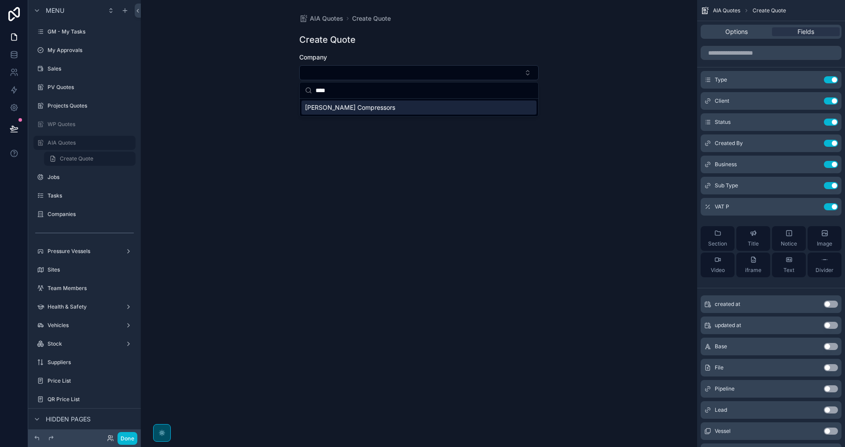
type input "****"
click at [364, 107] on span "[PERSON_NAME] Compressors" at bounding box center [350, 107] width 90 height 9
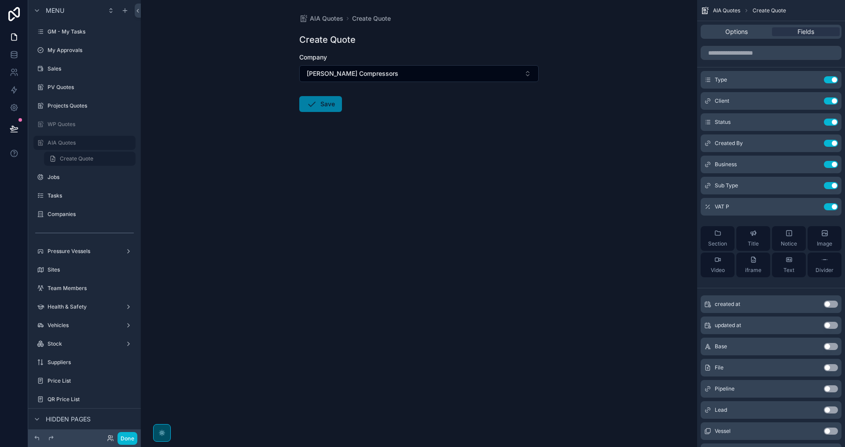
click at [312, 109] on span "scrollable content" at bounding box center [311, 104] width 11 height 11
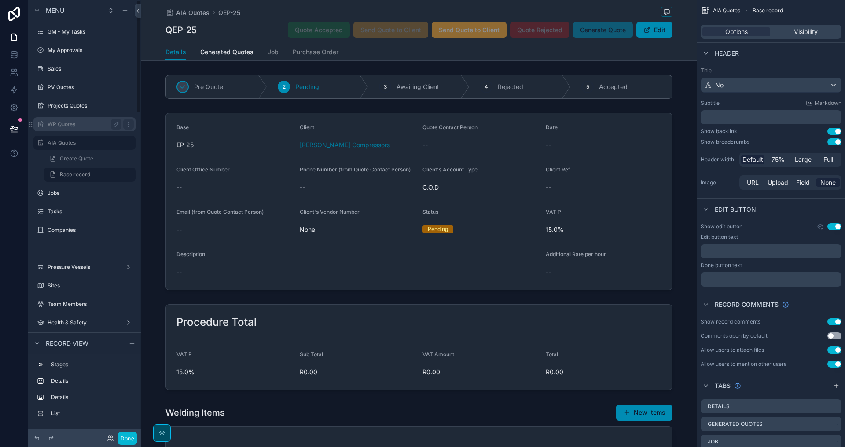
click at [74, 122] on label "WP Quotes" at bounding box center [83, 124] width 70 height 7
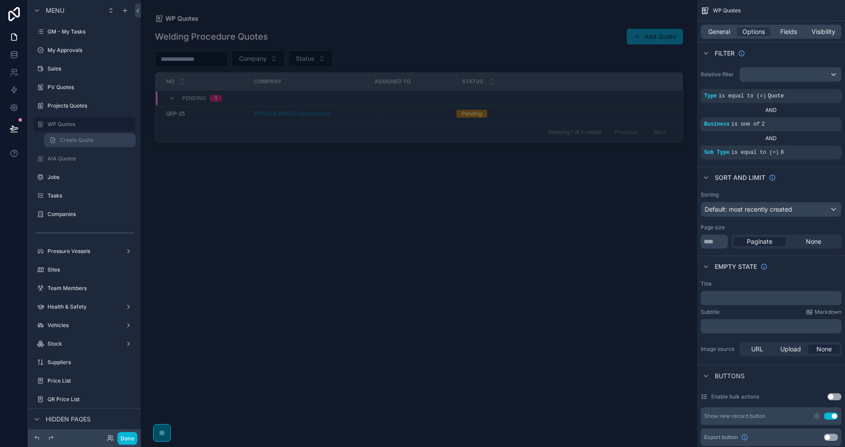
click at [68, 140] on span "Create Quote" at bounding box center [76, 140] width 33 height 7
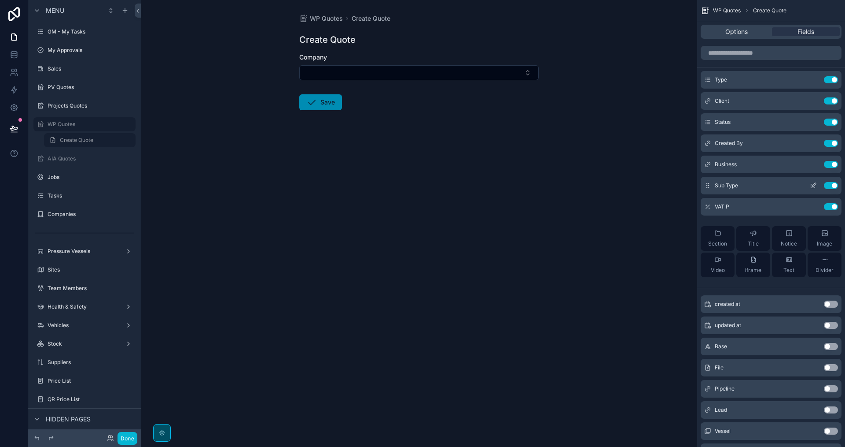
click at [816, 185] on icon "scrollable content" at bounding box center [813, 185] width 7 height 7
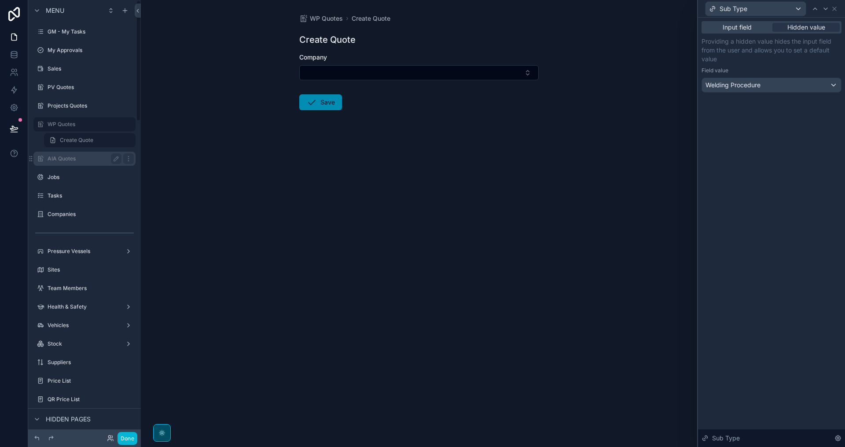
click at [78, 159] on label "AIA Quotes" at bounding box center [83, 158] width 70 height 7
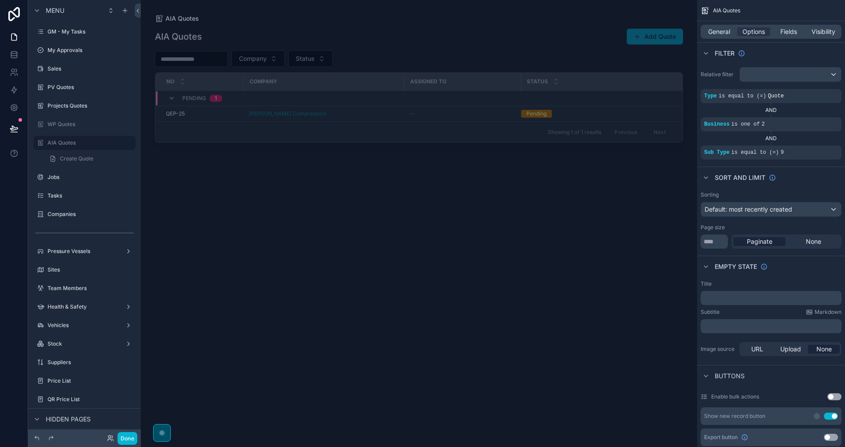
click at [468, 218] on div "AIA Quotes Add Quote Company Status No Company Assigned to Status Pending 1 QEP…" at bounding box center [419, 229] width 528 height 413
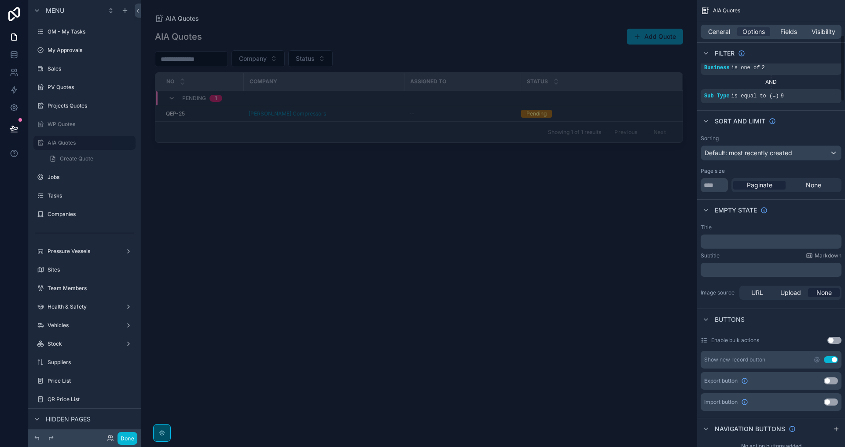
scroll to position [264, 0]
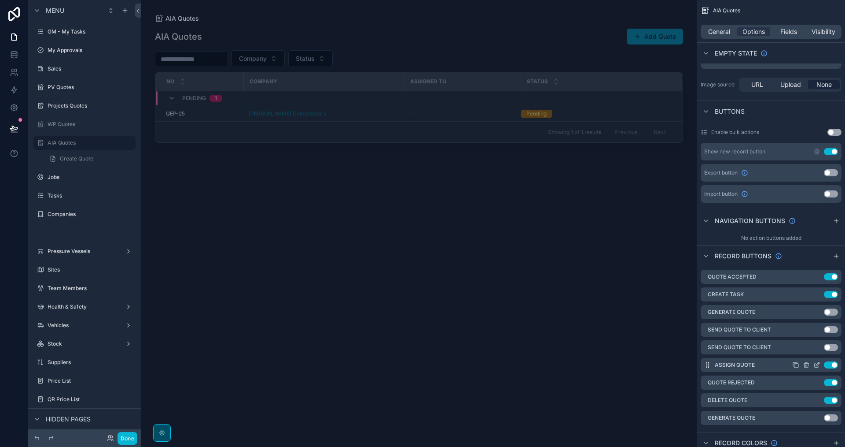
click at [816, 364] on icon "scrollable content" at bounding box center [817, 364] width 7 height 7
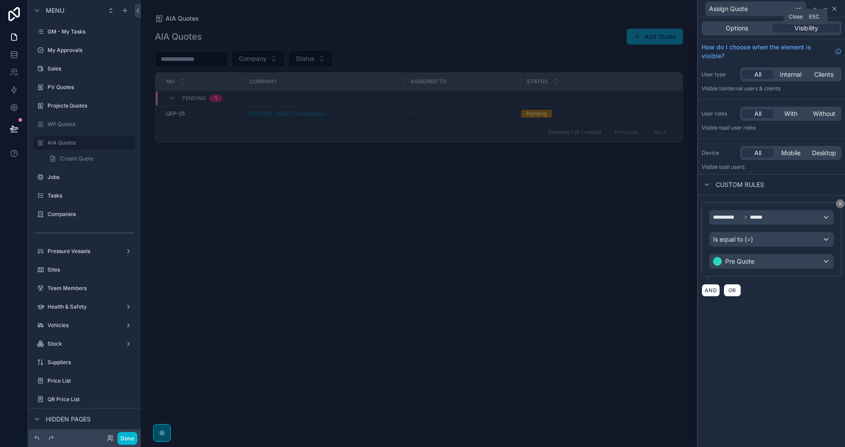
click at [837, 9] on icon at bounding box center [834, 8] width 7 height 7
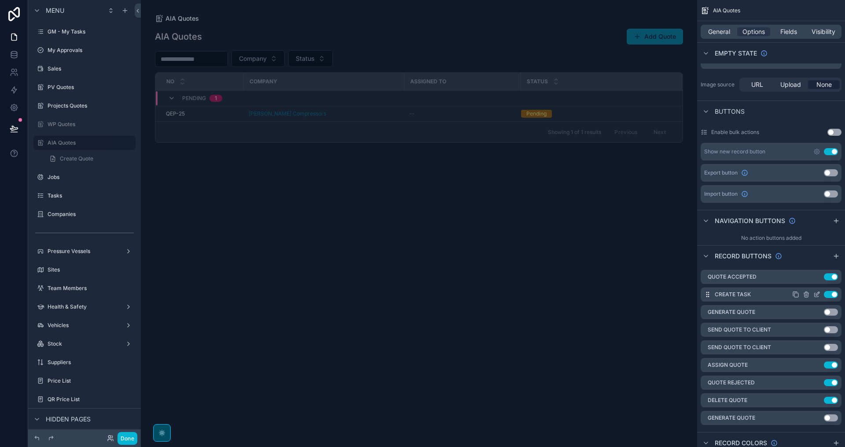
click at [819, 295] on icon "scrollable content" at bounding box center [817, 294] width 7 height 7
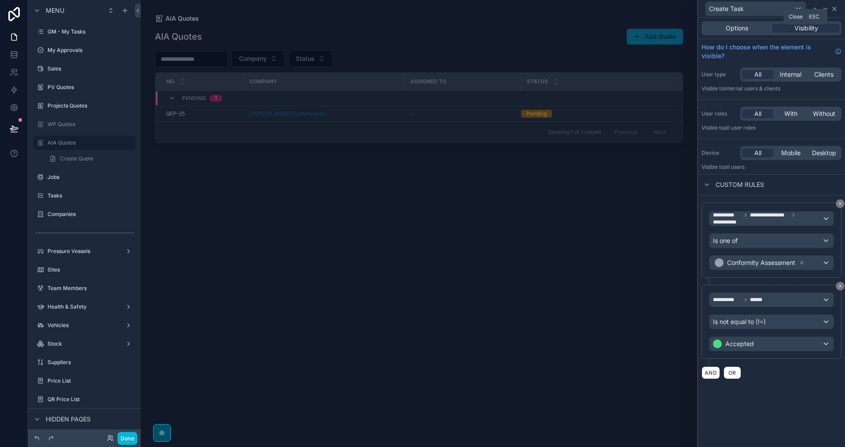
click at [835, 9] on icon at bounding box center [835, 9] width 4 height 4
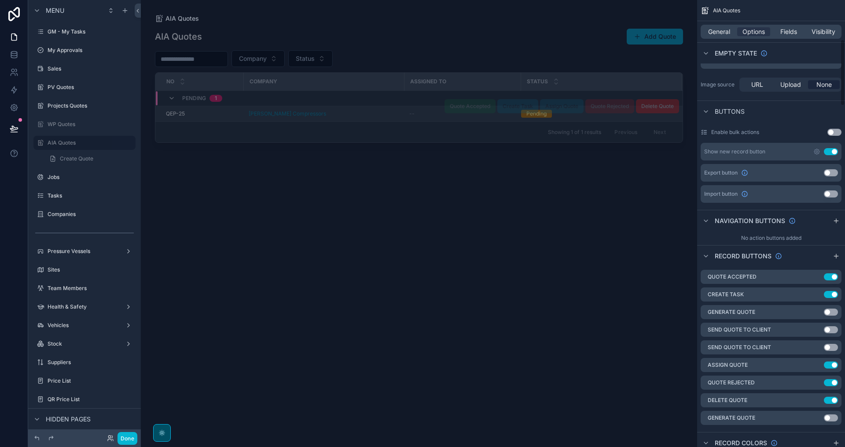
click at [352, 117] on td "[PERSON_NAME] Compressors" at bounding box center [324, 113] width 161 height 15
click at [366, 112] on div "[PERSON_NAME] Compressors" at bounding box center [324, 113] width 150 height 7
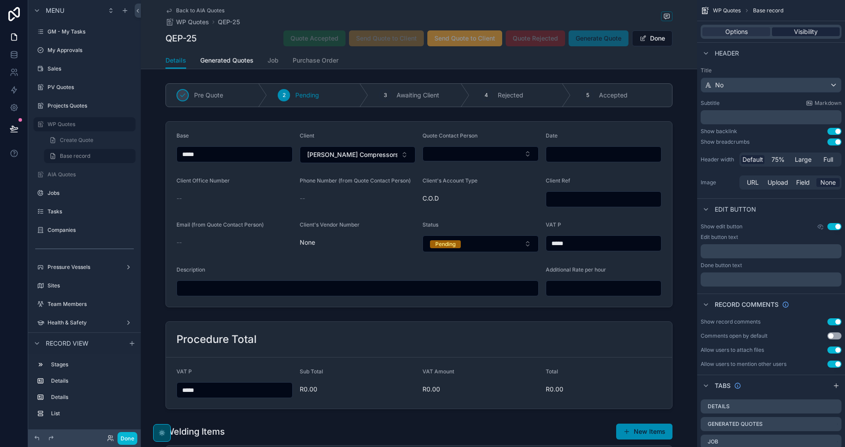
click at [811, 29] on span "Visibility" at bounding box center [806, 31] width 24 height 9
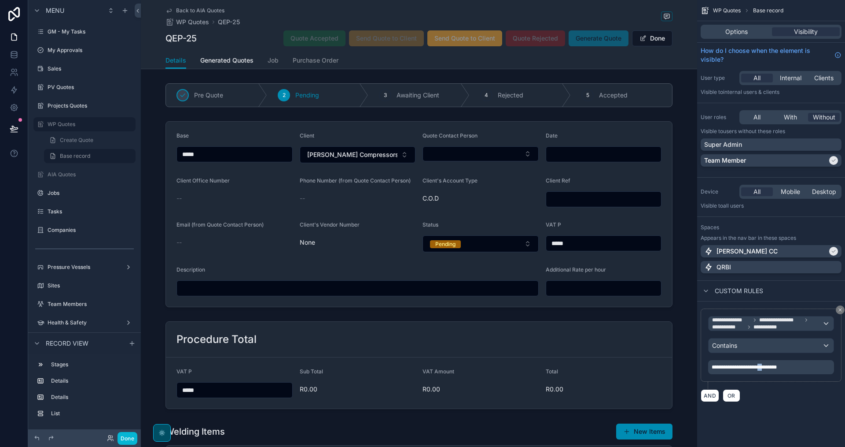
drag, startPoint x: 778, startPoint y: 366, endPoint x: 771, endPoint y: 367, distance: 7.1
click at [771, 367] on span "**********" at bounding box center [744, 366] width 65 height 5
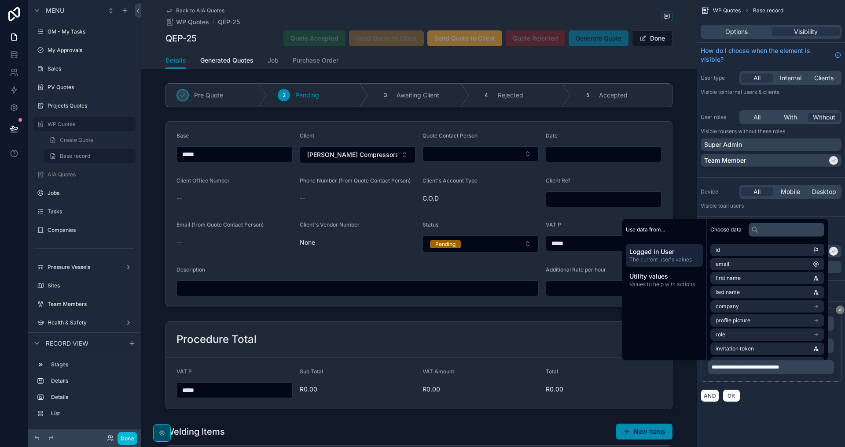
click at [781, 404] on div "**********" at bounding box center [772, 354] width 148 height 107
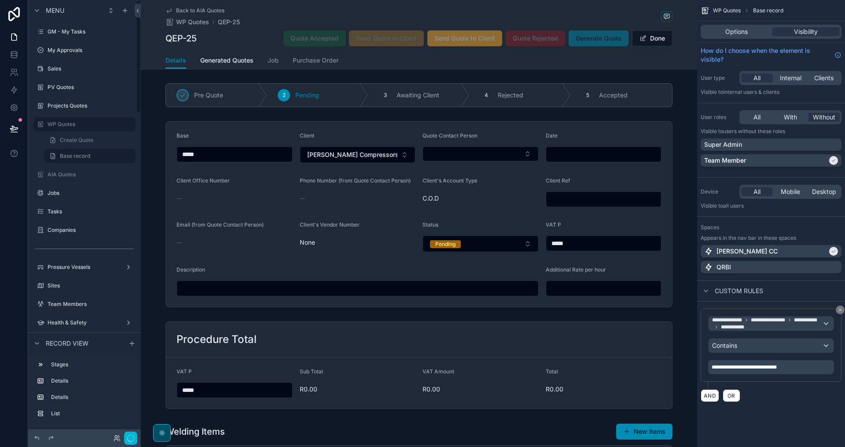
click at [74, 174] on label "AIA Quotes" at bounding box center [91, 174] width 86 height 7
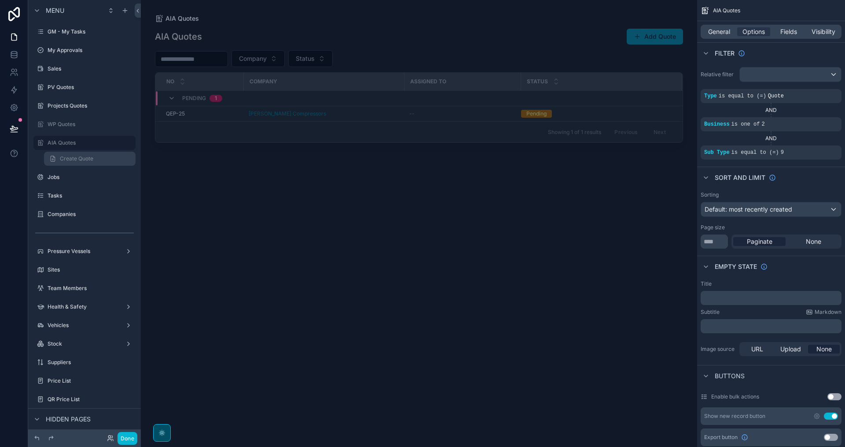
click at [73, 159] on span "Create Quote" at bounding box center [76, 158] width 33 height 7
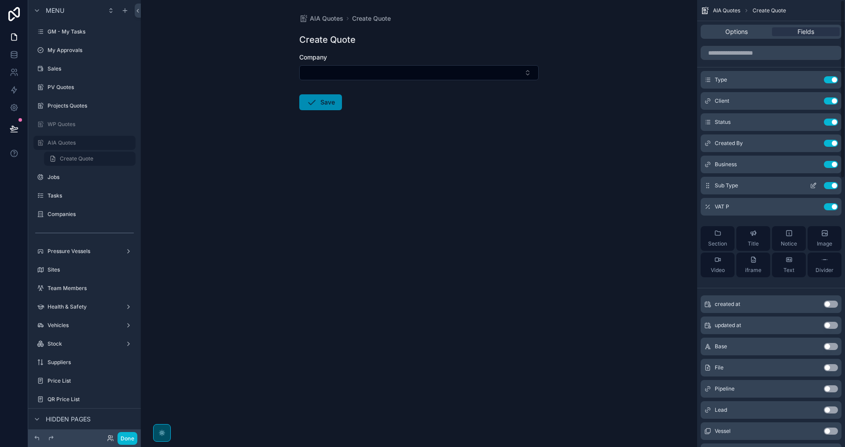
click at [812, 188] on icon "scrollable content" at bounding box center [814, 186] width 4 height 4
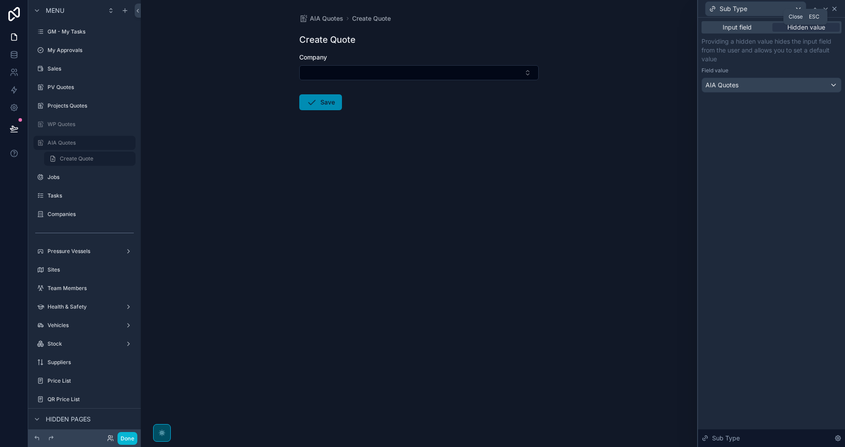
click at [837, 6] on icon at bounding box center [834, 8] width 7 height 7
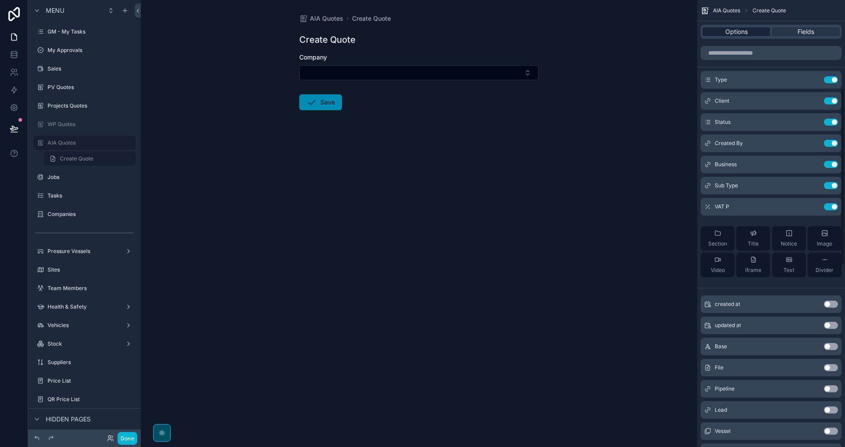
scroll to position [220, 0]
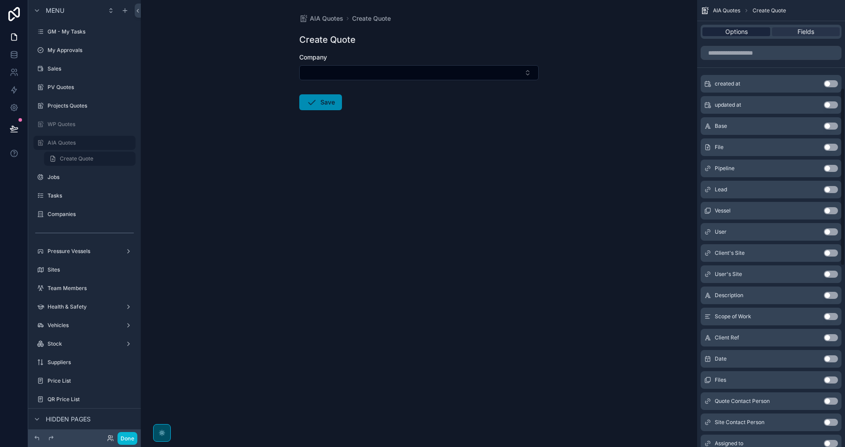
click at [747, 32] on span "Options" at bounding box center [737, 31] width 22 height 9
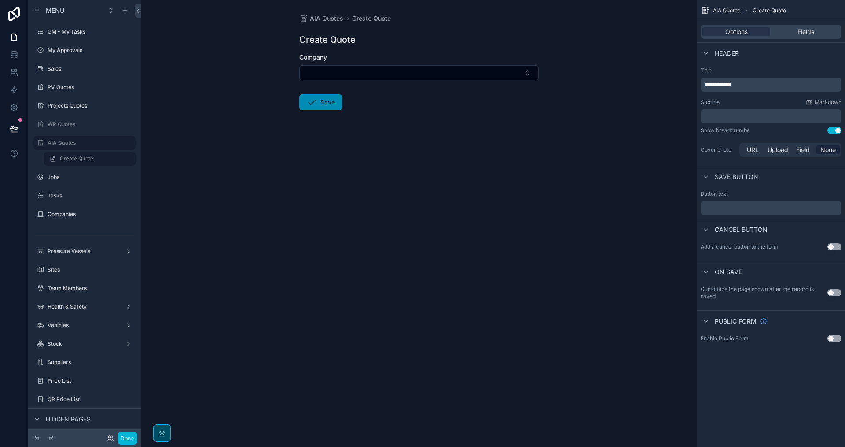
scroll to position [0, 0]
click at [69, 143] on label "AIA Quotes" at bounding box center [83, 142] width 70 height 7
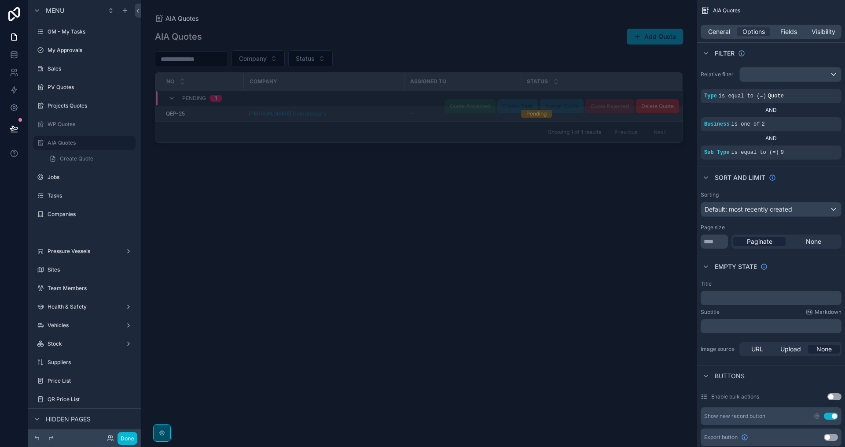
click at [431, 113] on div "--" at bounding box center [463, 113] width 106 height 7
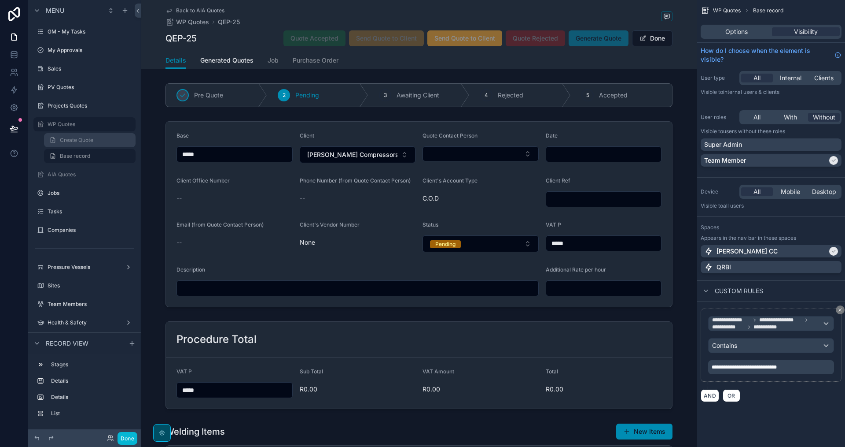
click at [82, 138] on span "Create Quote" at bounding box center [76, 140] width 33 height 7
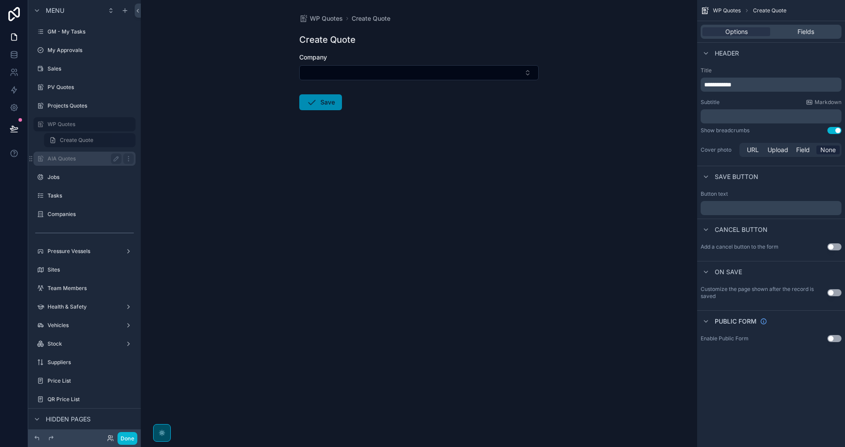
click at [71, 156] on label "AIA Quotes" at bounding box center [83, 158] width 70 height 7
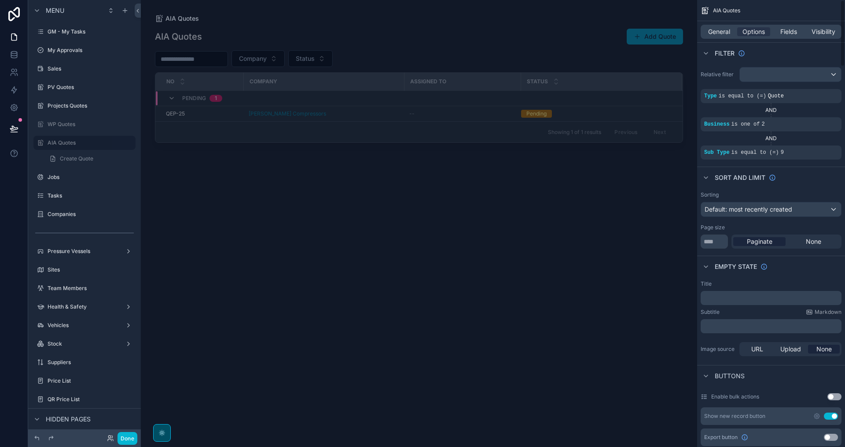
click at [723, 36] on div "General Options Fields Visibility" at bounding box center [771, 32] width 141 height 14
click at [723, 33] on span "General" at bounding box center [720, 31] width 22 height 9
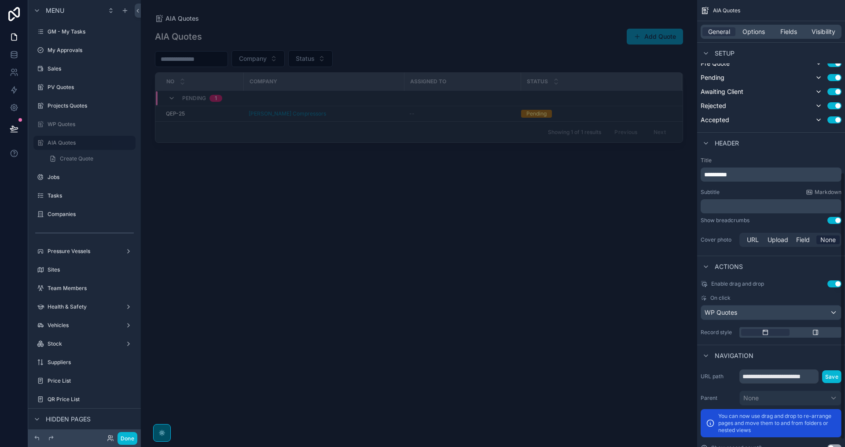
scroll to position [300, 0]
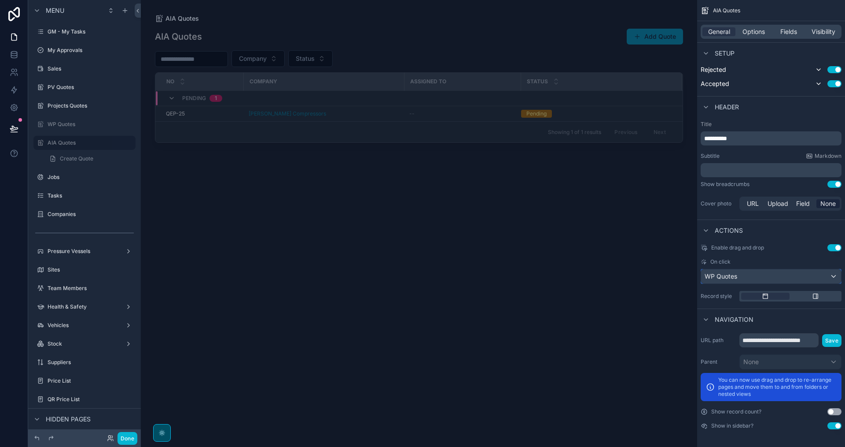
click at [778, 276] on div "WP Quotes" at bounding box center [771, 276] width 140 height 14
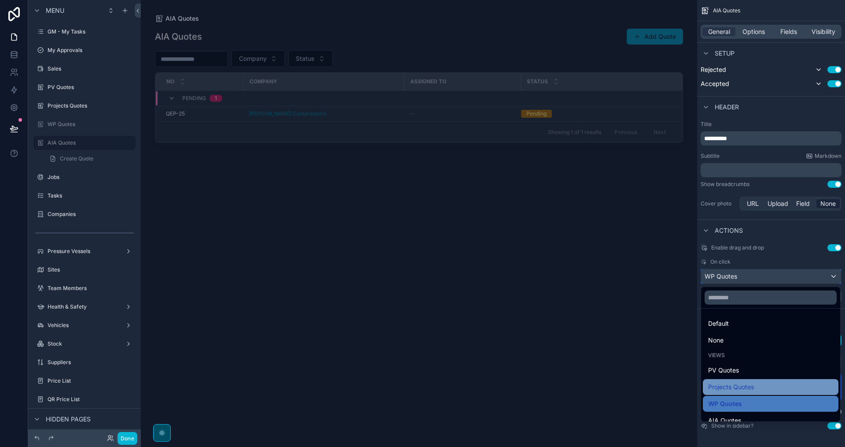
scroll to position [26, 0]
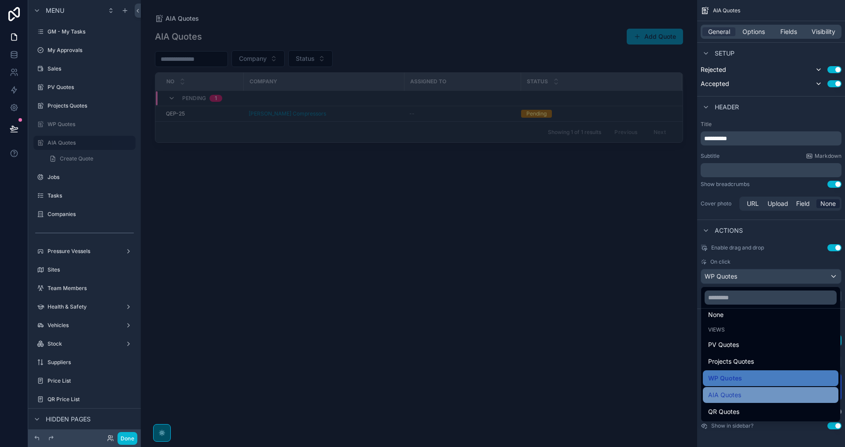
click at [760, 395] on div "AIA Quotes" at bounding box center [771, 394] width 125 height 11
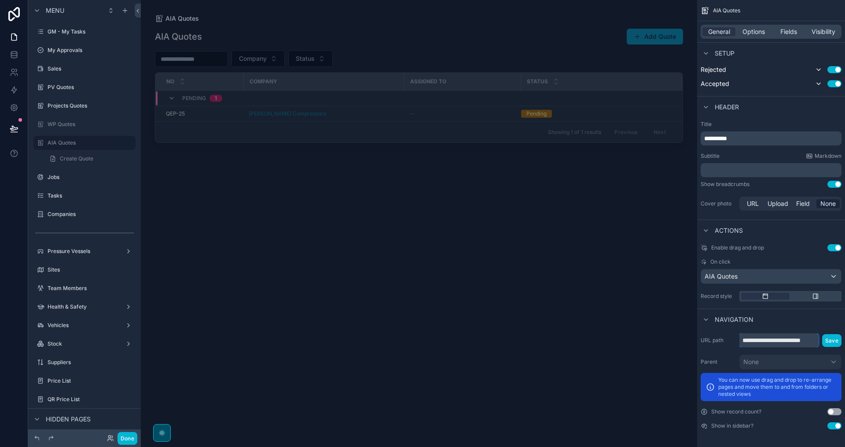
scroll to position [0, 1]
drag, startPoint x: 810, startPoint y: 342, endPoint x: 755, endPoint y: 344, distance: 55.1
click at [755, 344] on input "**********" at bounding box center [780, 340] width 80 height 14
type input "**********"
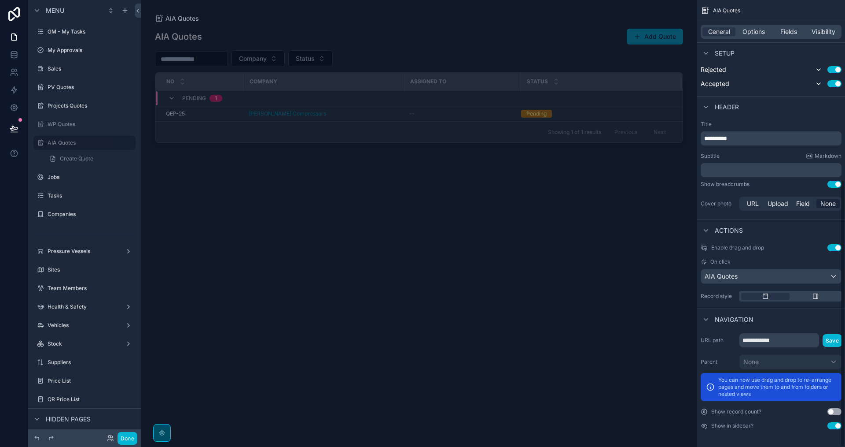
click at [805, 323] on div "Navigation" at bounding box center [772, 318] width 148 height 21
click at [758, 30] on span "Options" at bounding box center [754, 31] width 22 height 9
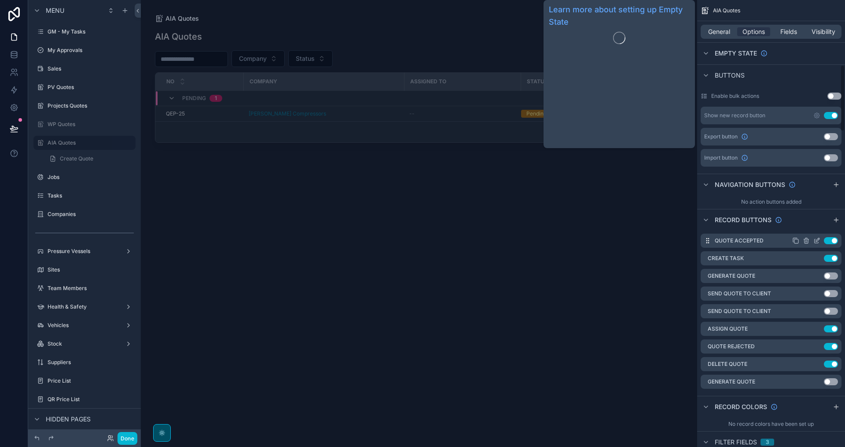
scroll to position [432, 0]
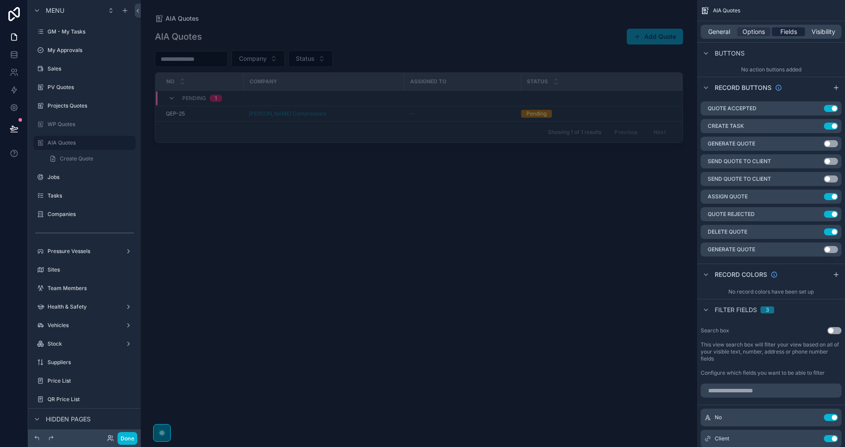
click at [797, 32] on span "Fields" at bounding box center [789, 31] width 17 height 9
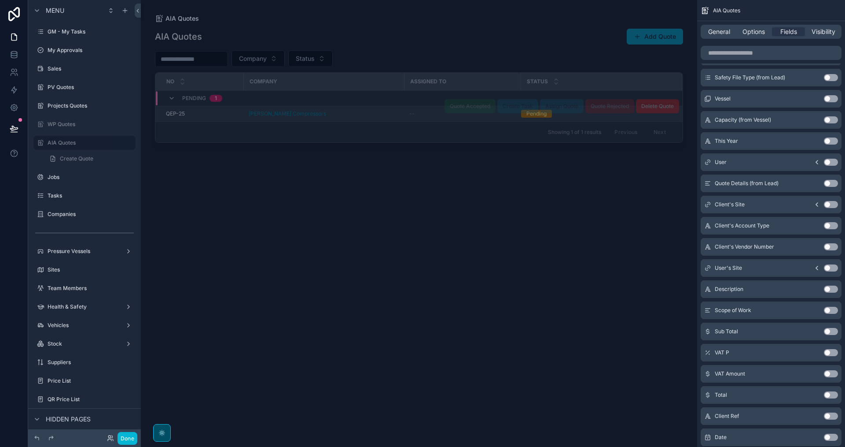
click at [426, 115] on div "--" at bounding box center [463, 113] width 106 height 7
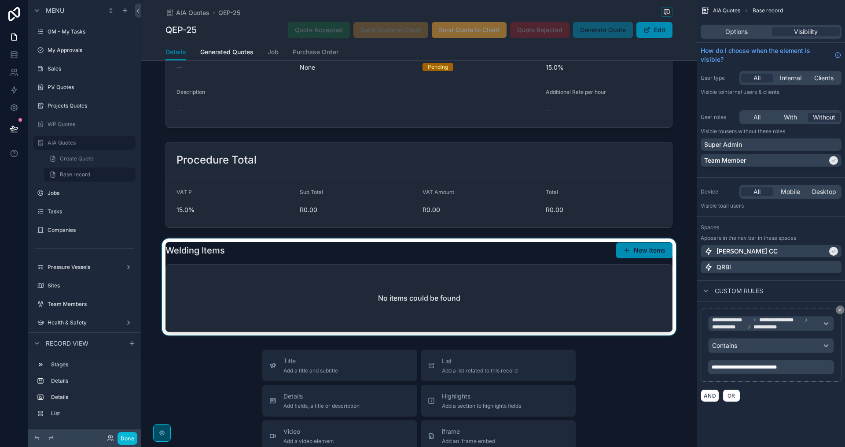
scroll to position [220, 0]
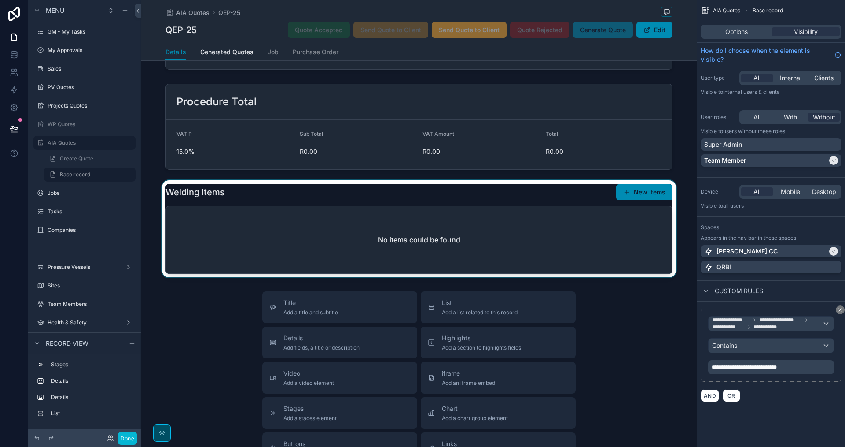
click at [578, 242] on div "scrollable content" at bounding box center [419, 228] width 557 height 97
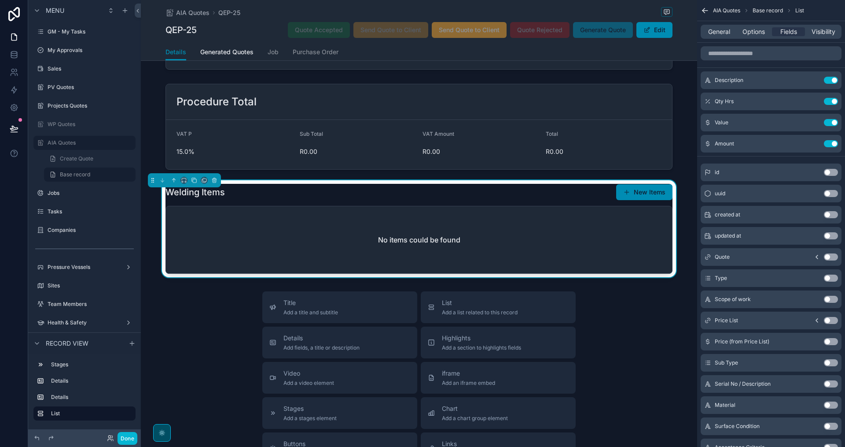
click at [666, 327] on div "Title Add a title and subtitle List Add a list related to this record Details A…" at bounding box center [419, 448] width 557 height 314
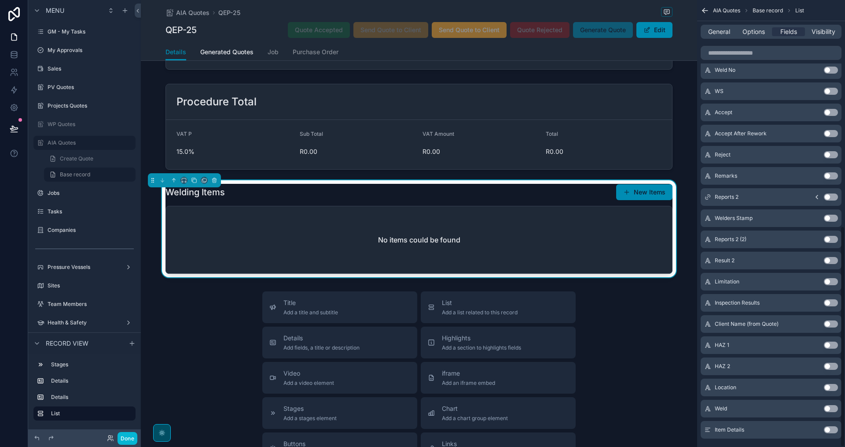
scroll to position [457, 0]
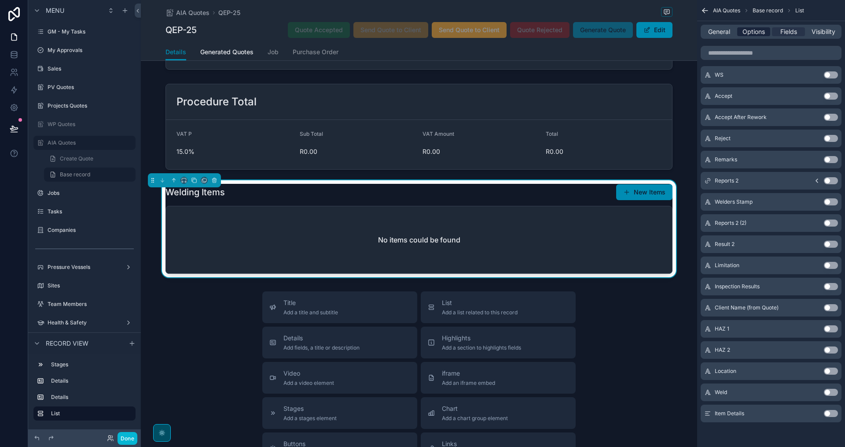
click at [753, 30] on span "Options" at bounding box center [754, 31] width 22 height 9
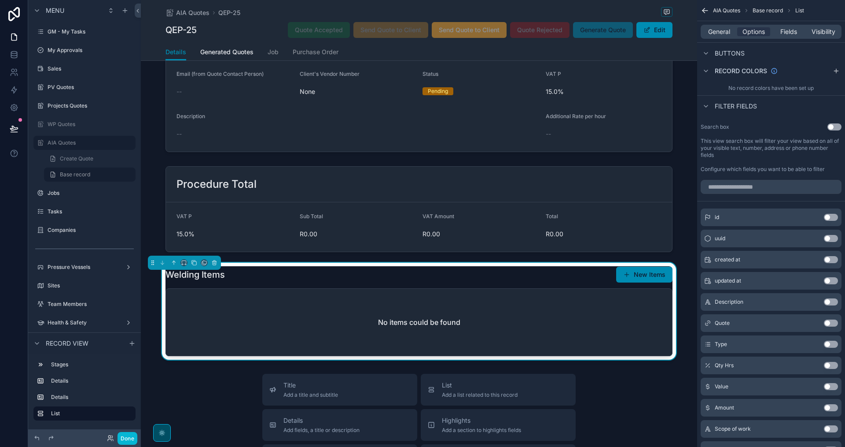
scroll to position [132, 0]
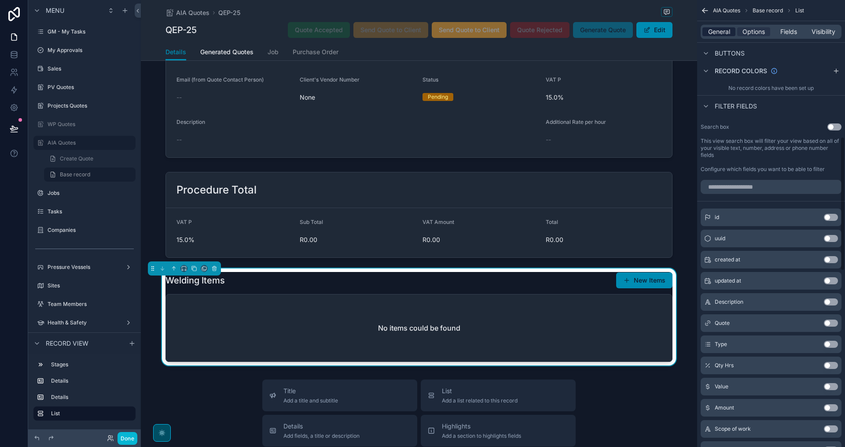
click at [720, 31] on span "General" at bounding box center [720, 31] width 22 height 9
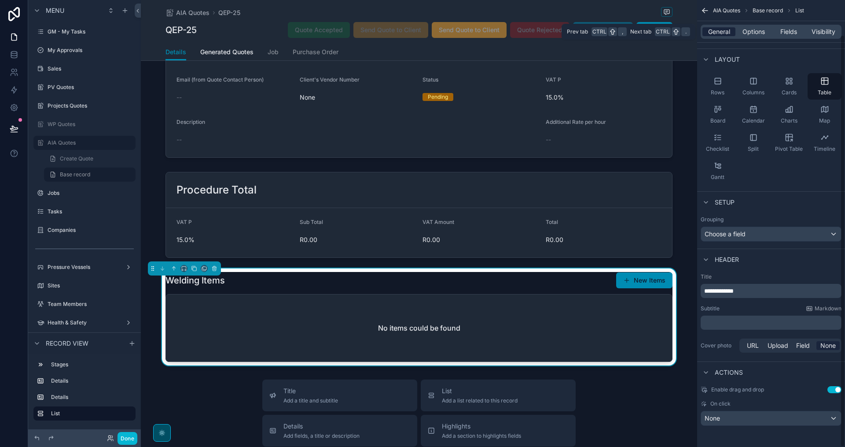
scroll to position [37, 0]
click at [572, 9] on div "AIA Quotes QEP-25" at bounding box center [419, 12] width 507 height 11
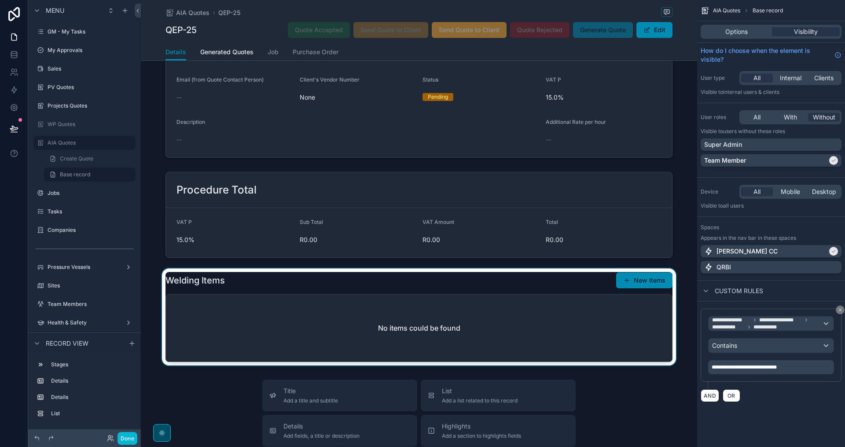
scroll to position [0, 0]
click at [776, 368] on span "**********" at bounding box center [744, 366] width 65 height 5
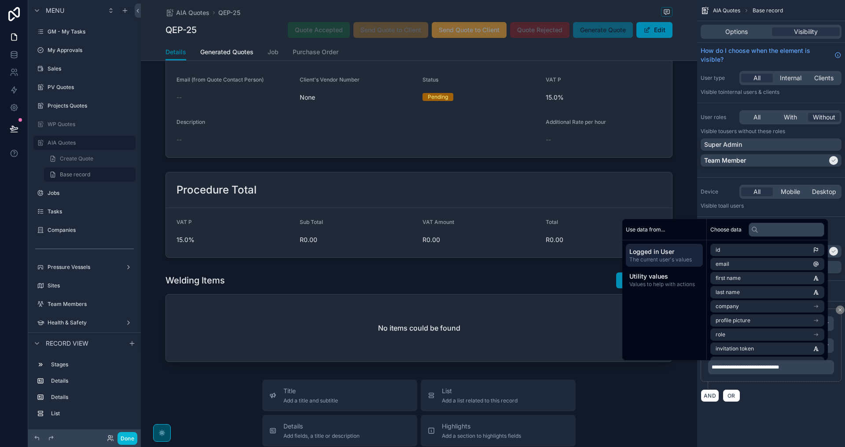
click at [773, 398] on div "AND OR" at bounding box center [771, 394] width 141 height 13
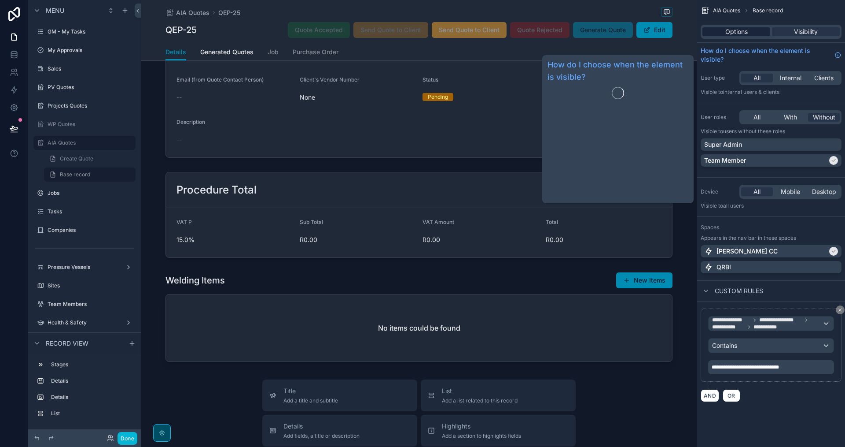
click at [742, 30] on span "Options" at bounding box center [737, 31] width 22 height 9
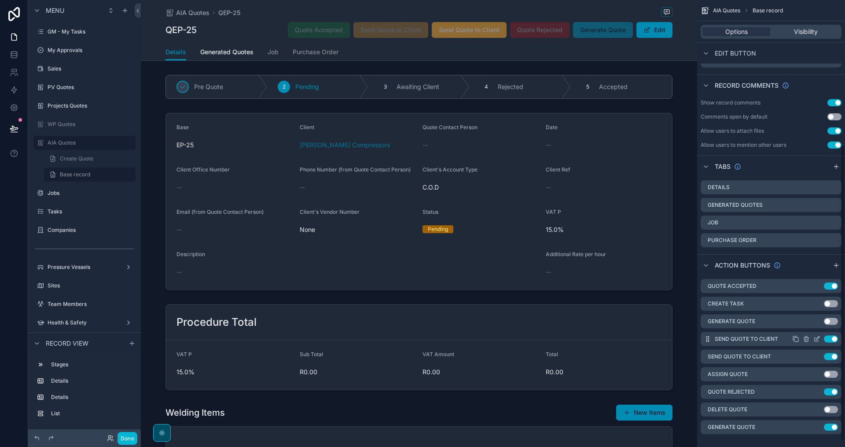
scroll to position [227, 0]
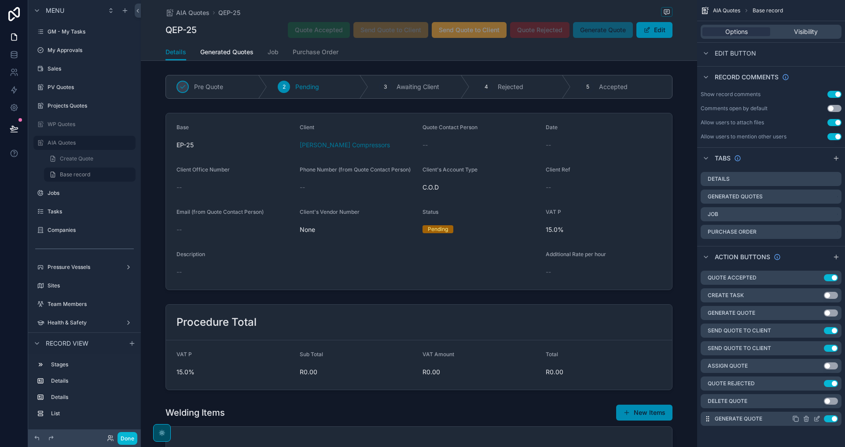
click at [819, 418] on icon "scrollable content" at bounding box center [818, 418] width 4 height 4
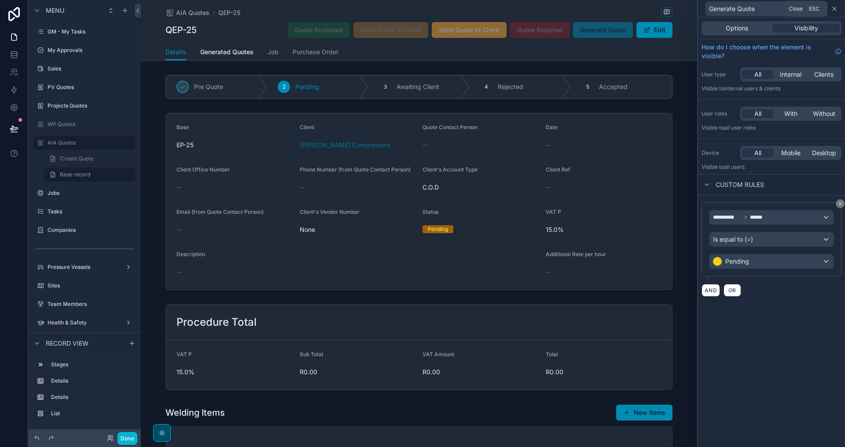
click at [835, 10] on icon at bounding box center [834, 8] width 7 height 7
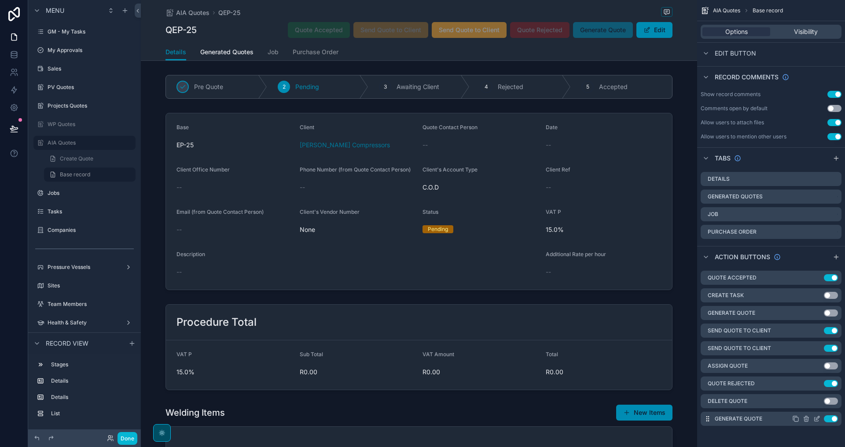
click at [834, 418] on button "Use setting" at bounding box center [831, 418] width 14 height 7
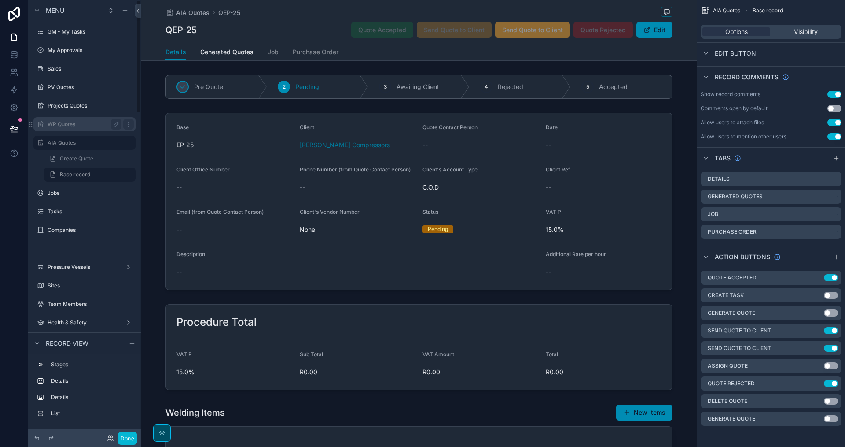
click at [101, 127] on label "WP Quotes" at bounding box center [83, 124] width 70 height 7
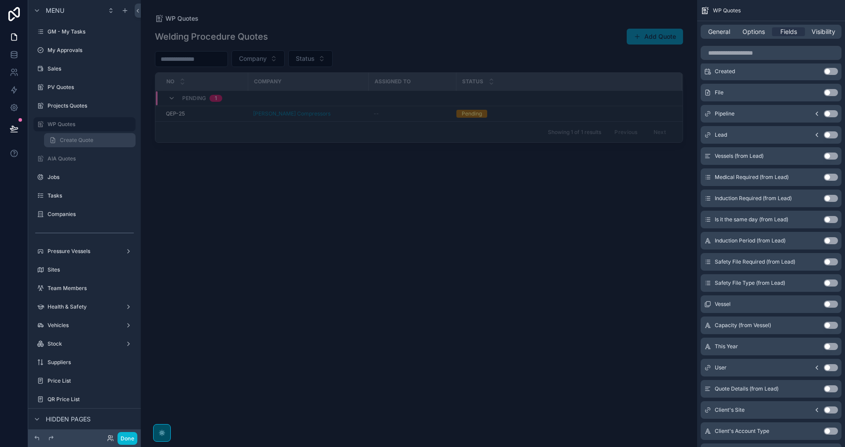
click at [103, 137] on link "Create Quote" at bounding box center [90, 140] width 92 height 14
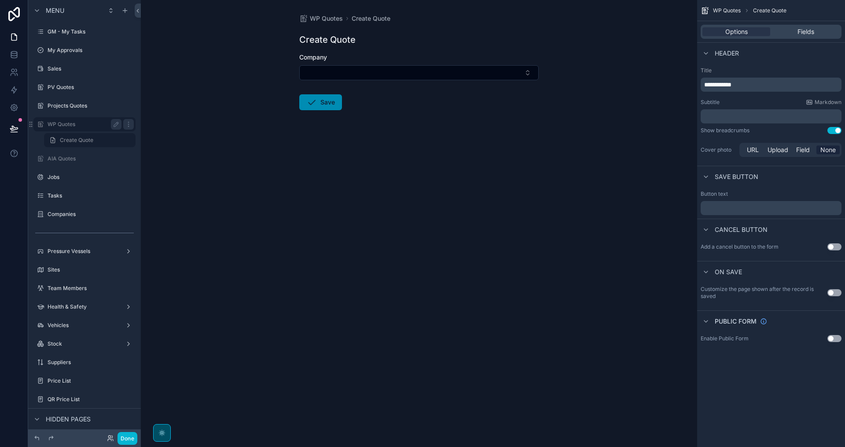
click at [100, 127] on label "WP Quotes" at bounding box center [83, 124] width 70 height 7
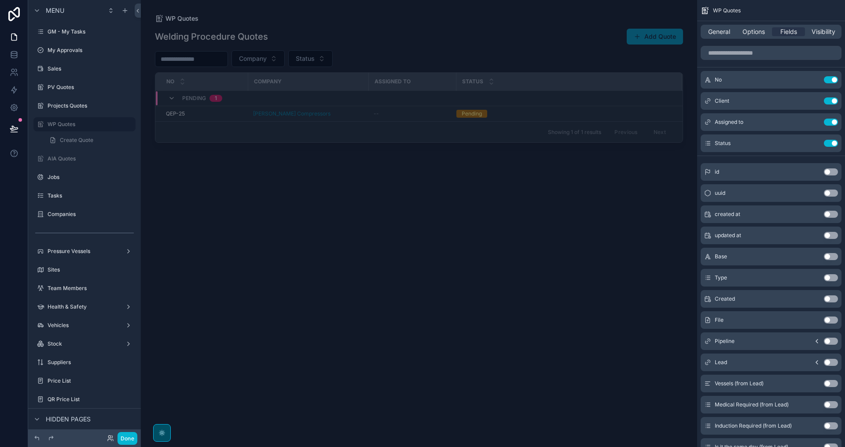
click at [431, 115] on div "scrollable content" at bounding box center [419, 218] width 557 height 436
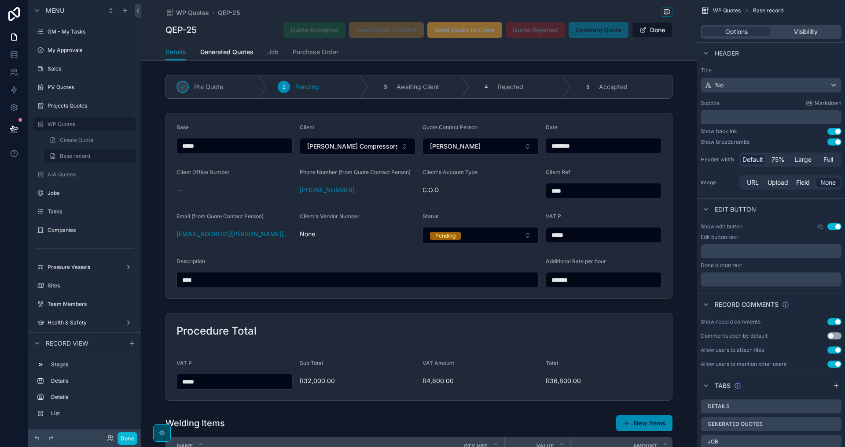
click at [71, 172] on label "AIA Quotes" at bounding box center [91, 174] width 86 height 7
